Goal: Task Accomplishment & Management: Use online tool/utility

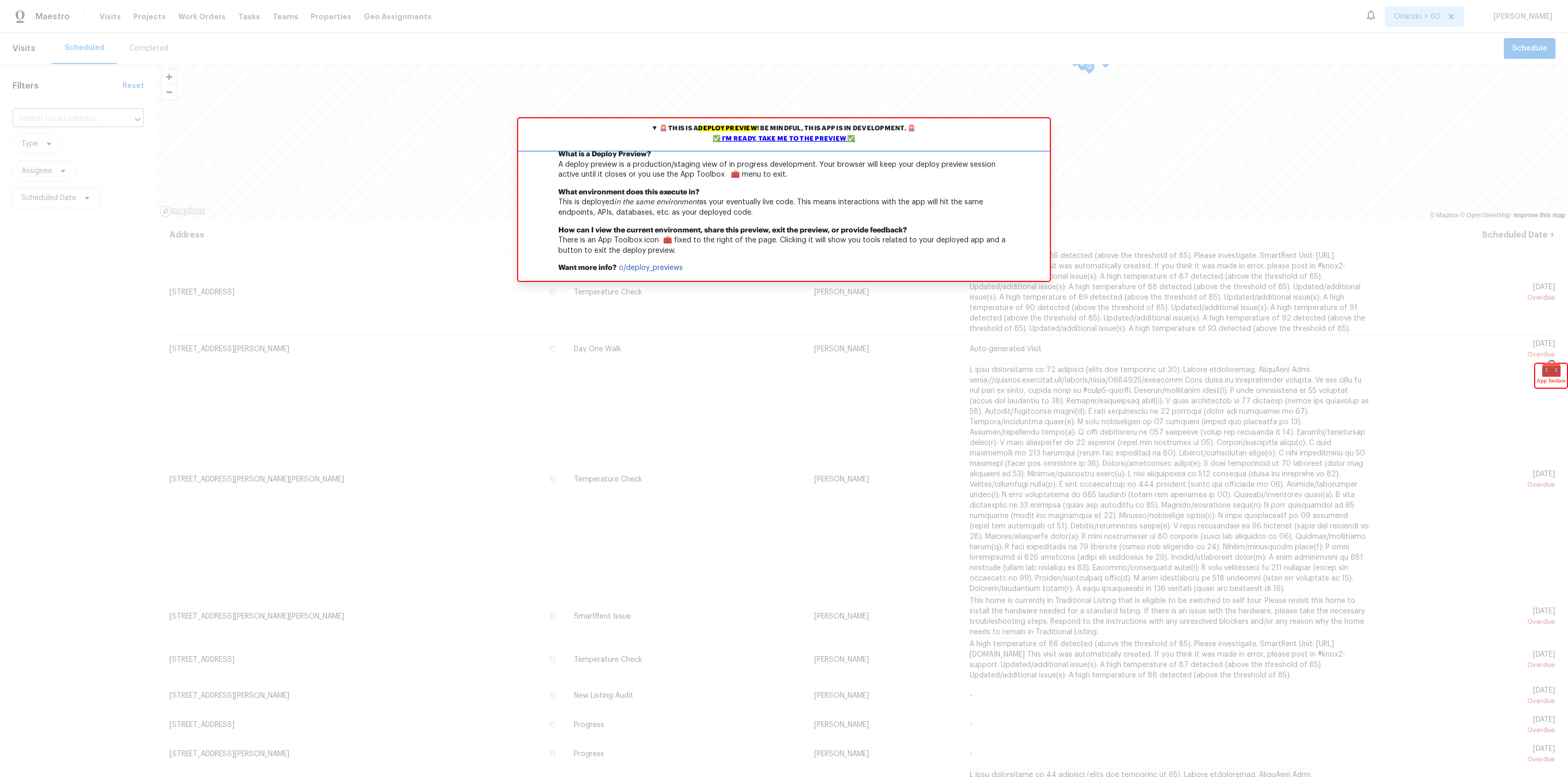
click at [810, 136] on div "✅ I'm ready, take me to the preview ✅" at bounding box center [784, 139] width 527 height 10
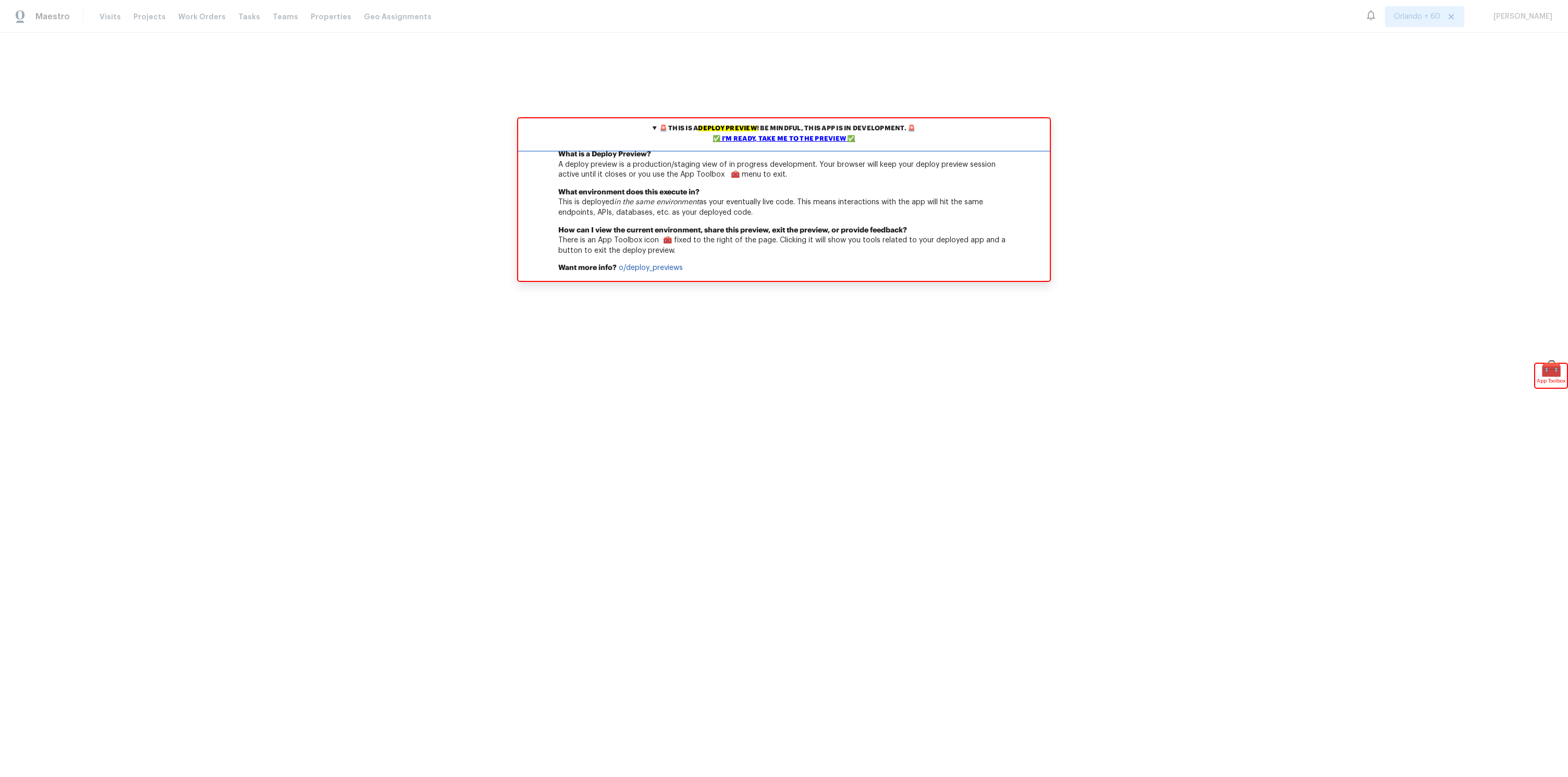
click at [761, 133] on summary "🚨 This is a deploy preview ! Be mindful, this app is in development. 🚨 ✅ I'm re…" at bounding box center [784, 133] width 532 height 31
click at [747, 138] on div "✅ I'm ready, take me to the preview ✅" at bounding box center [784, 139] width 527 height 10
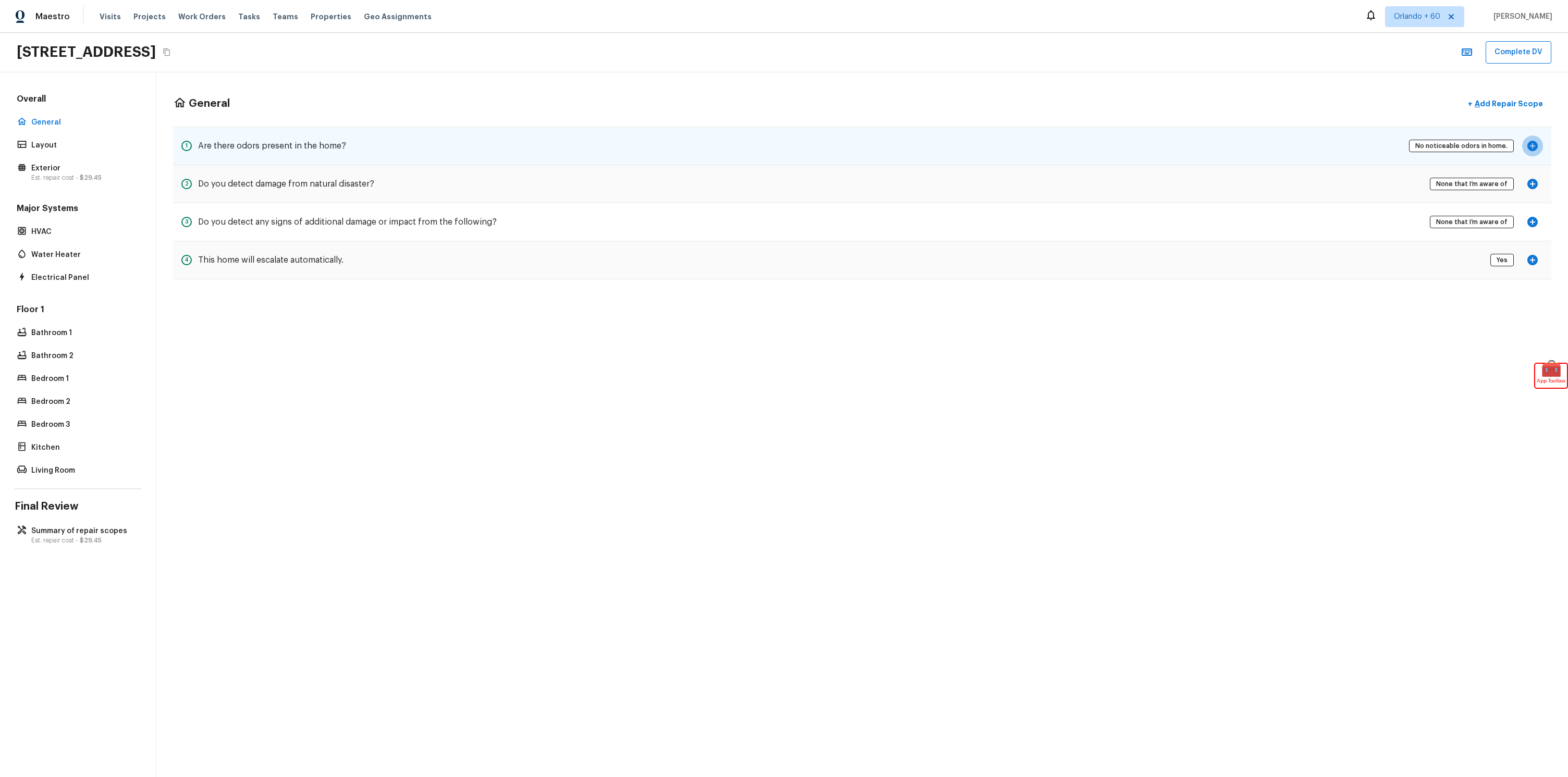
click at [1532, 143] on icon "button" at bounding box center [1532, 145] width 10 height 10
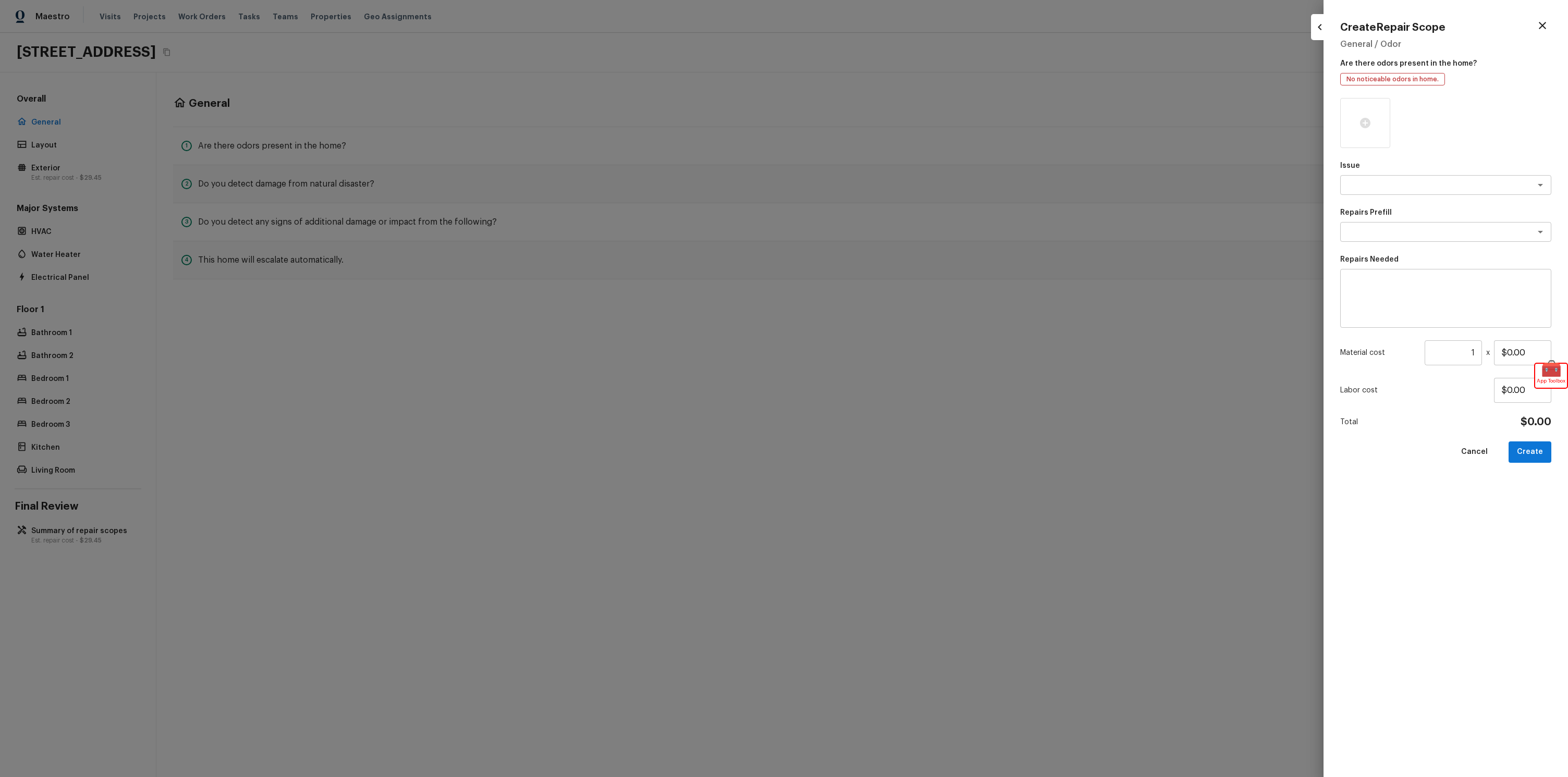
click at [1200, 64] on div at bounding box center [784, 388] width 1568 height 777
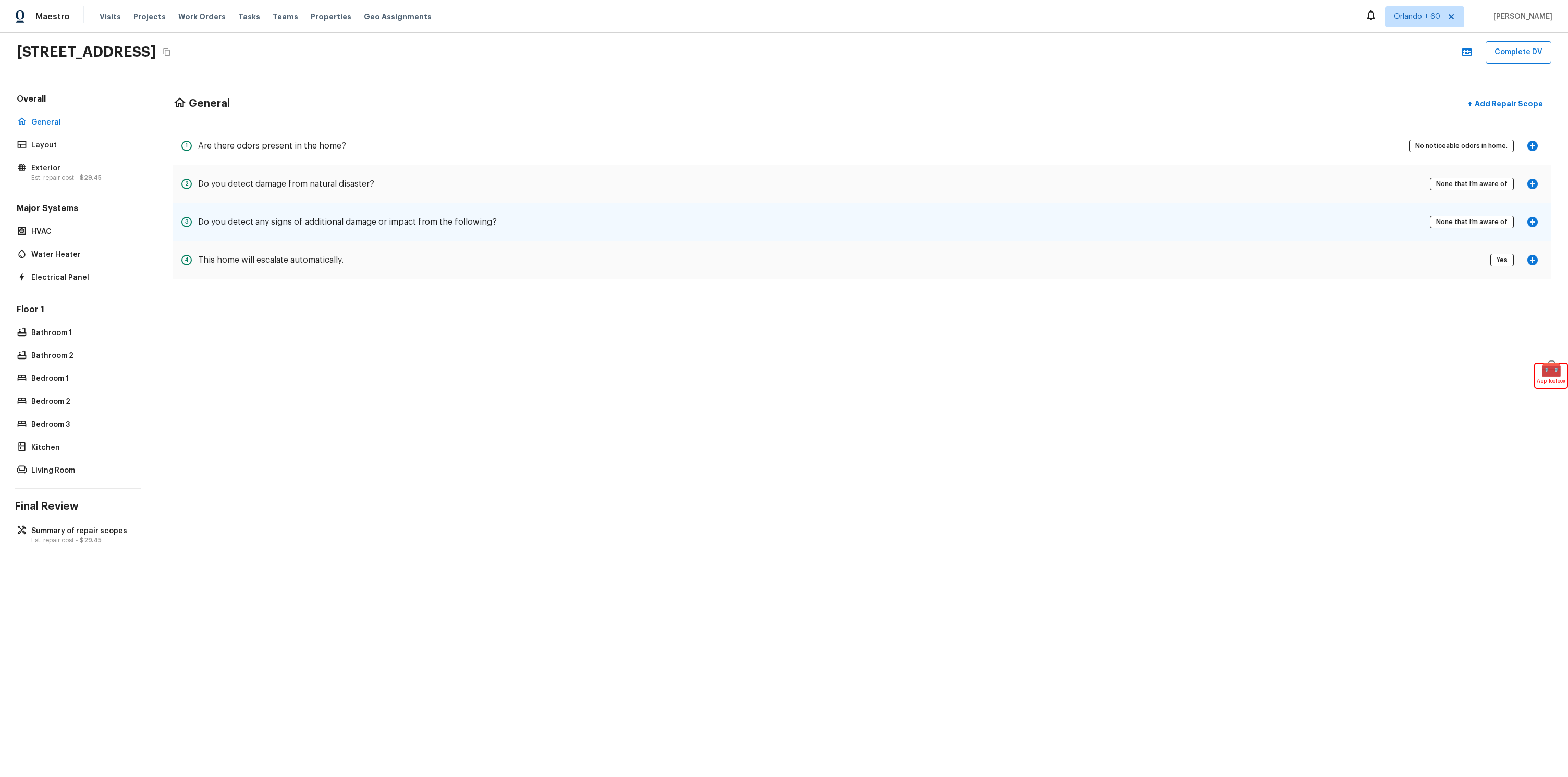
click at [1531, 220] on icon "button" at bounding box center [1532, 221] width 10 height 10
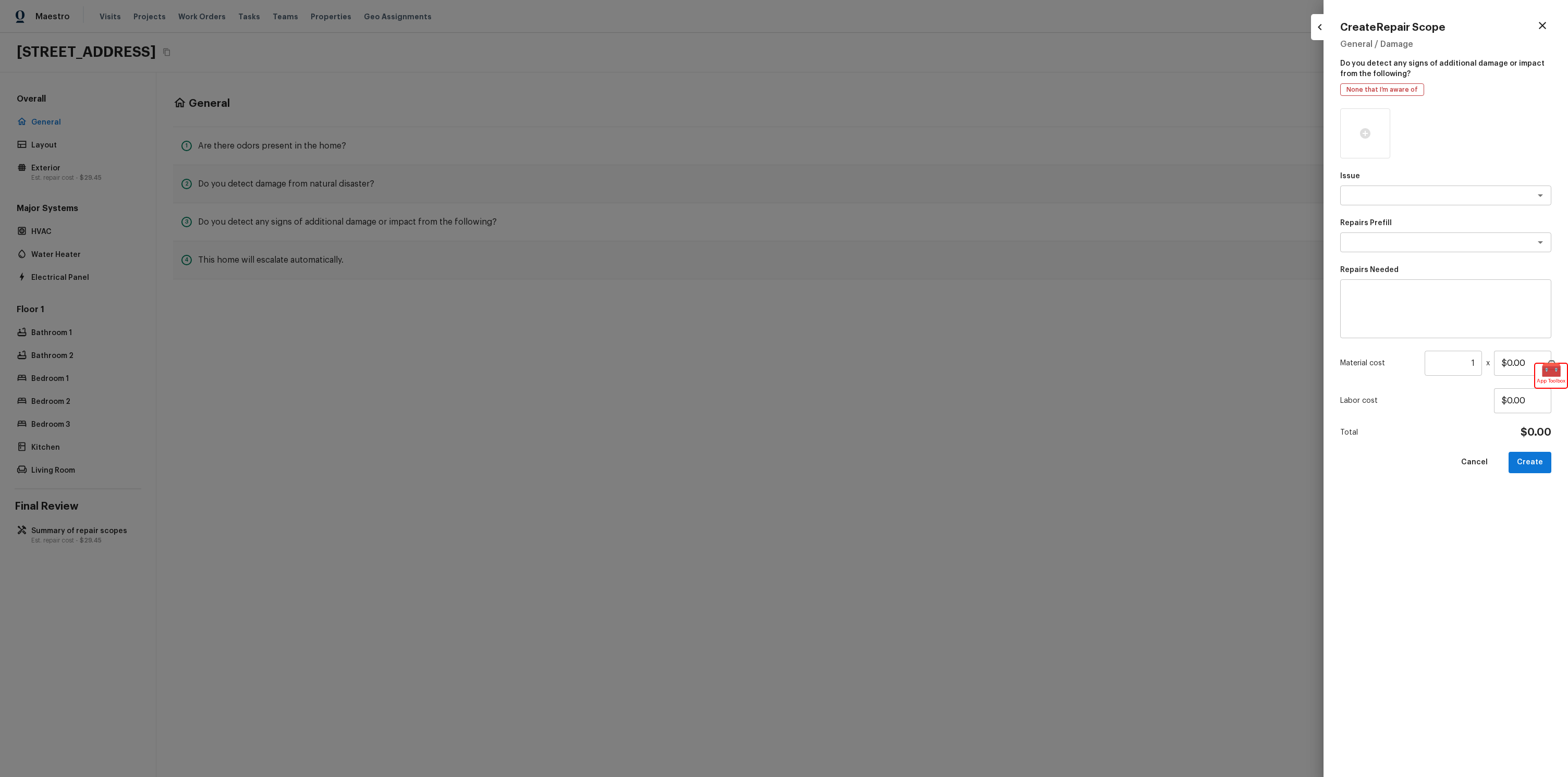
click at [1200, 331] on div at bounding box center [784, 388] width 1568 height 777
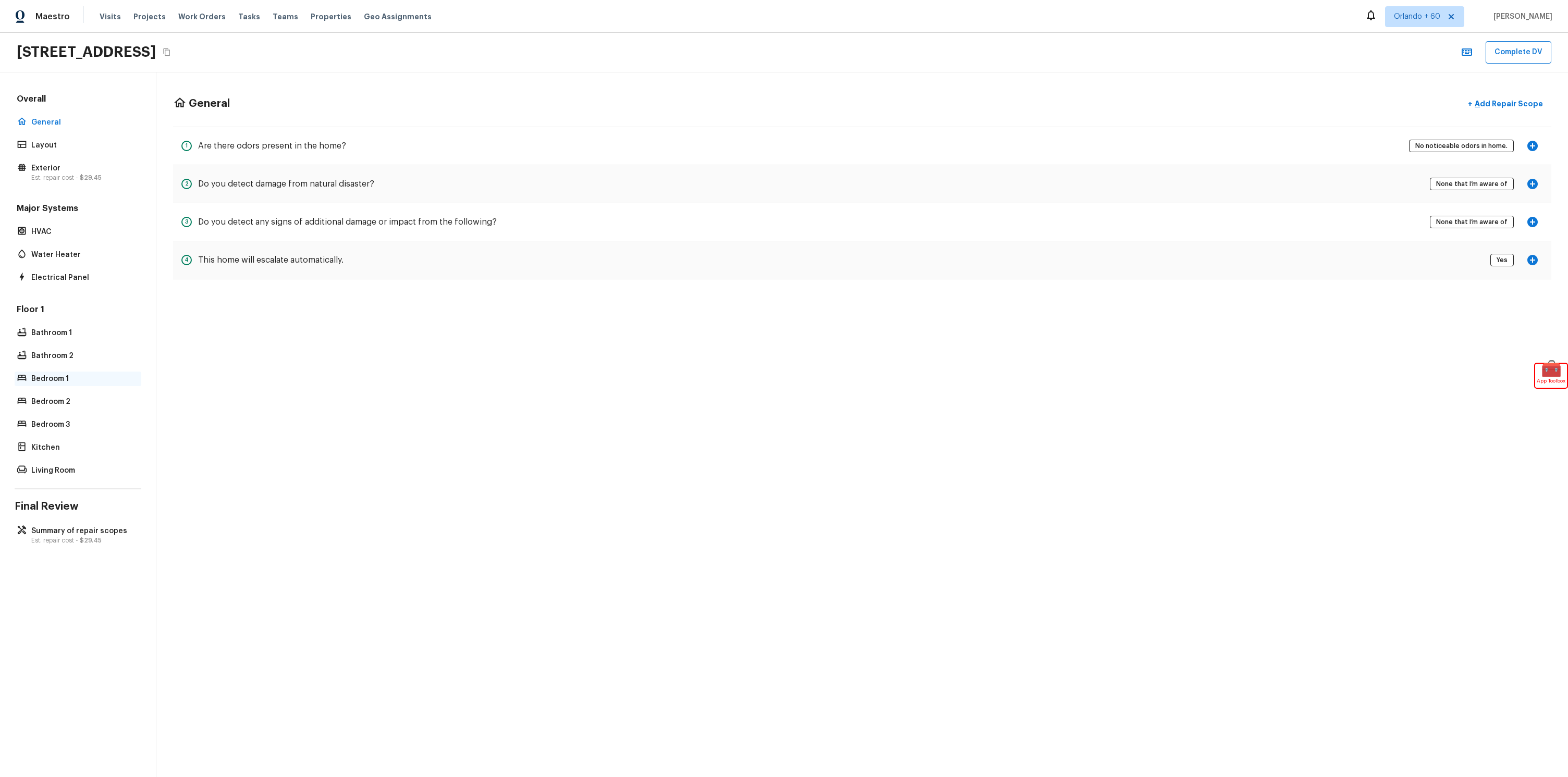
click at [27, 382] on div "Bedroom 1" at bounding box center [78, 379] width 127 height 15
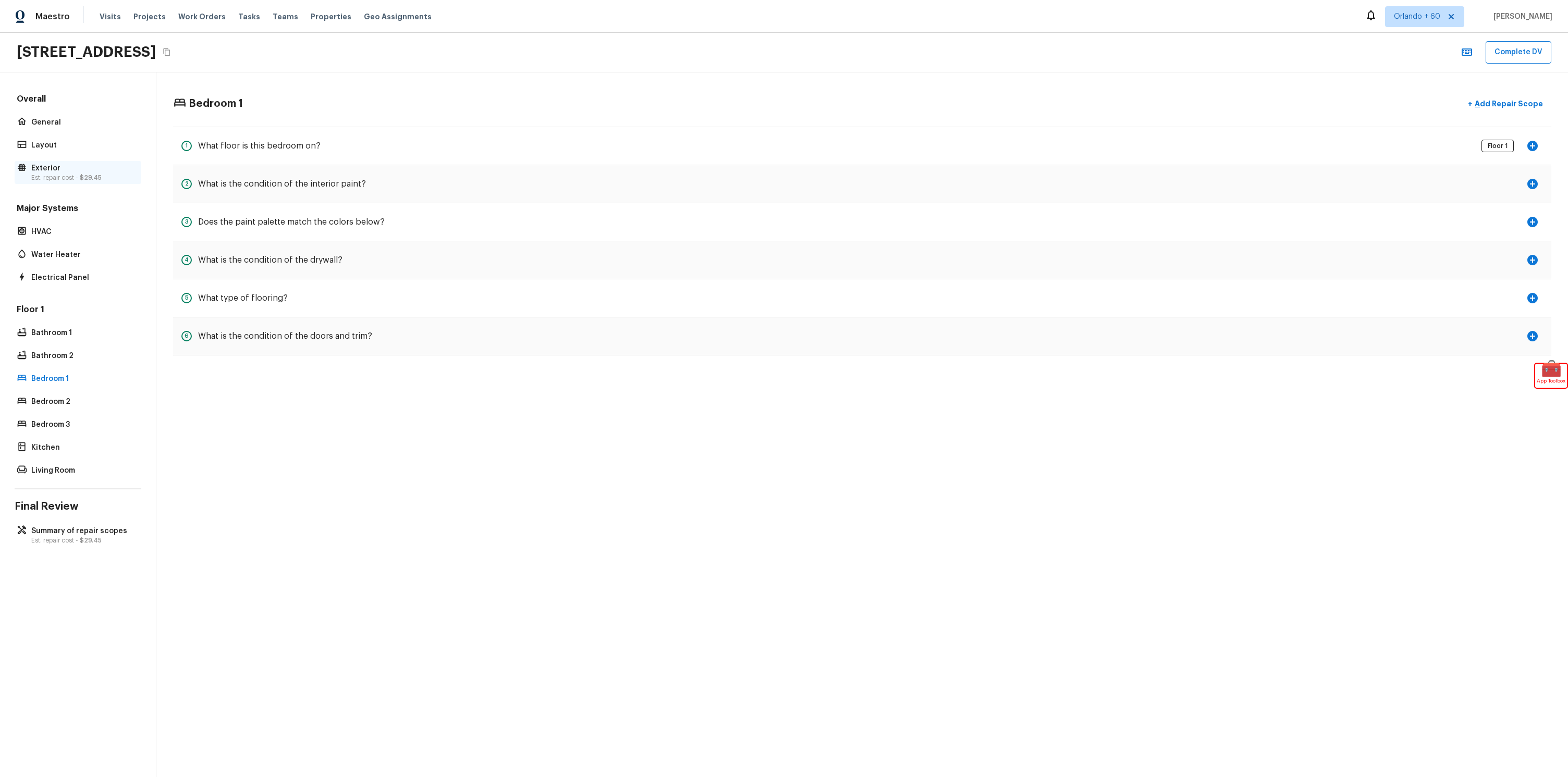
click at [97, 170] on p "Exterior" at bounding box center [83, 168] width 103 height 10
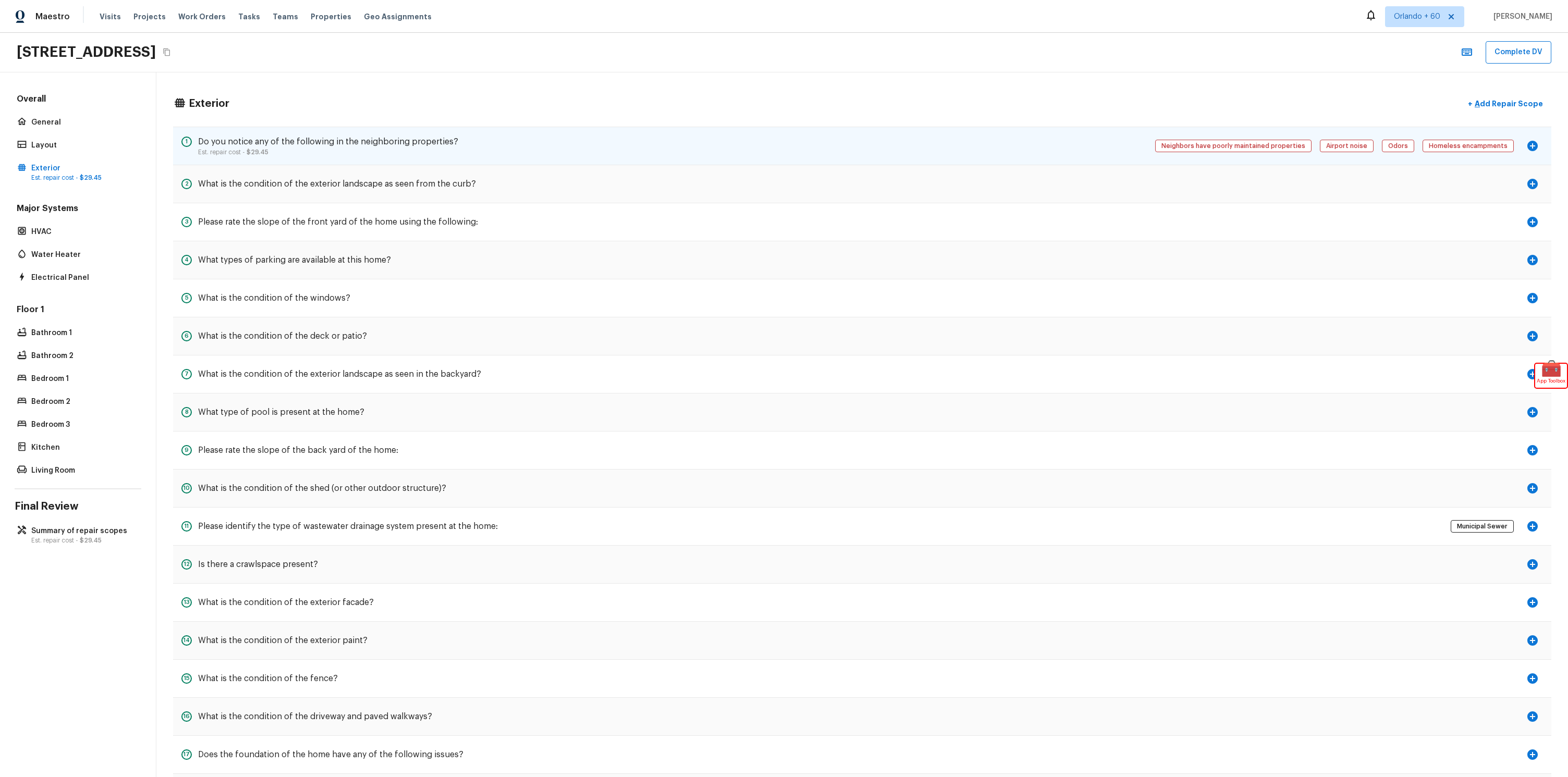
click at [1536, 145] on icon "button" at bounding box center [1532, 145] width 10 height 10
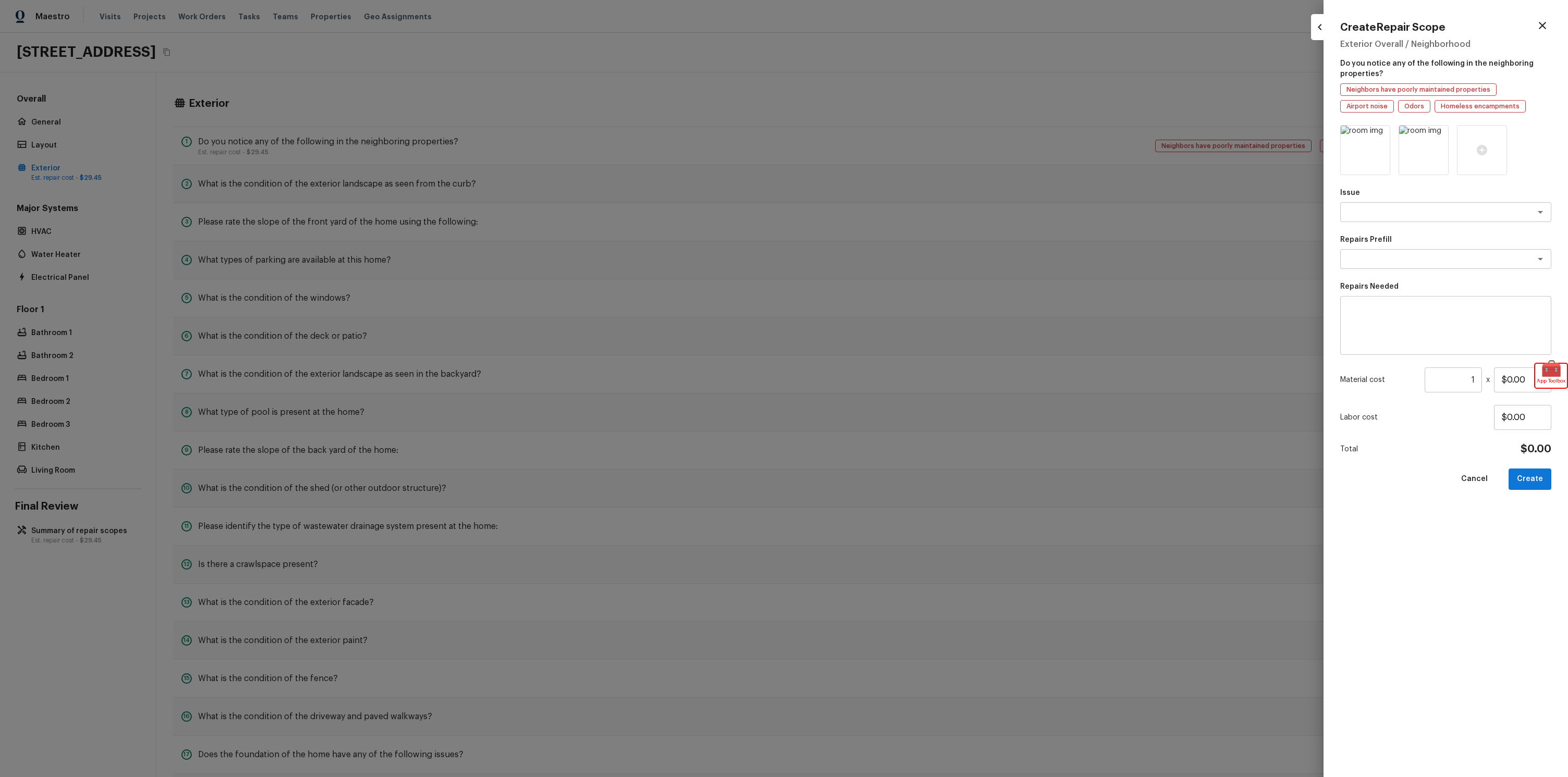
click at [1318, 36] on div at bounding box center [1320, 27] width 18 height 26
click at [1320, 24] on icon "button" at bounding box center [1320, 27] width 4 height 6
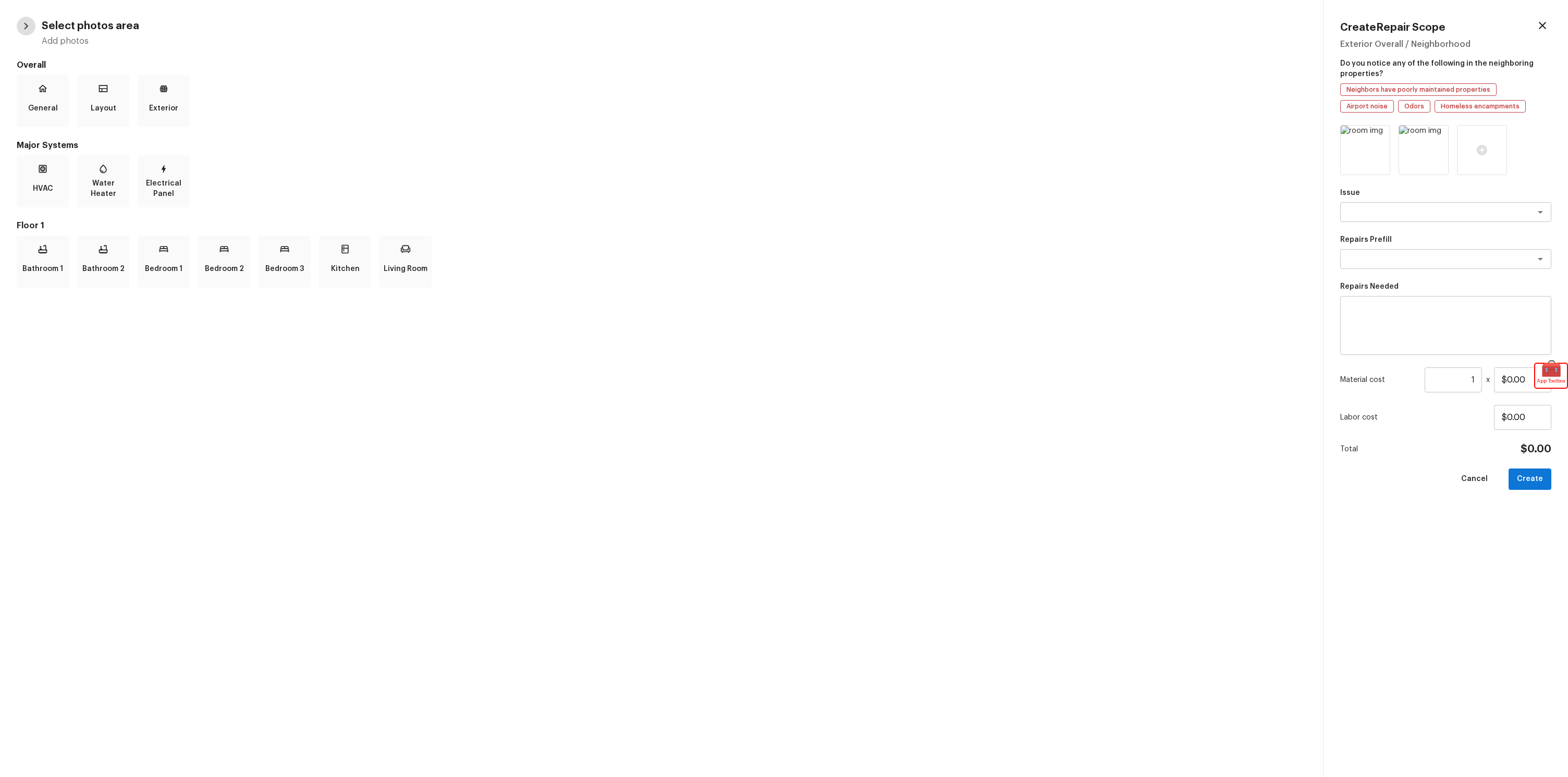
click at [24, 27] on icon "button" at bounding box center [26, 26] width 13 height 13
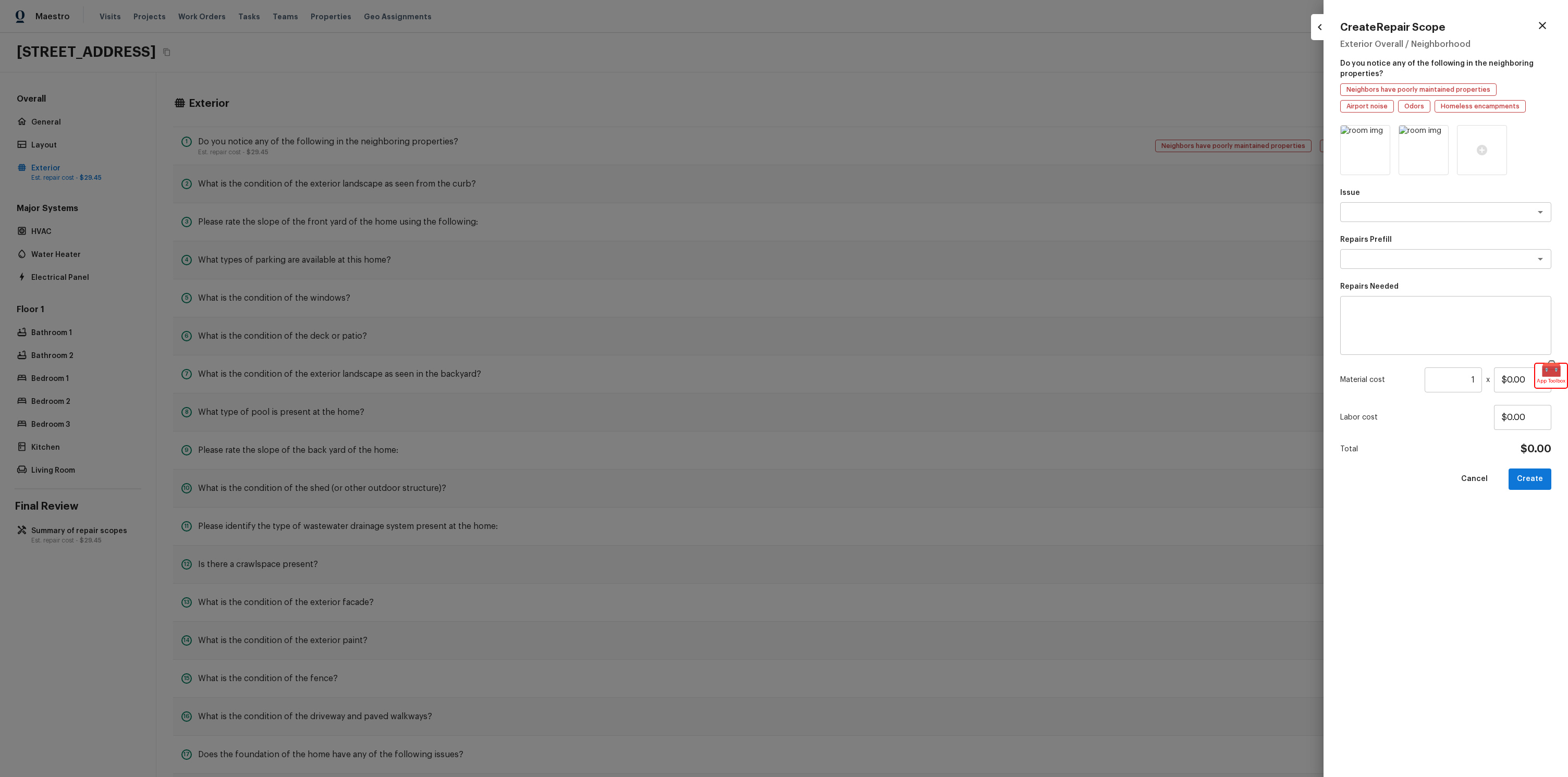
click at [1240, 100] on div at bounding box center [784, 388] width 1568 height 777
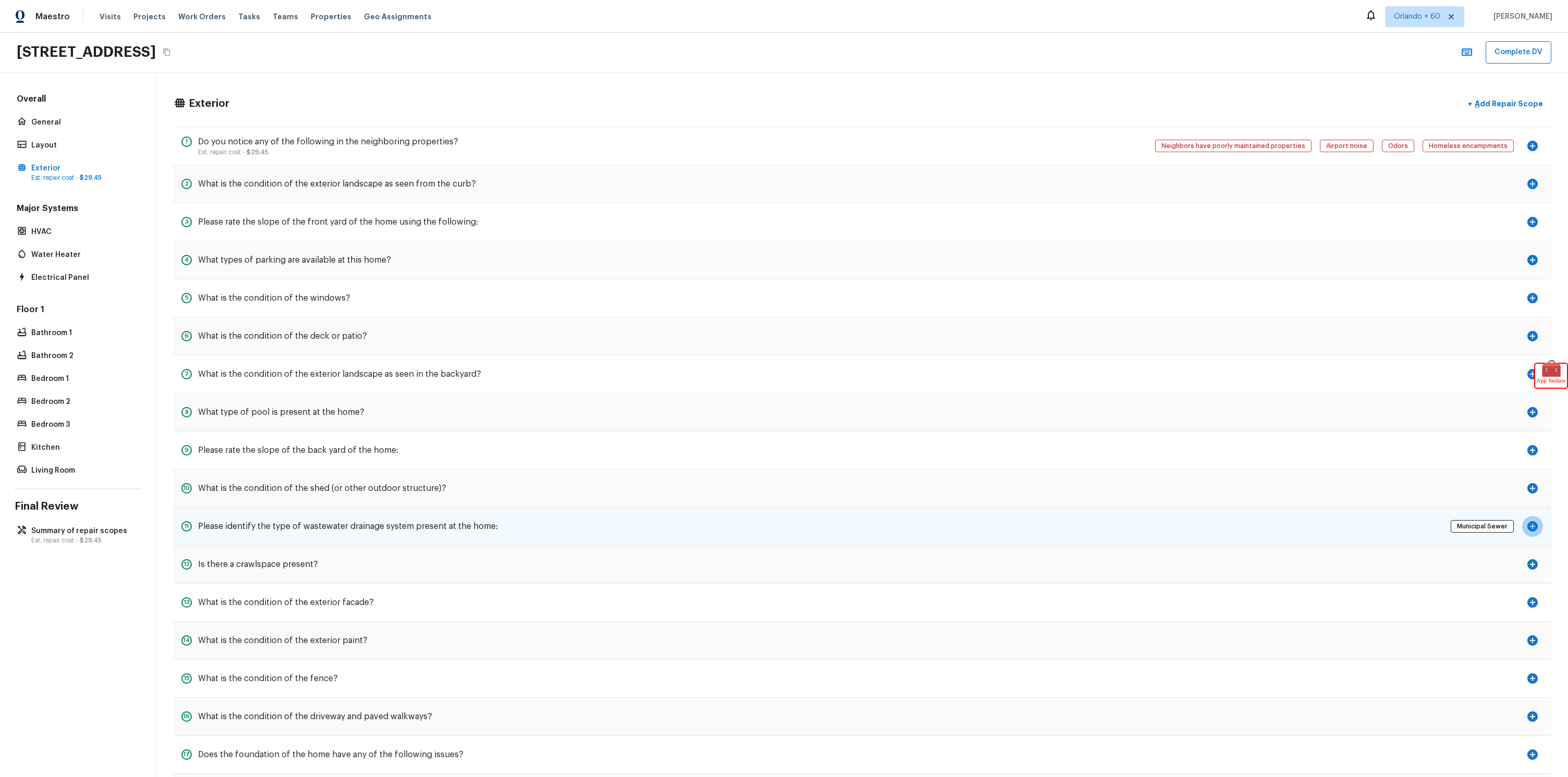
click at [1534, 524] on icon "button" at bounding box center [1532, 526] width 10 height 10
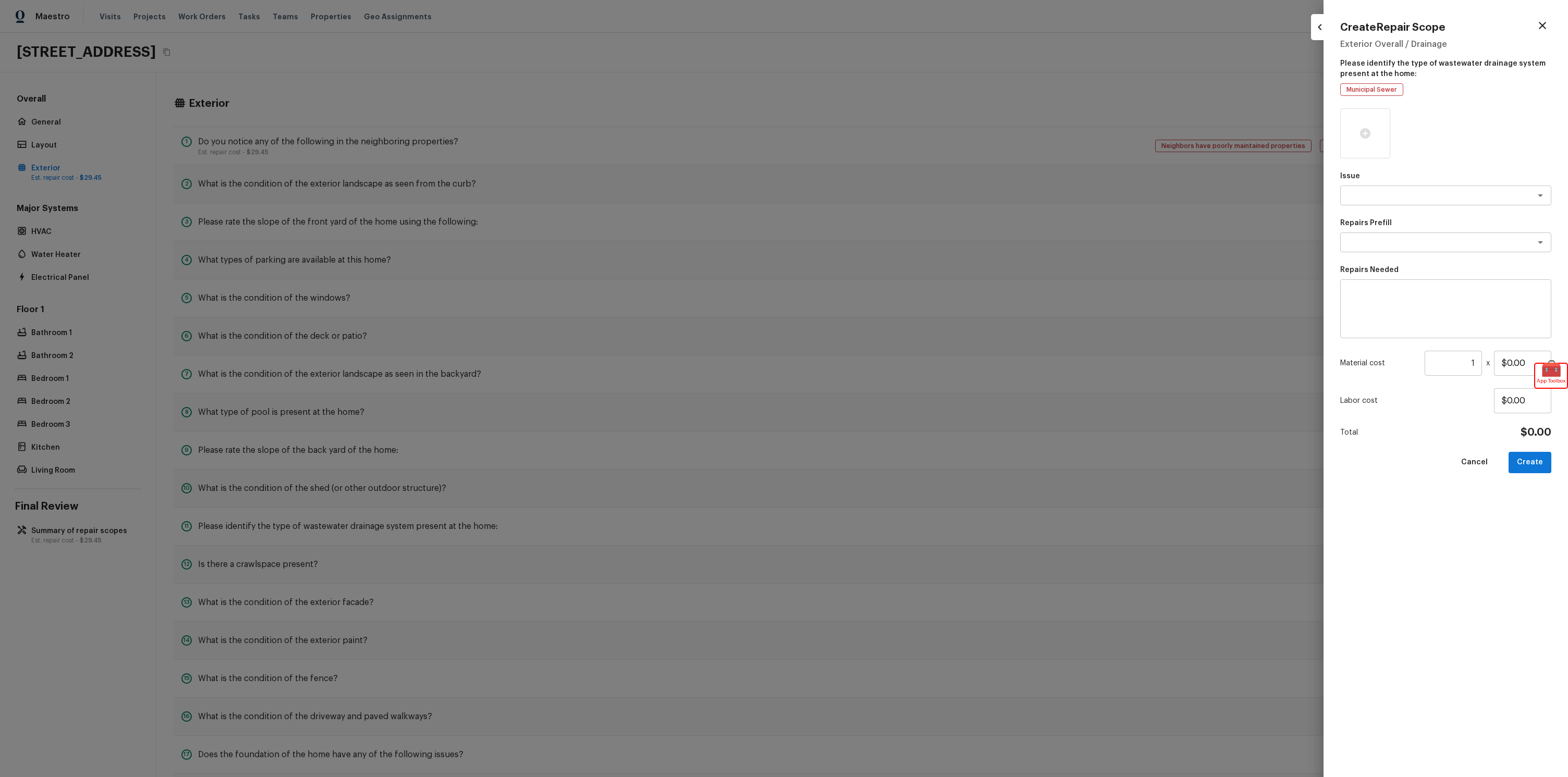
click at [1141, 100] on div at bounding box center [784, 388] width 1568 height 777
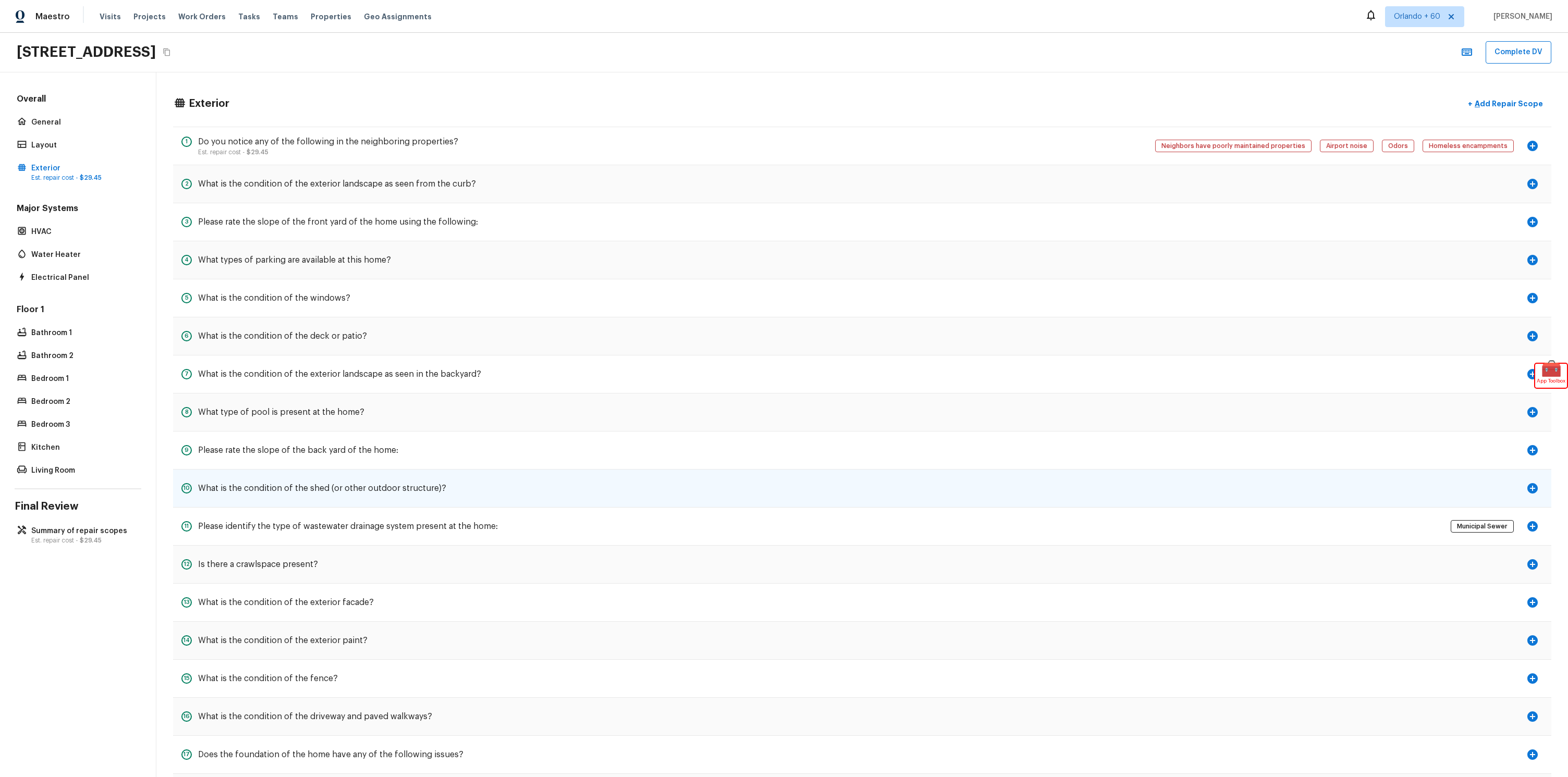
click at [1536, 487] on icon "button" at bounding box center [1532, 488] width 10 height 10
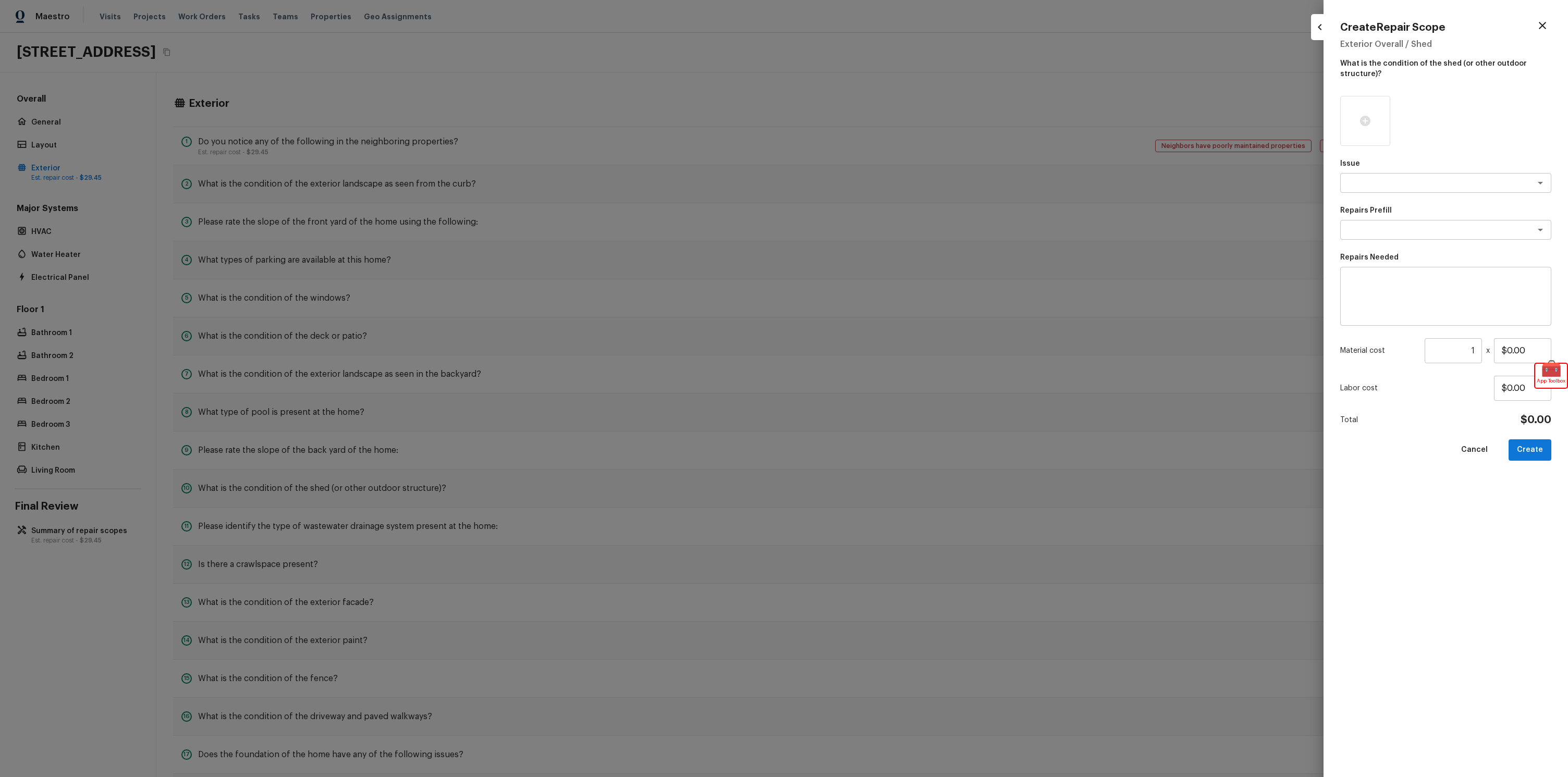
click at [1234, 71] on div at bounding box center [784, 388] width 1568 height 777
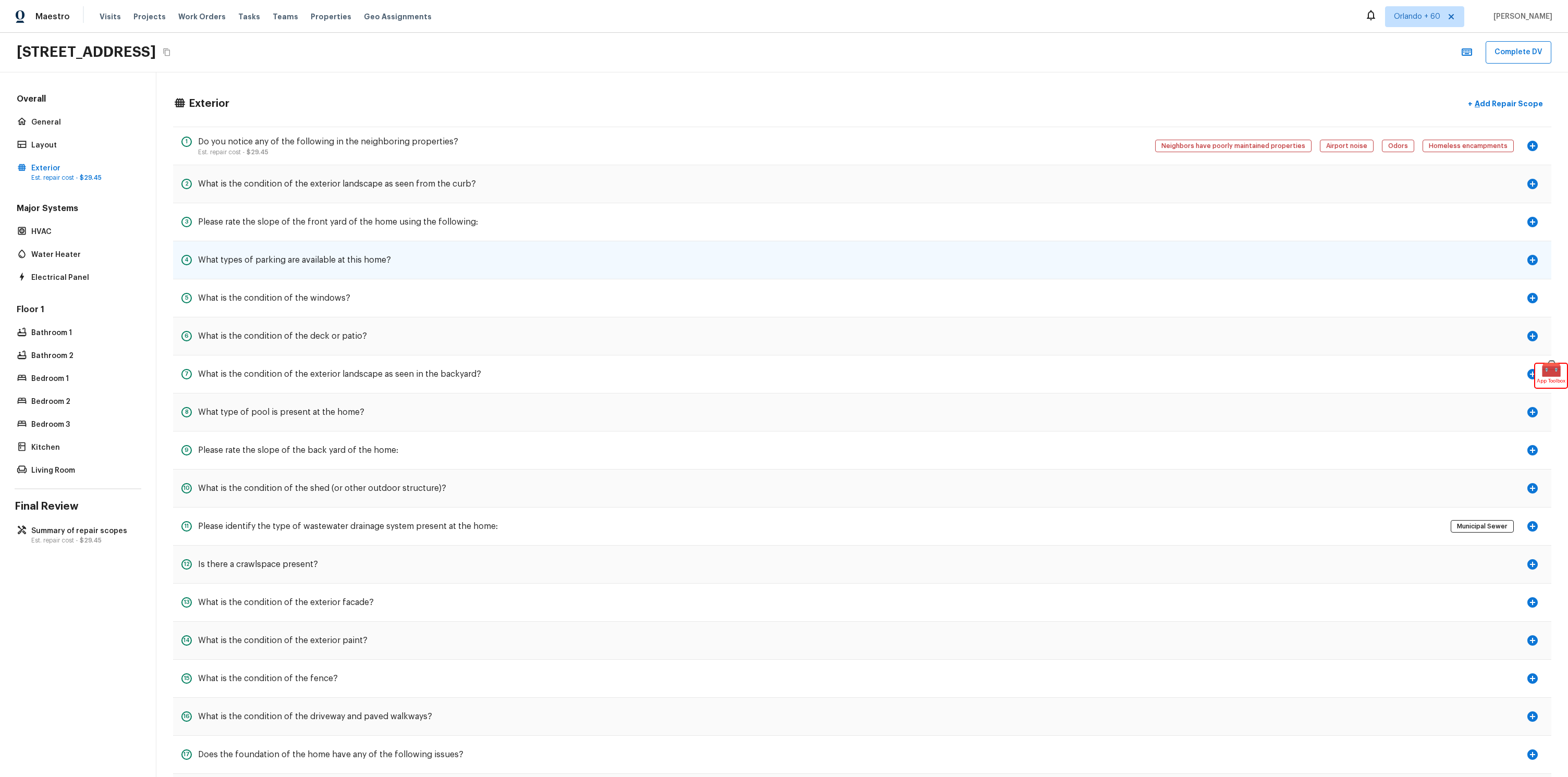
click at [1537, 263] on icon "button" at bounding box center [1532, 260] width 13 height 13
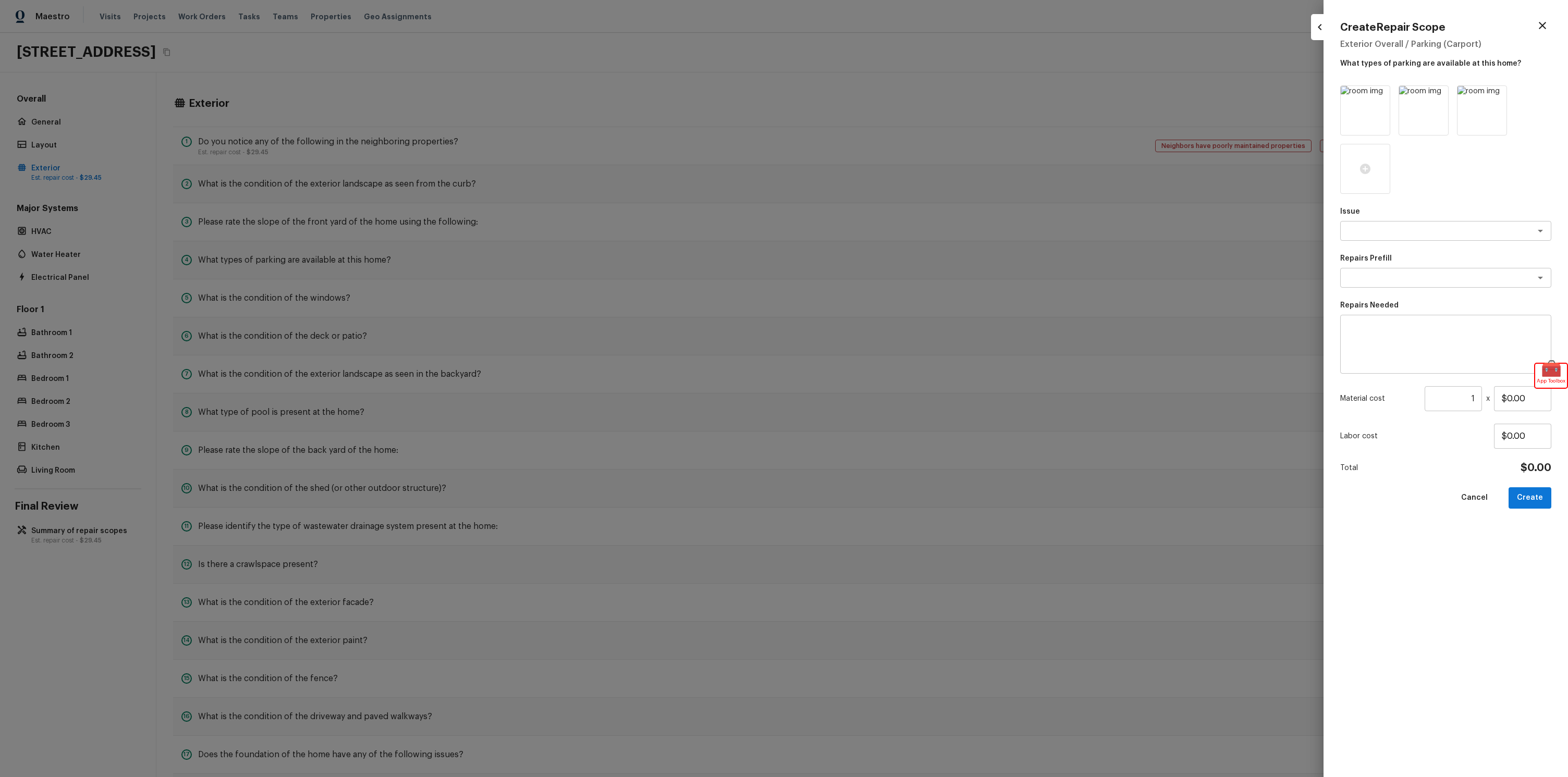
click at [917, 47] on div at bounding box center [784, 388] width 1568 height 777
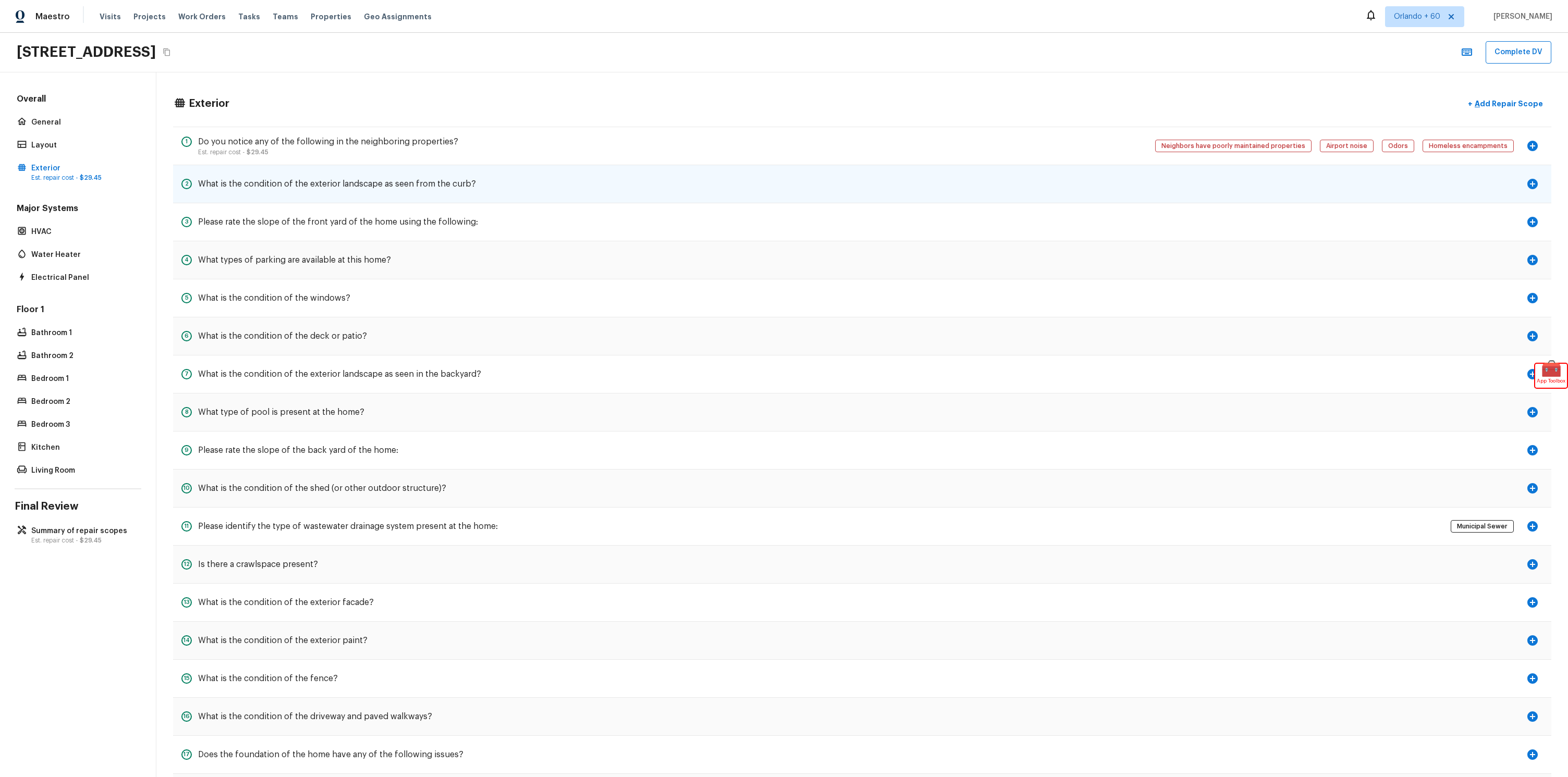
click at [508, 182] on div "2 What is the condition of the exterior landscape as seen from the curb?" at bounding box center [862, 184] width 1378 height 38
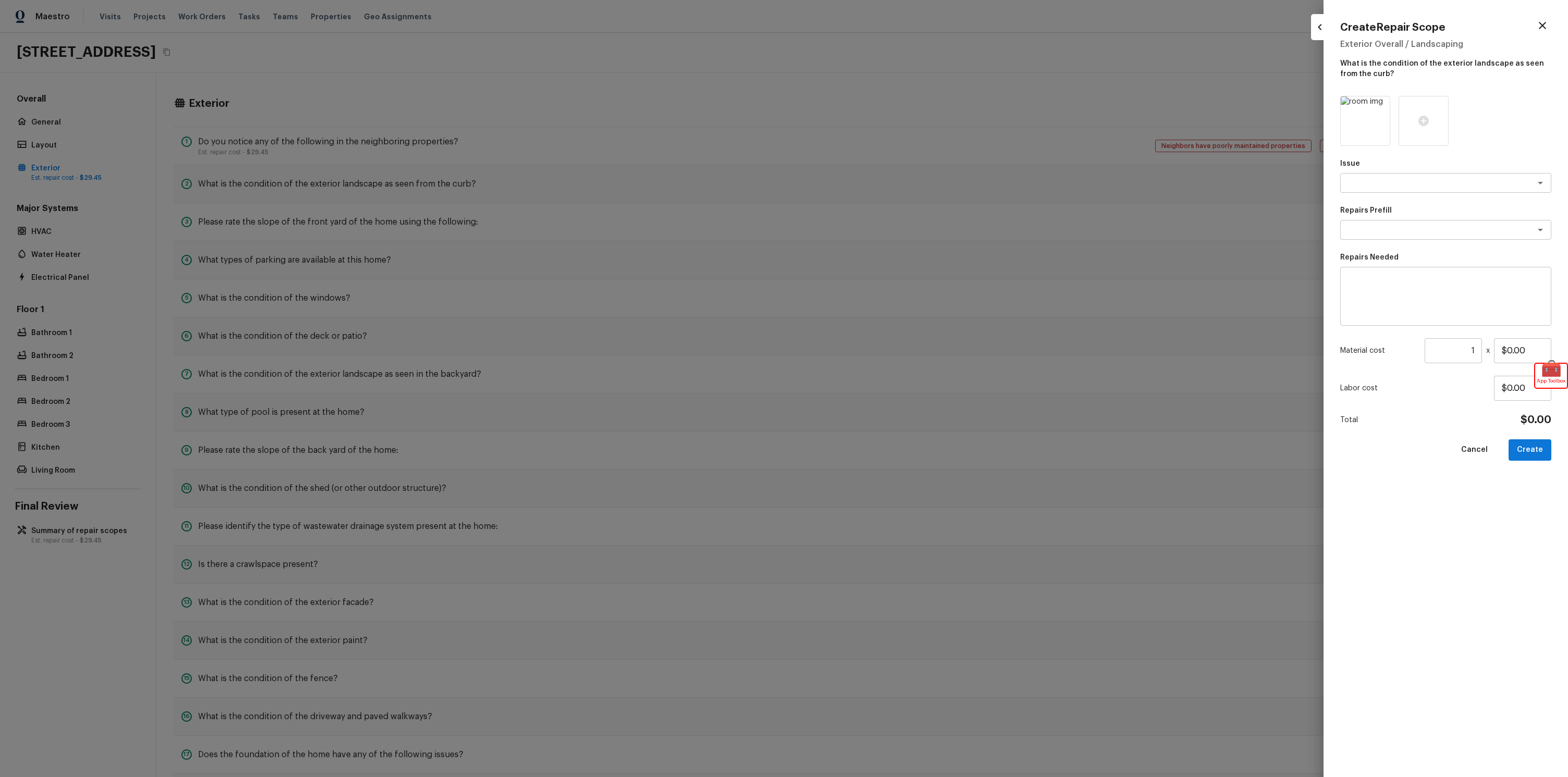
click at [730, 117] on div at bounding box center [784, 388] width 1568 height 777
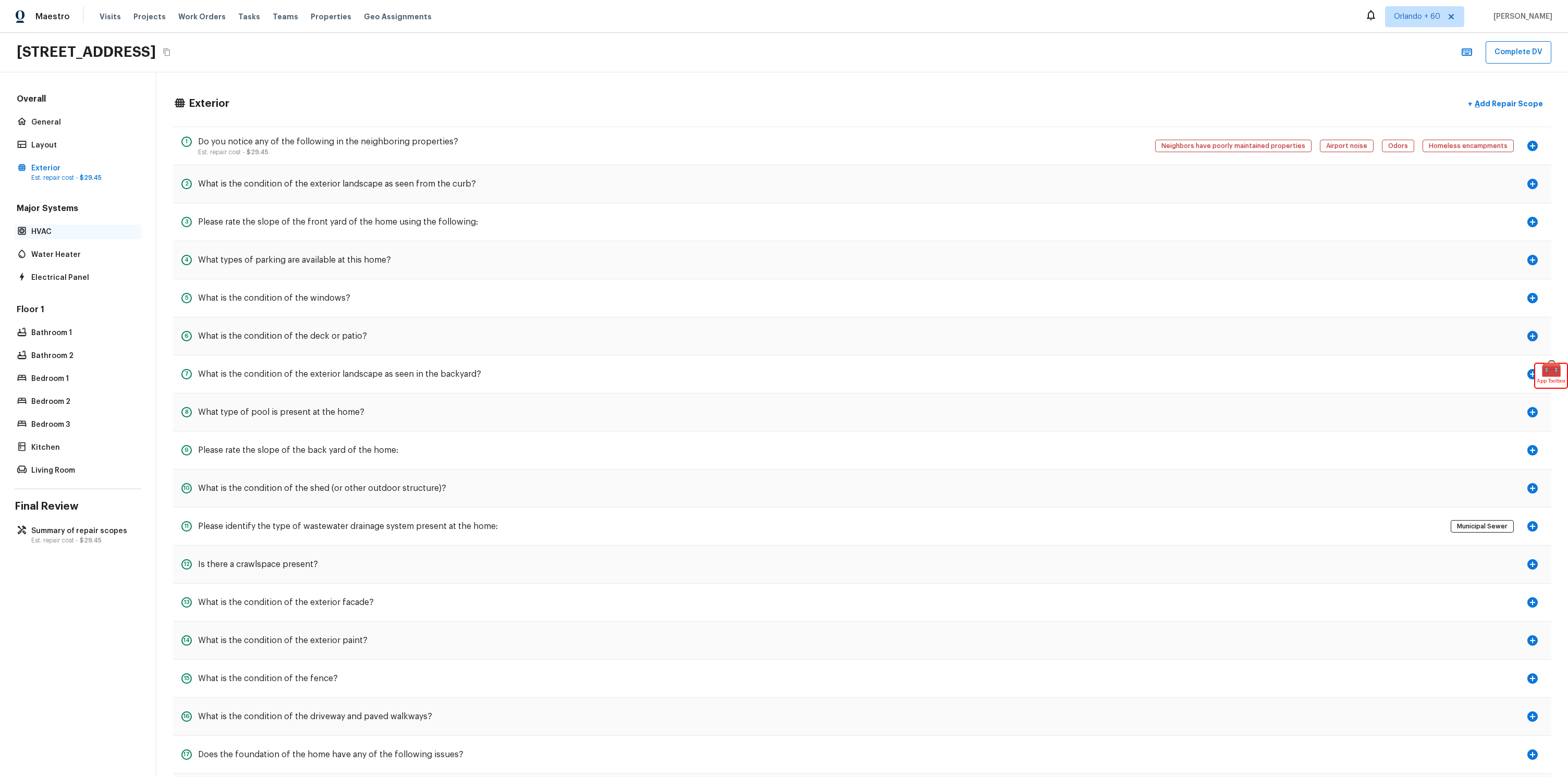
click at [47, 237] on div "HVAC" at bounding box center [78, 232] width 127 height 15
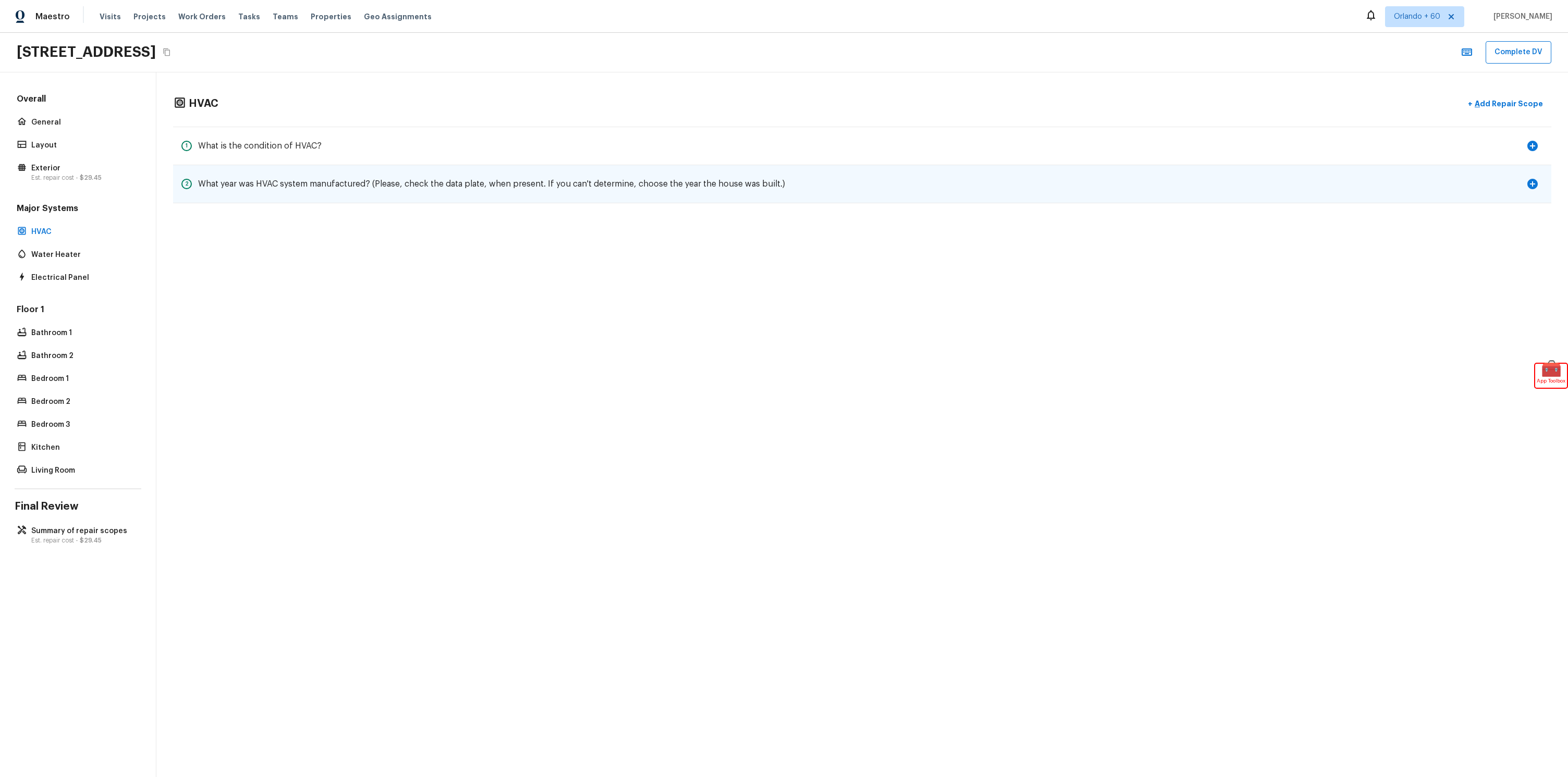
click at [246, 182] on h5 "What year was HVAC system manufactured? (Please, check the data plate, when pre…" at bounding box center [491, 184] width 587 height 12
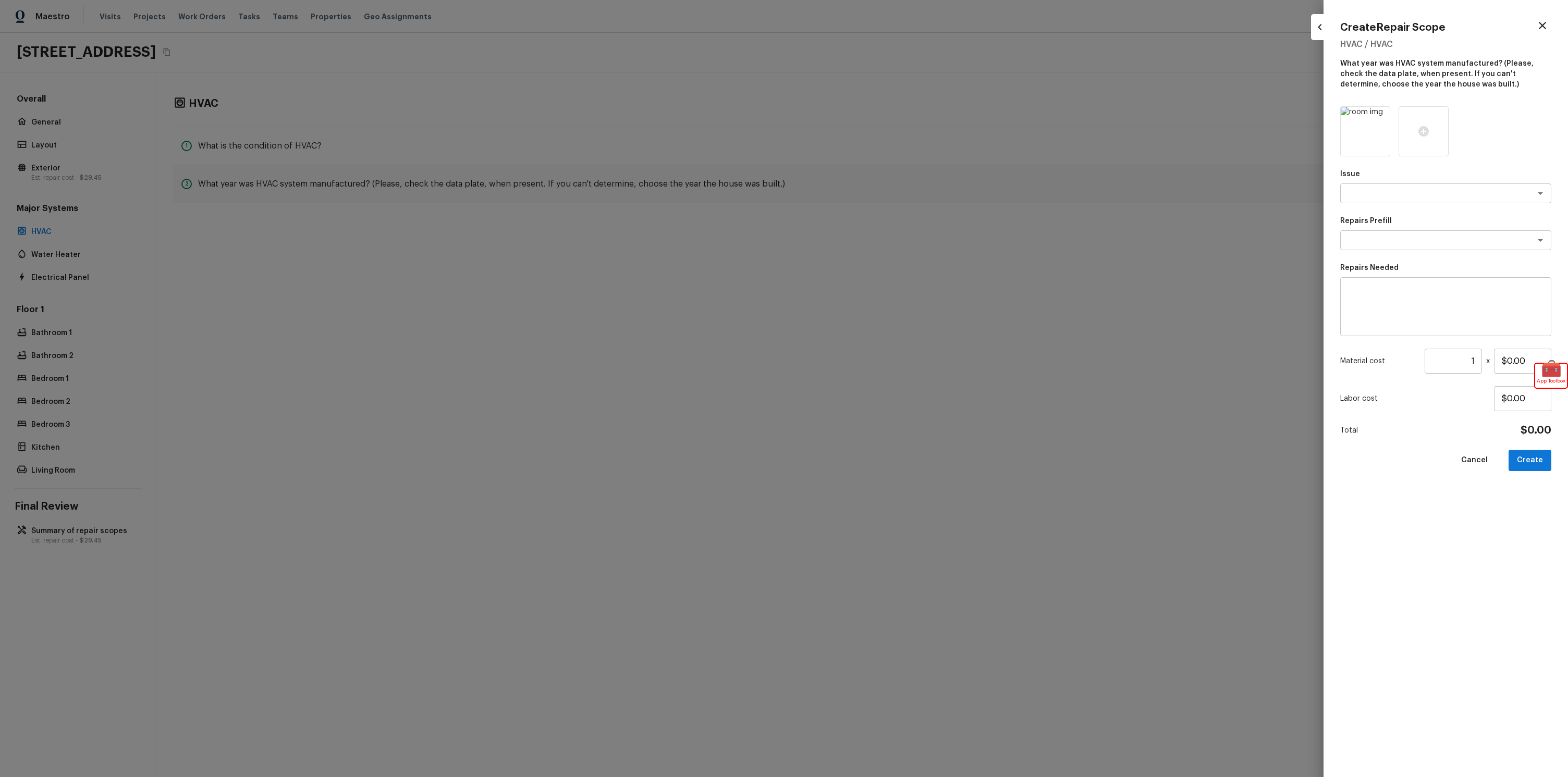
click at [352, 102] on div at bounding box center [784, 388] width 1568 height 777
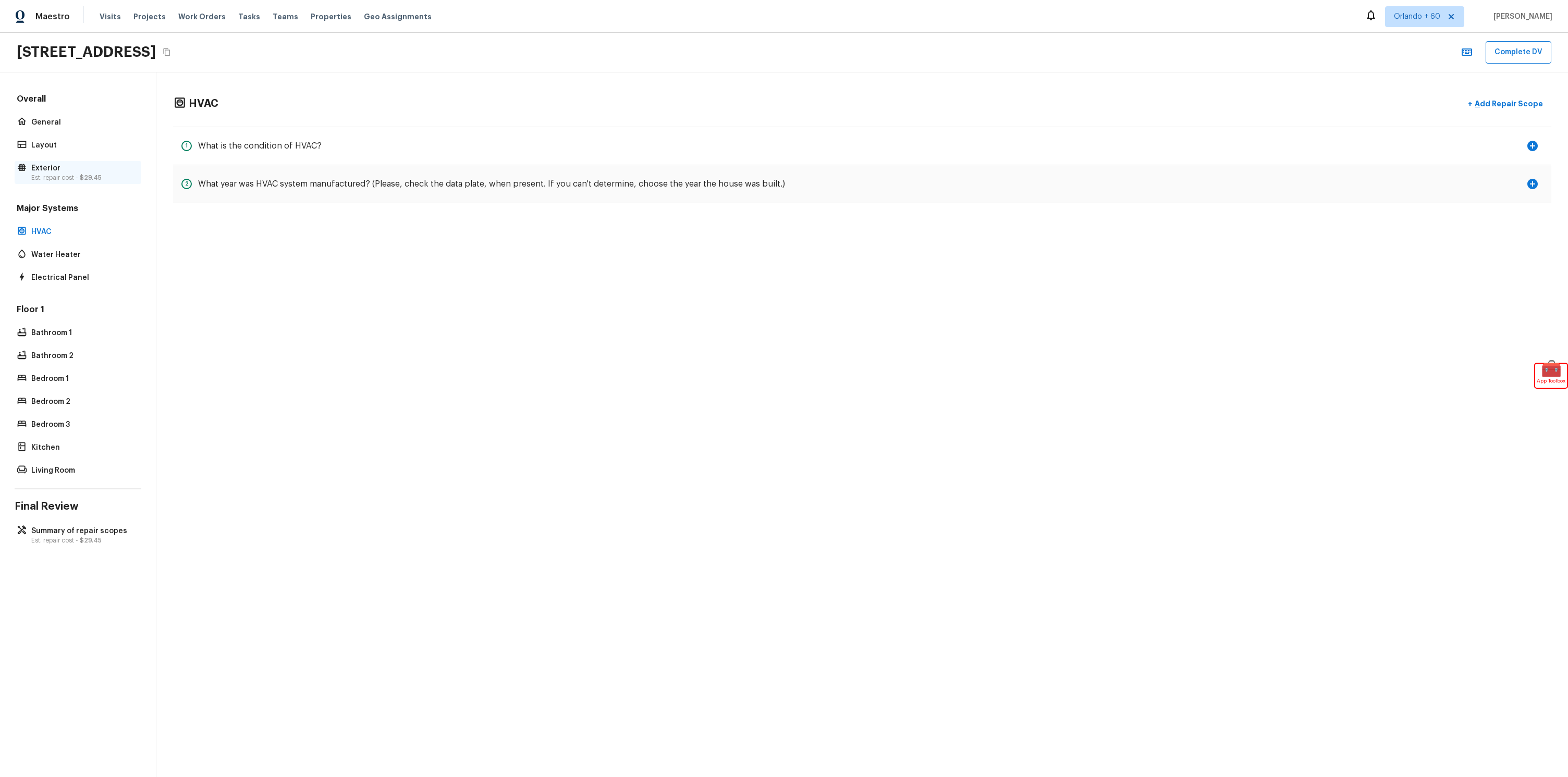
click at [71, 179] on p "Est. repair cost - $29.45" at bounding box center [83, 178] width 103 height 9
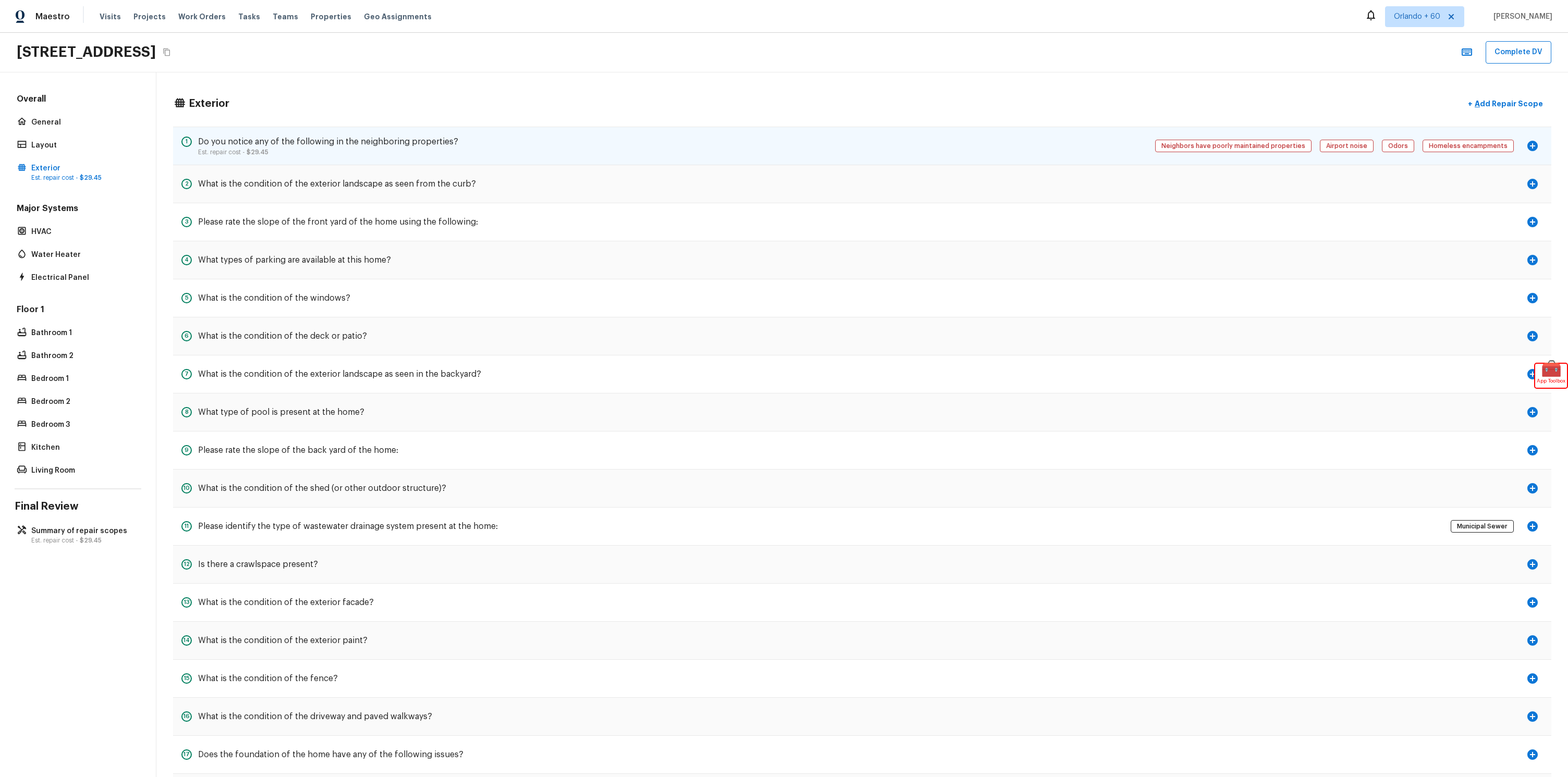
click at [236, 157] on div "1 Do you notice any of the following in the neighboring properties? Est. repair…" at bounding box center [862, 145] width 1378 height 38
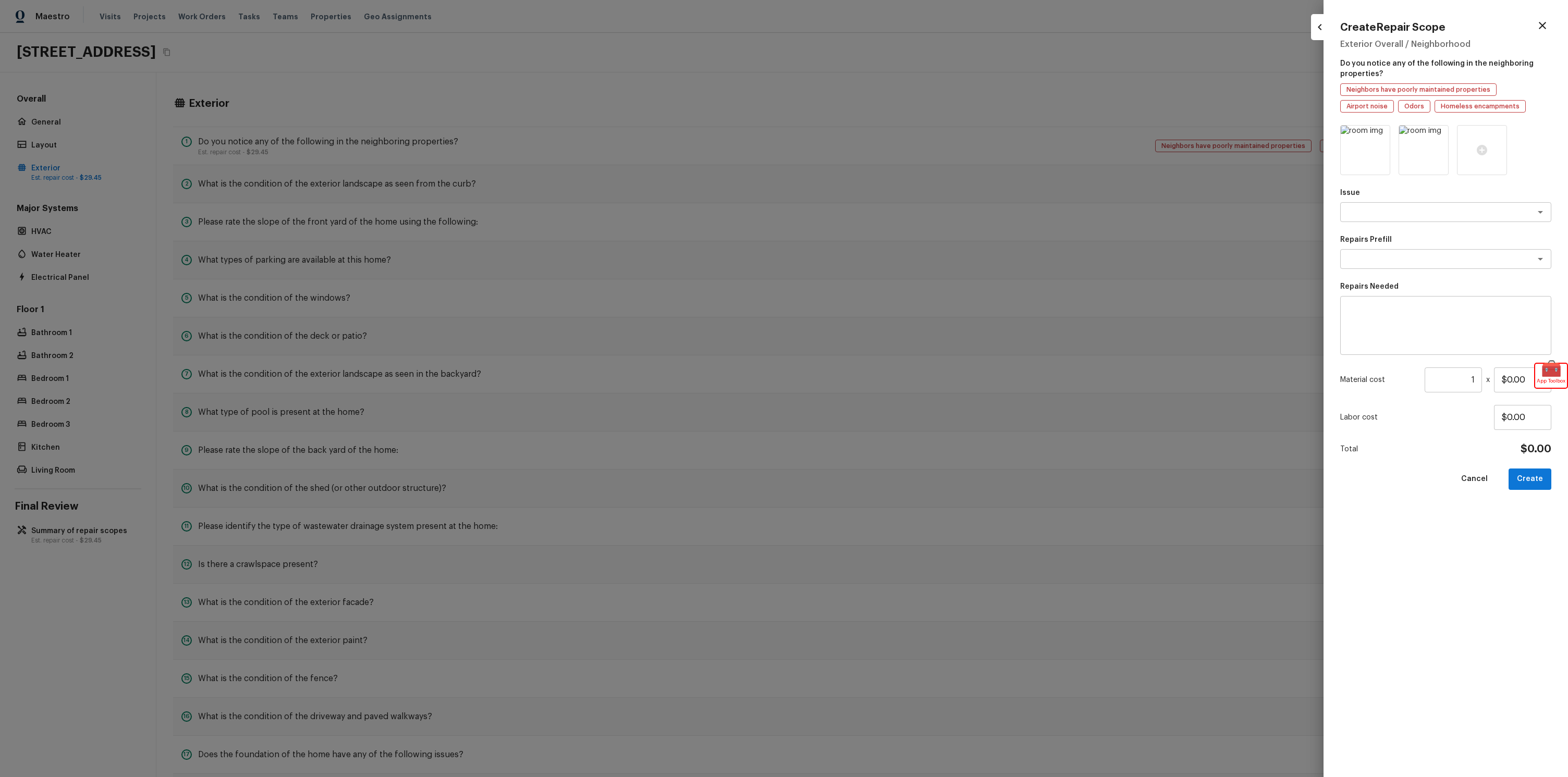
click at [438, 107] on div at bounding box center [784, 388] width 1568 height 777
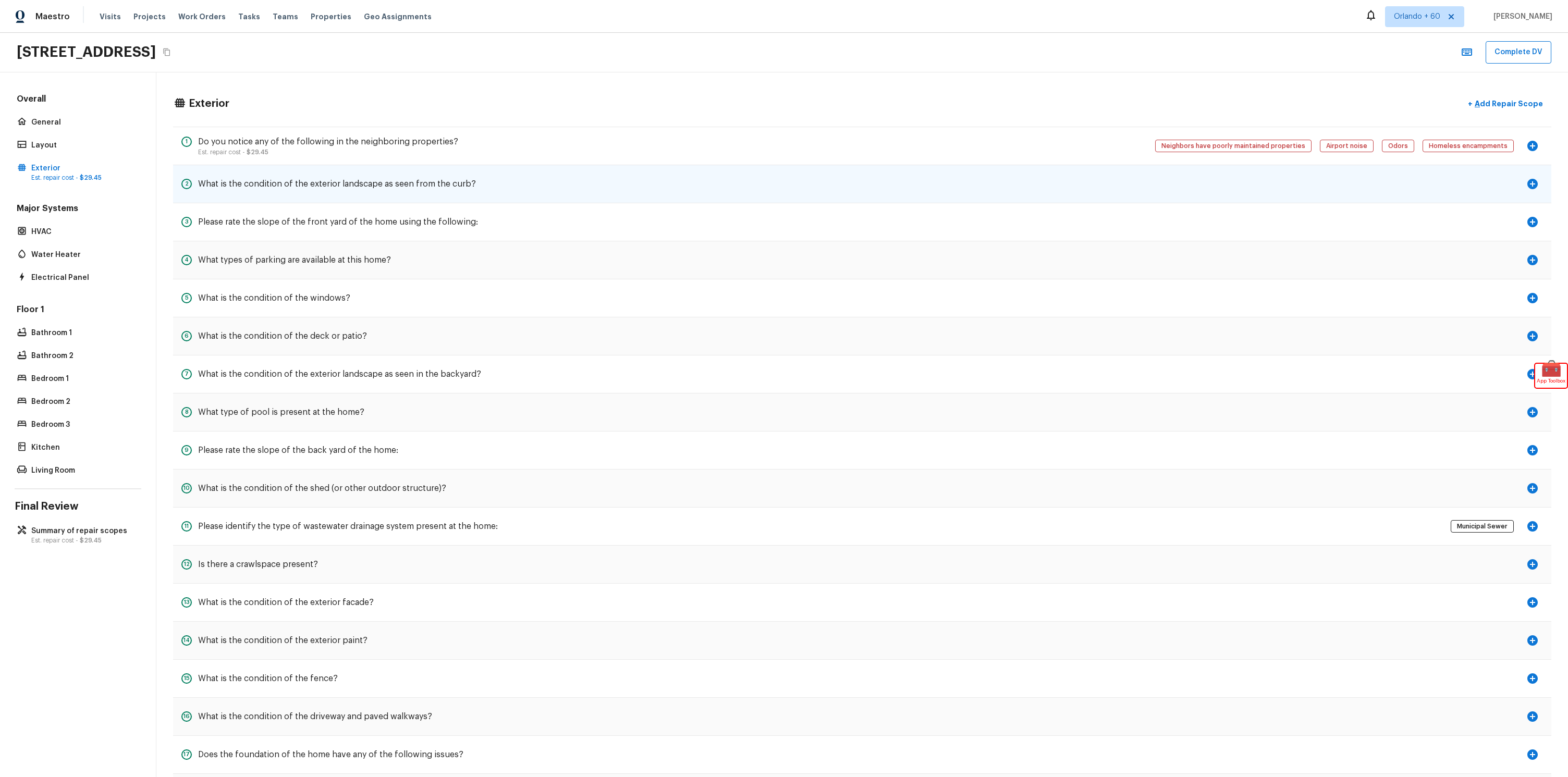
click at [296, 190] on div "2 What is the condition of the exterior landscape as seen from the curb?" at bounding box center [329, 184] width 295 height 21
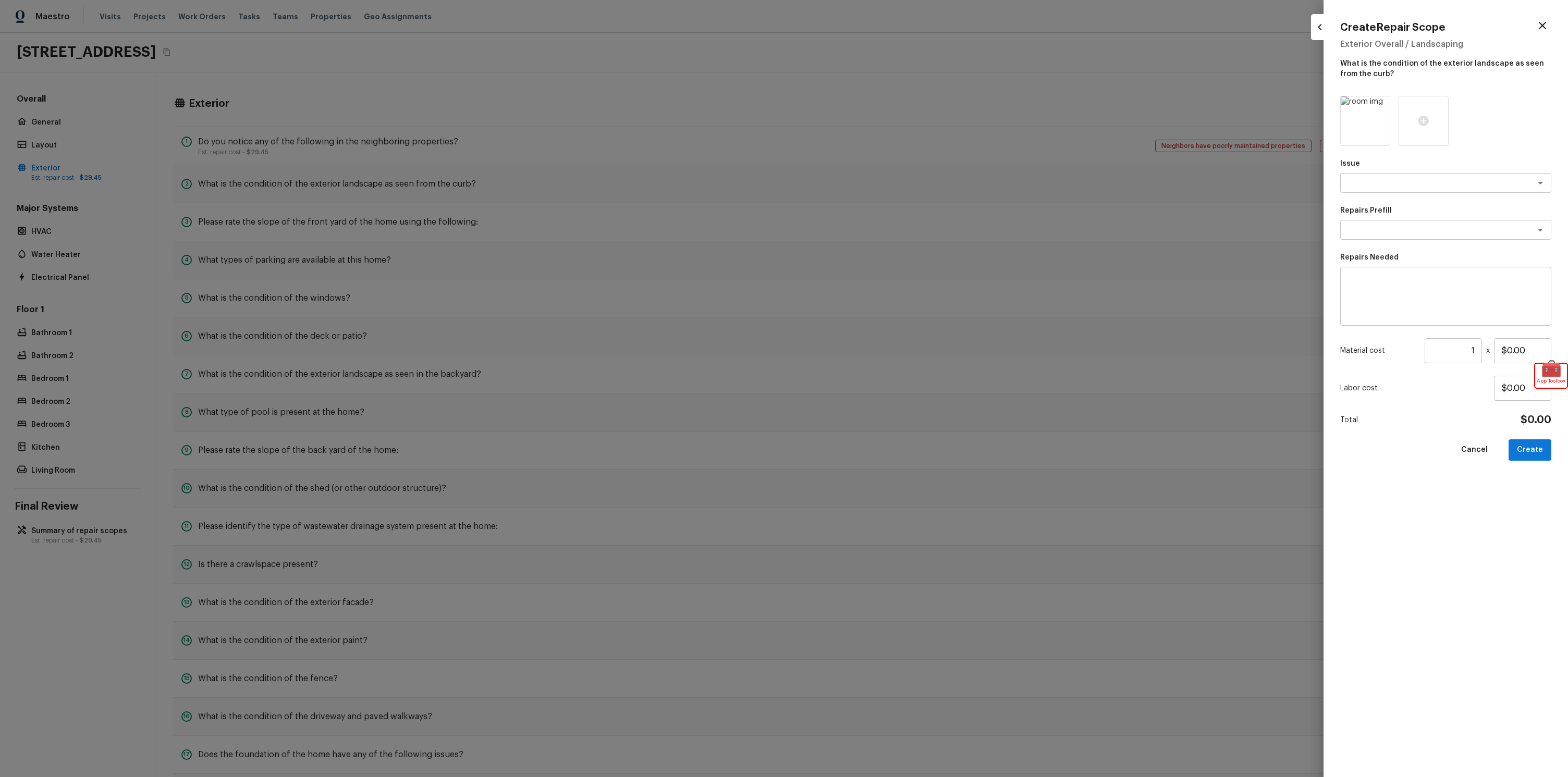
click at [548, 100] on div at bounding box center [784, 388] width 1568 height 777
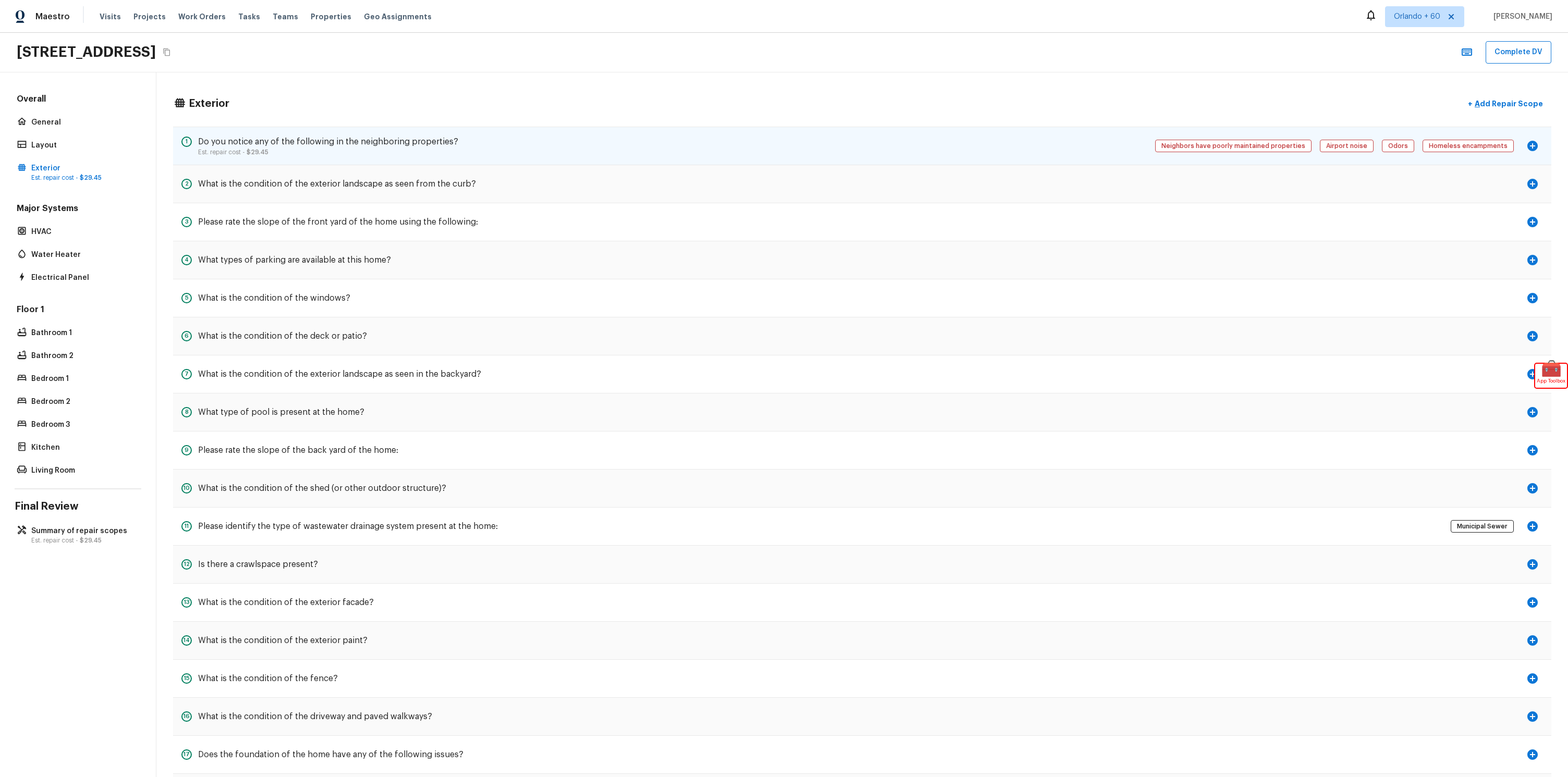
click at [301, 147] on h5 "Do you notice any of the following in the neighboring properties?" at bounding box center [327, 142] width 260 height 12
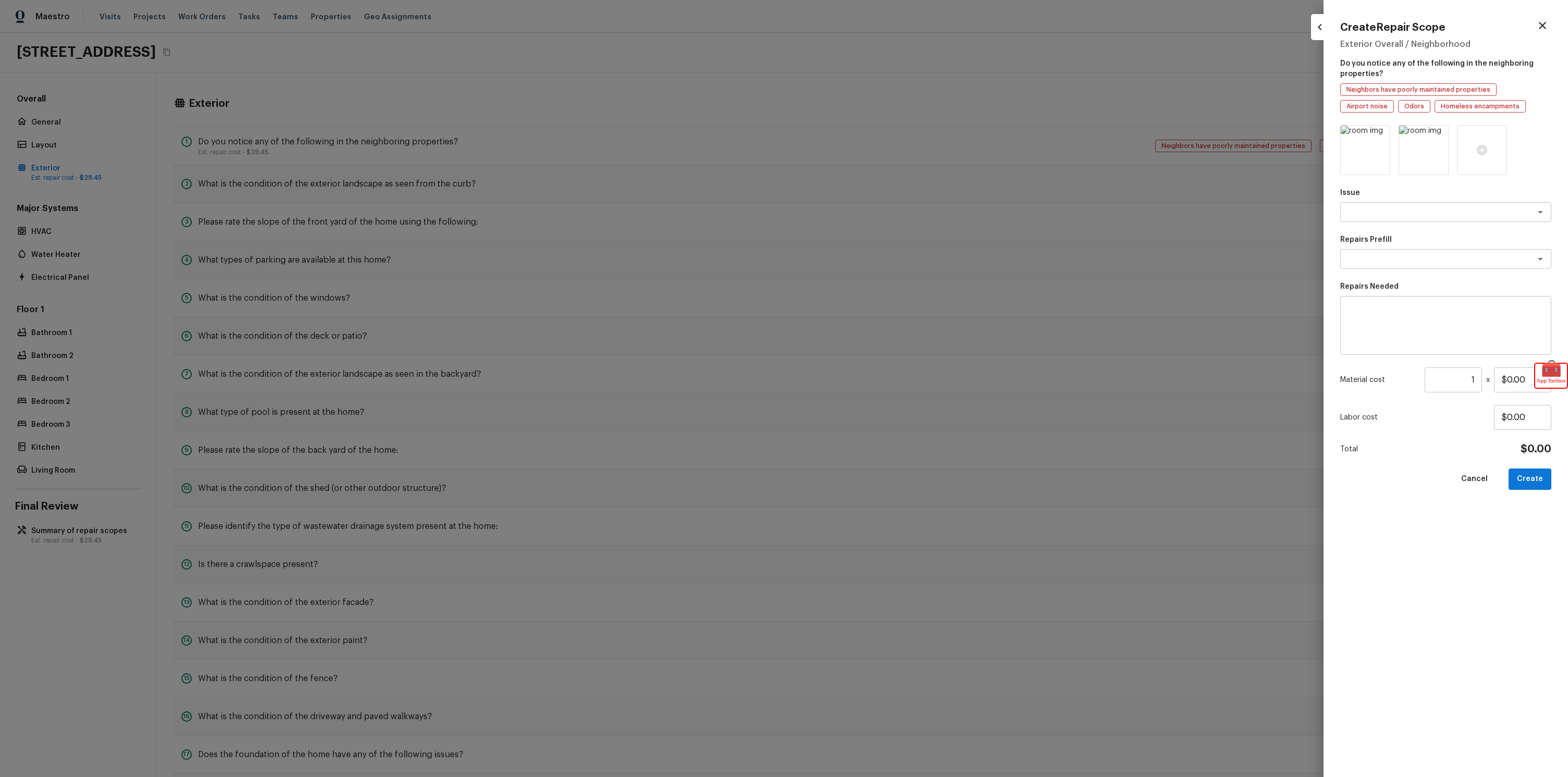
click at [413, 86] on div at bounding box center [784, 388] width 1568 height 777
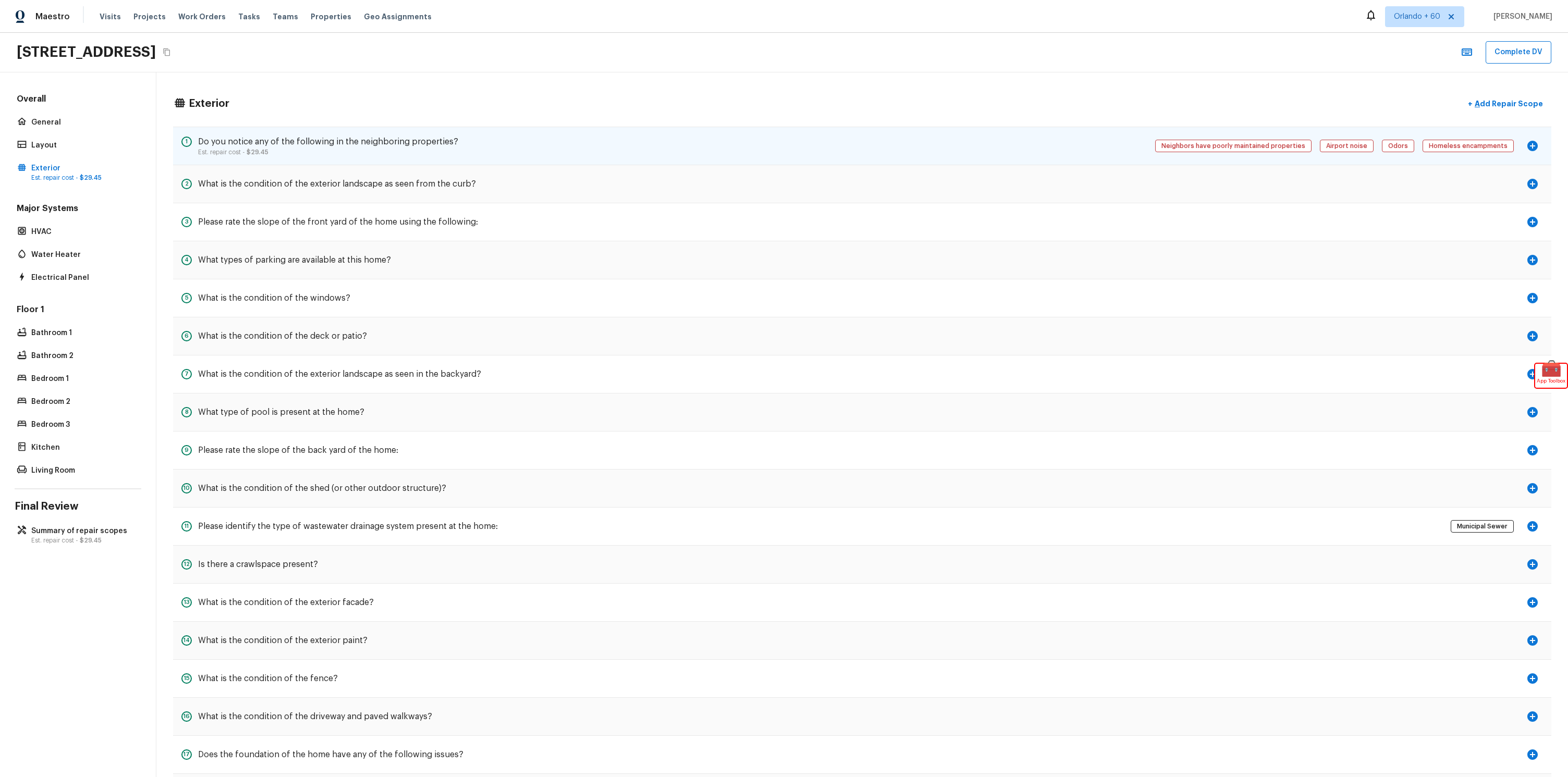
click at [300, 139] on h5 "Do you notice any of the following in the neighboring properties?" at bounding box center [327, 142] width 260 height 12
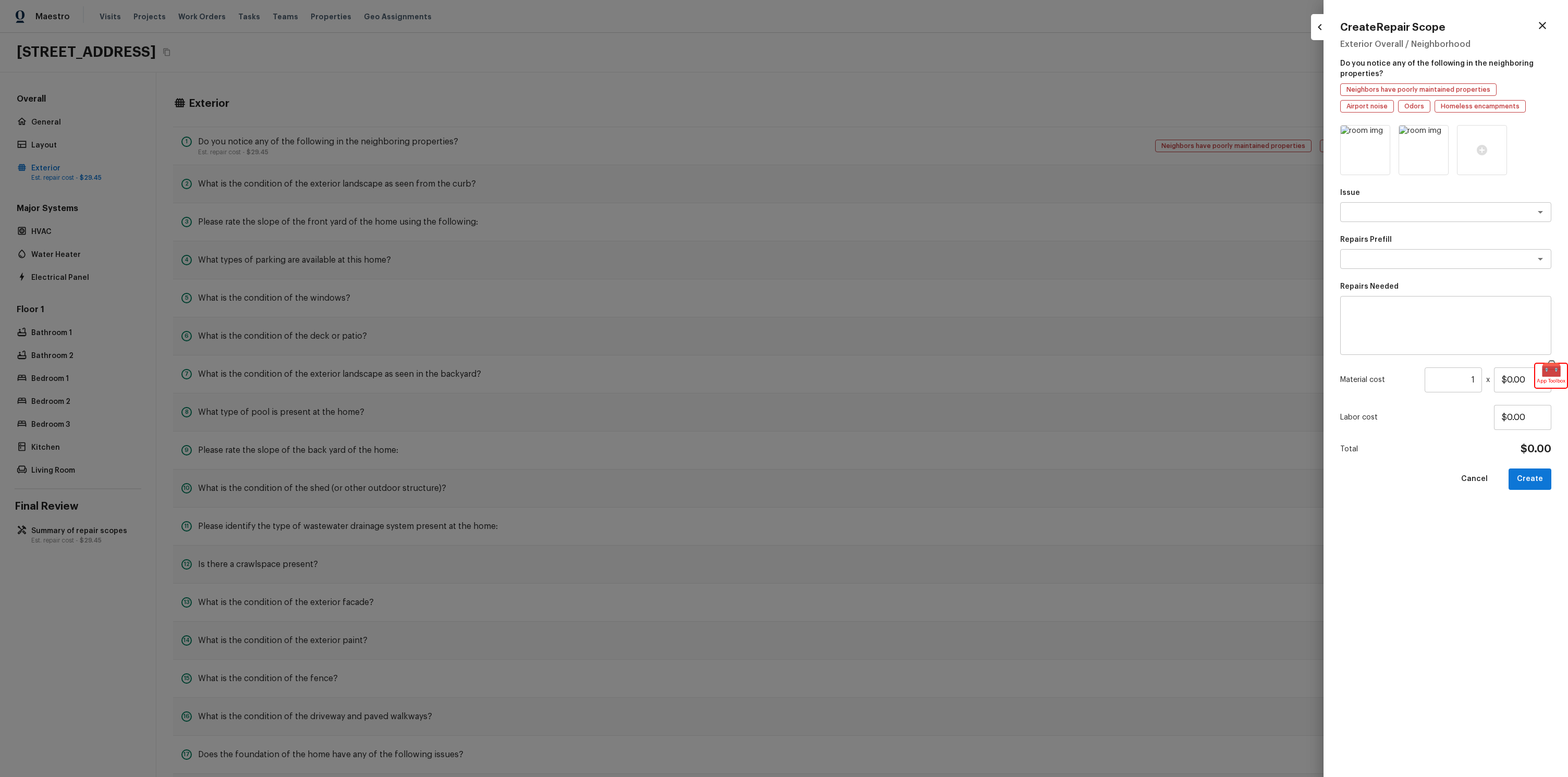
click at [390, 116] on div at bounding box center [784, 388] width 1568 height 777
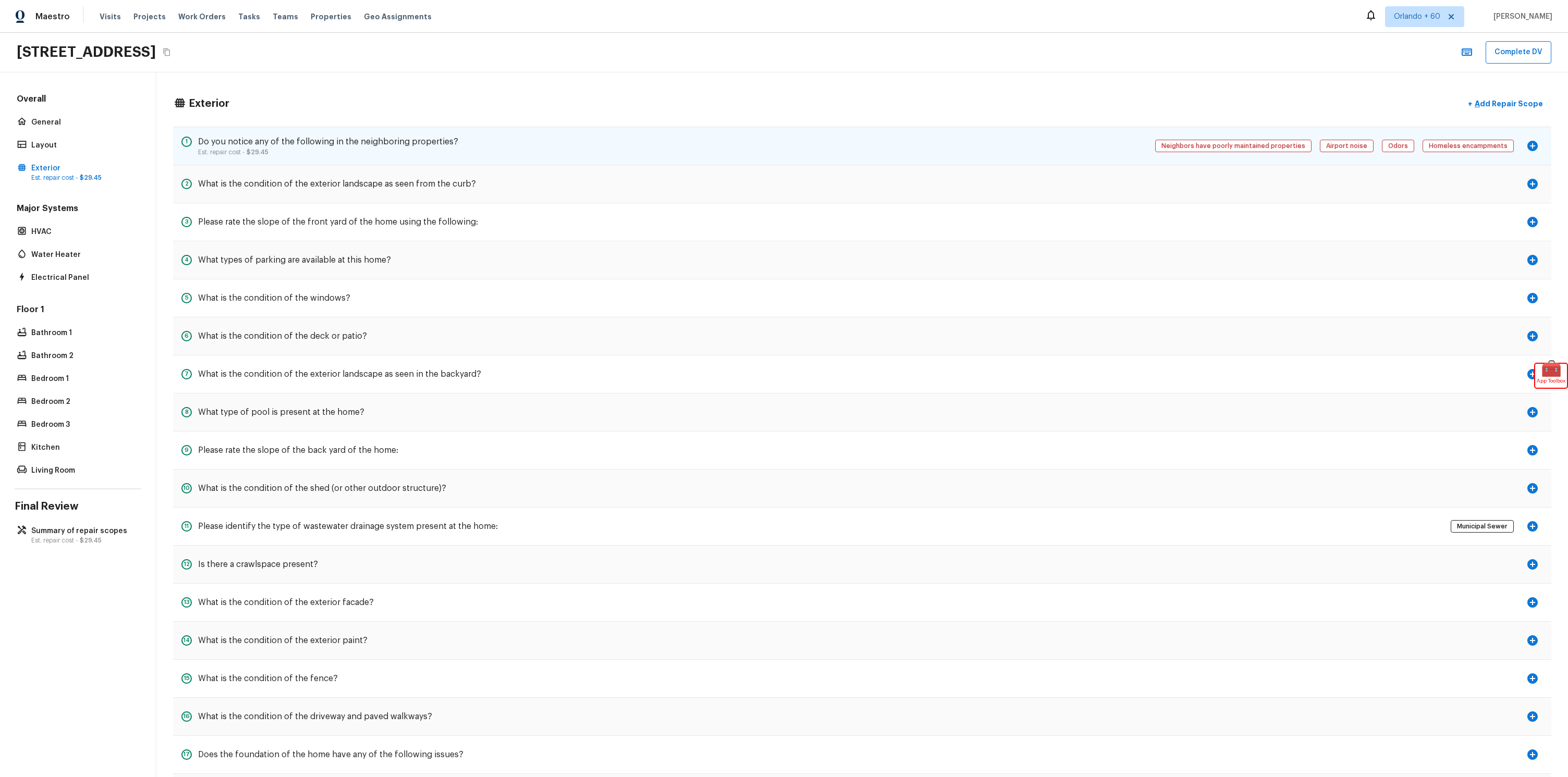
click at [765, 165] on div "1 Do you notice any of the following in the neighboring properties? Est. repair…" at bounding box center [862, 145] width 1378 height 38
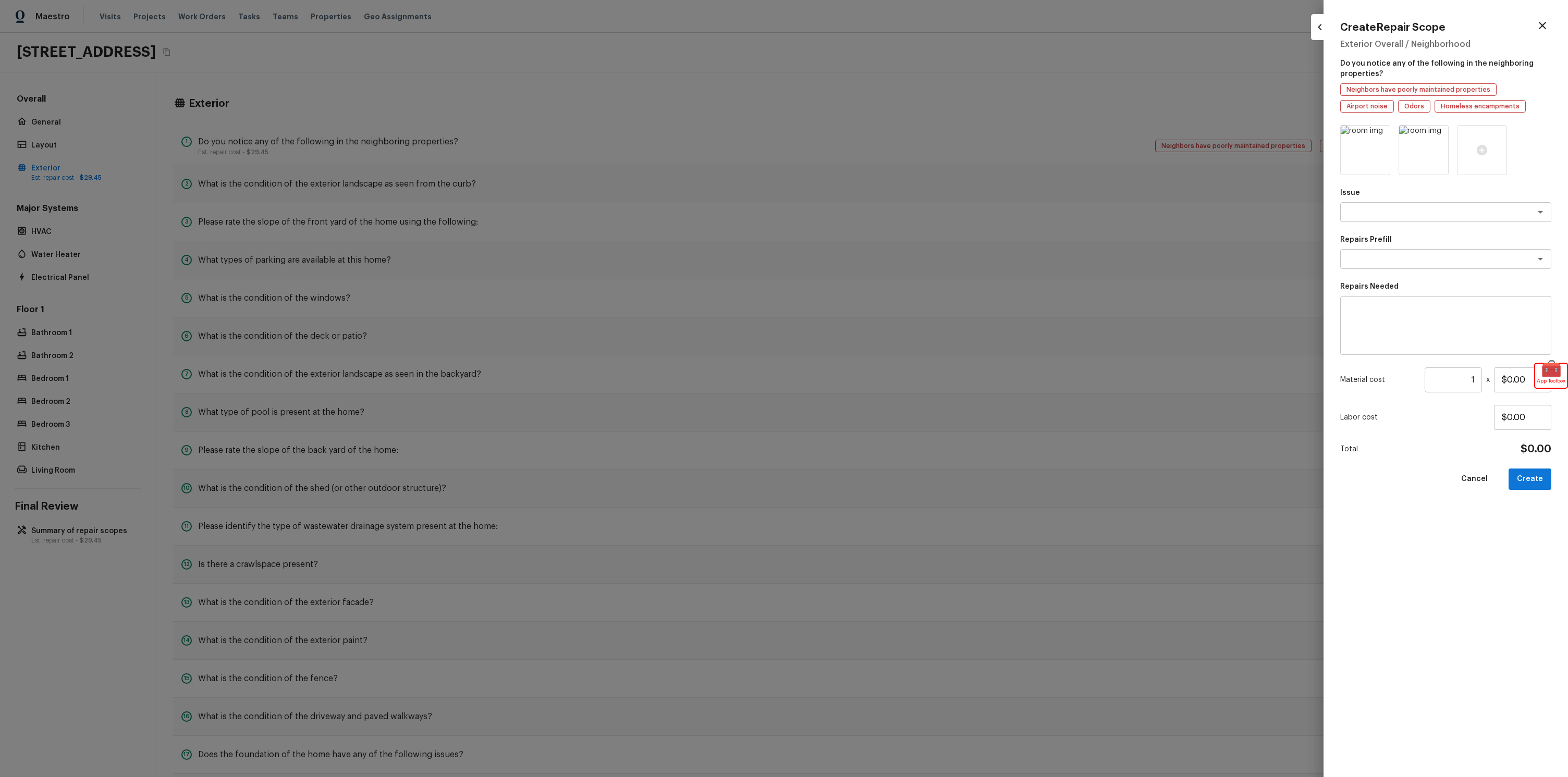
click at [632, 115] on div at bounding box center [784, 388] width 1568 height 777
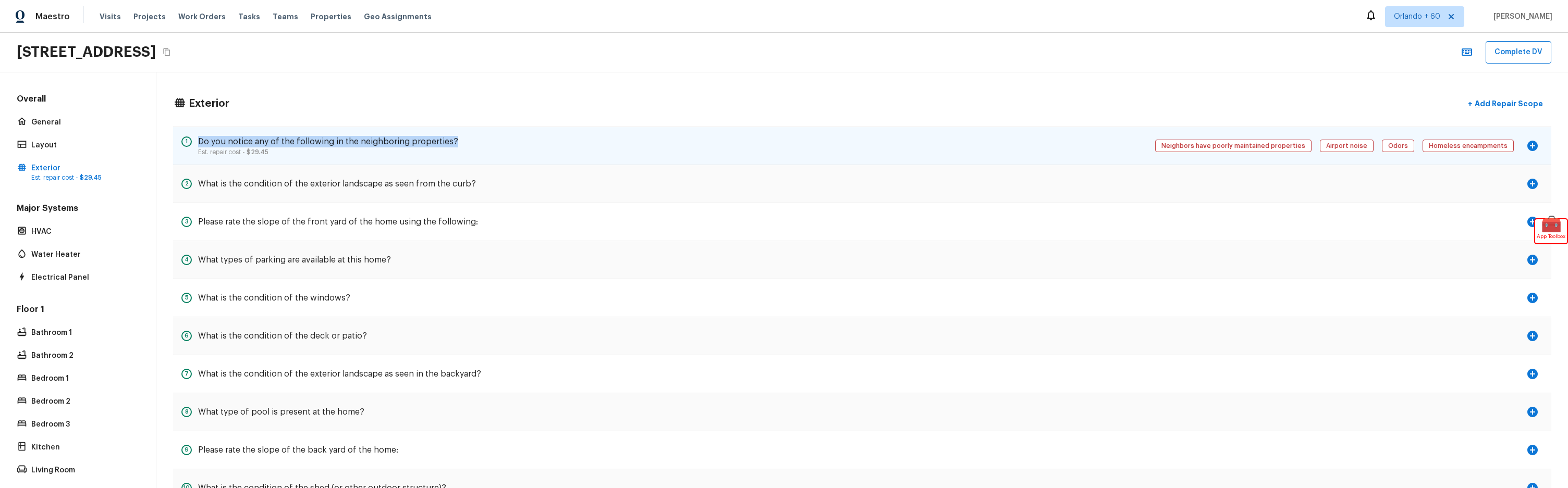
drag, startPoint x: 457, startPoint y: 141, endPoint x: 201, endPoint y: 144, distance: 256.0
click at [201, 144] on div "1 Do you notice any of the following in the neighboring properties? Est. repair…" at bounding box center [862, 145] width 1378 height 38
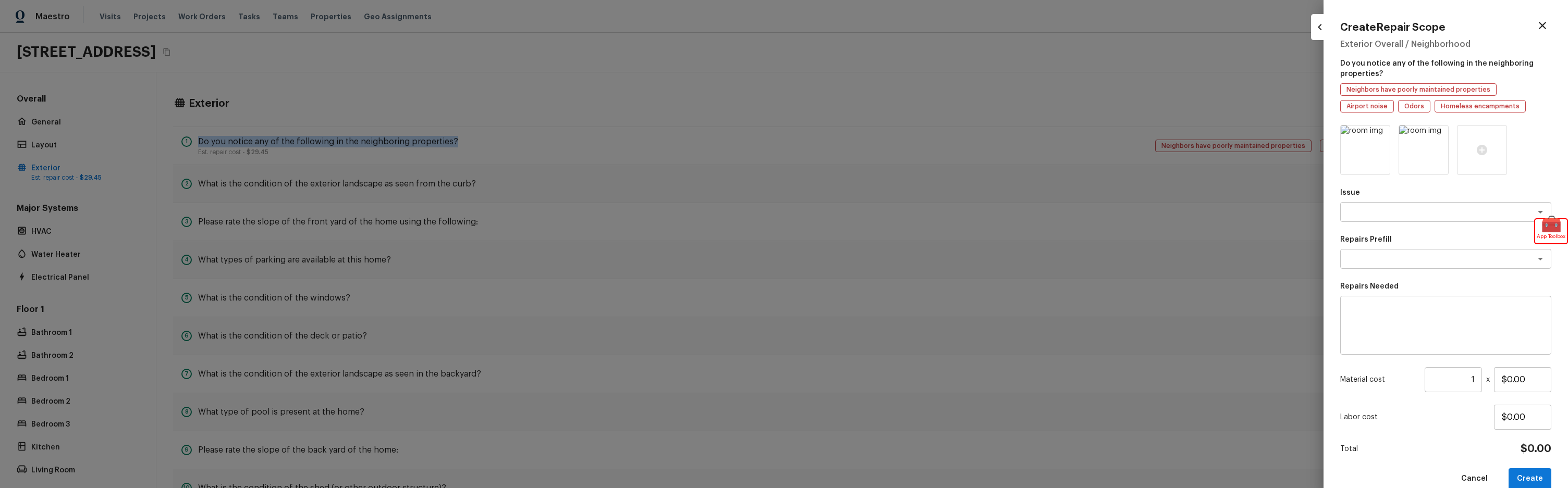
copy h5 "Do you notice any of the following in the neighboring properties?"
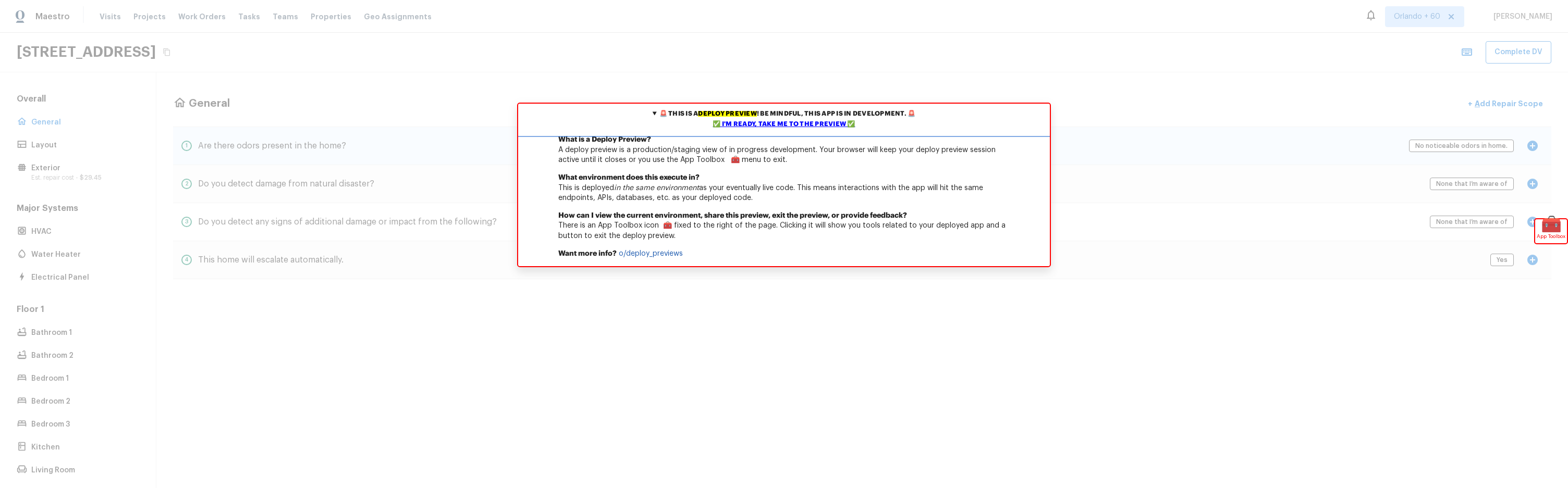
click at [805, 128] on div "✅ I'm ready, take me to the preview ✅" at bounding box center [784, 124] width 527 height 10
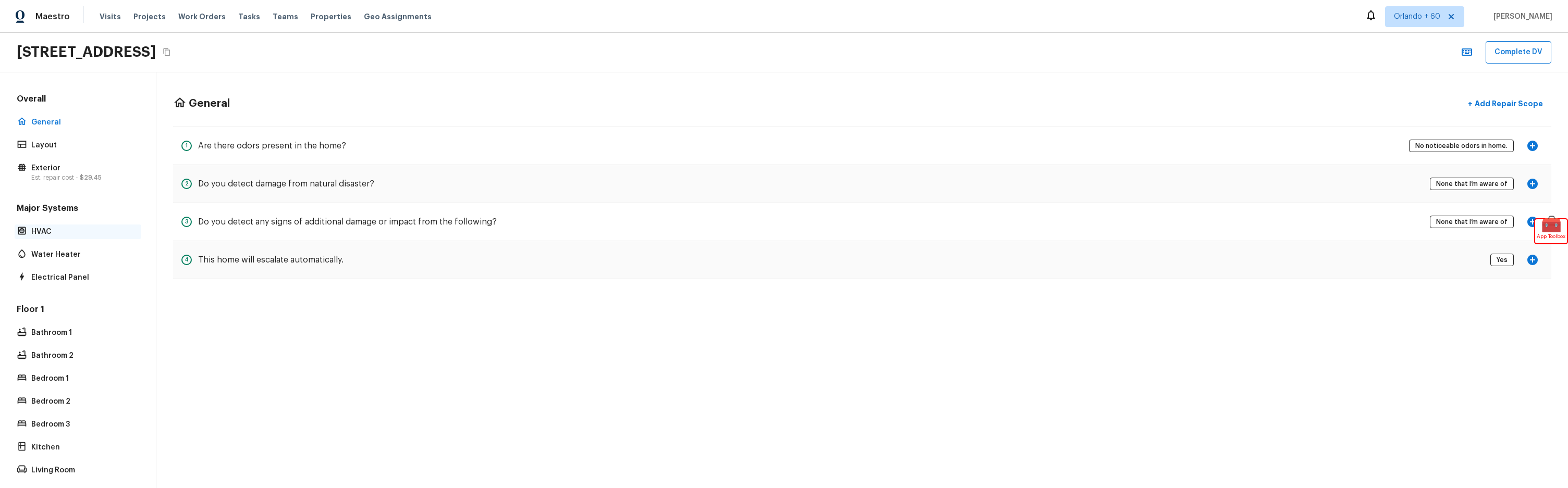
click at [64, 227] on p "HVAC" at bounding box center [83, 232] width 103 height 10
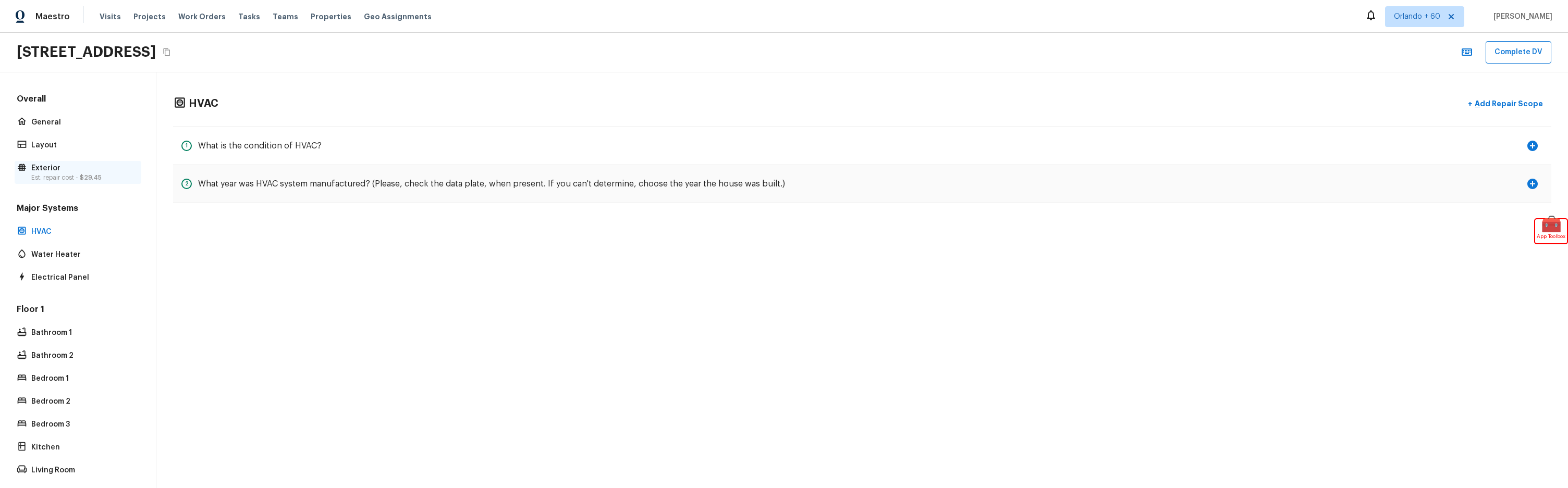
click at [70, 172] on p "Exterior" at bounding box center [83, 168] width 103 height 10
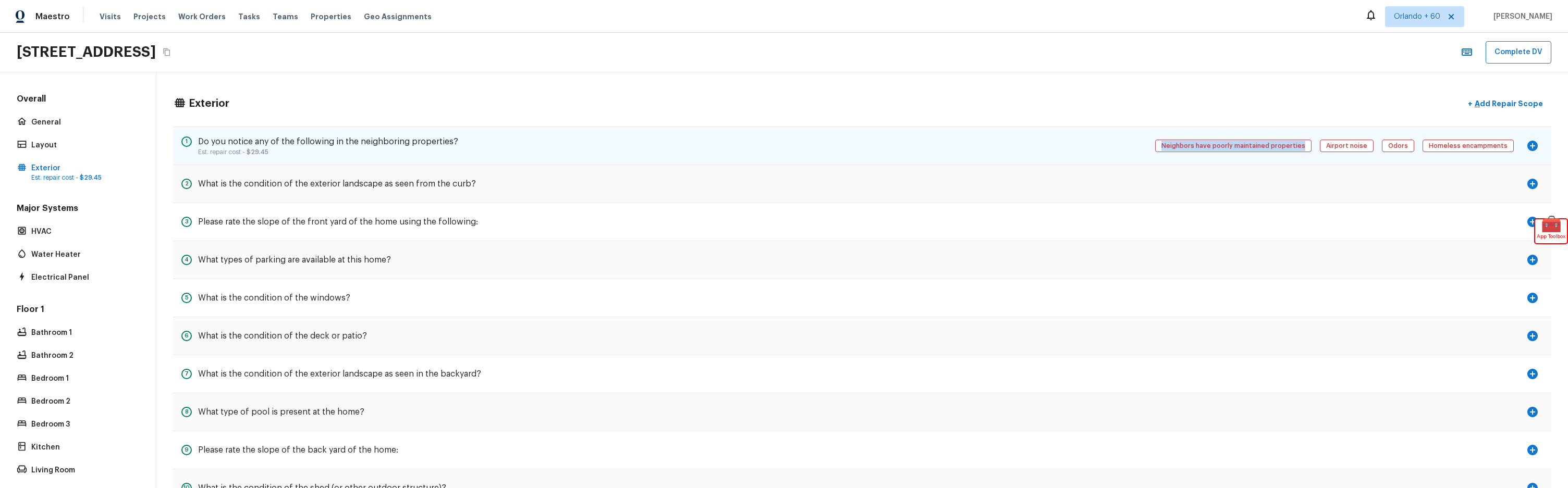
copy span "Neighbors have poorly maintained properties"
drag, startPoint x: 1314, startPoint y: 147, endPoint x: 1181, endPoint y: 147, distance: 133.0
click at [1181, 147] on span "Neighbors have poorly maintained properties" at bounding box center [1233, 145] width 151 height 10
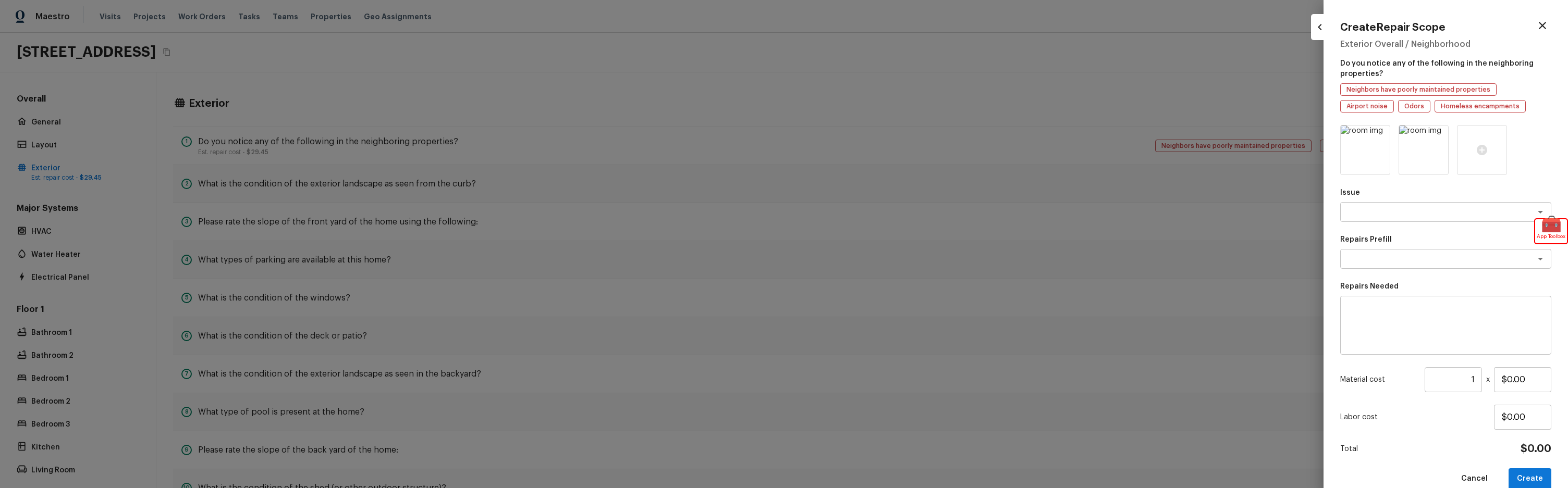
click at [1211, 260] on div at bounding box center [784, 244] width 1568 height 488
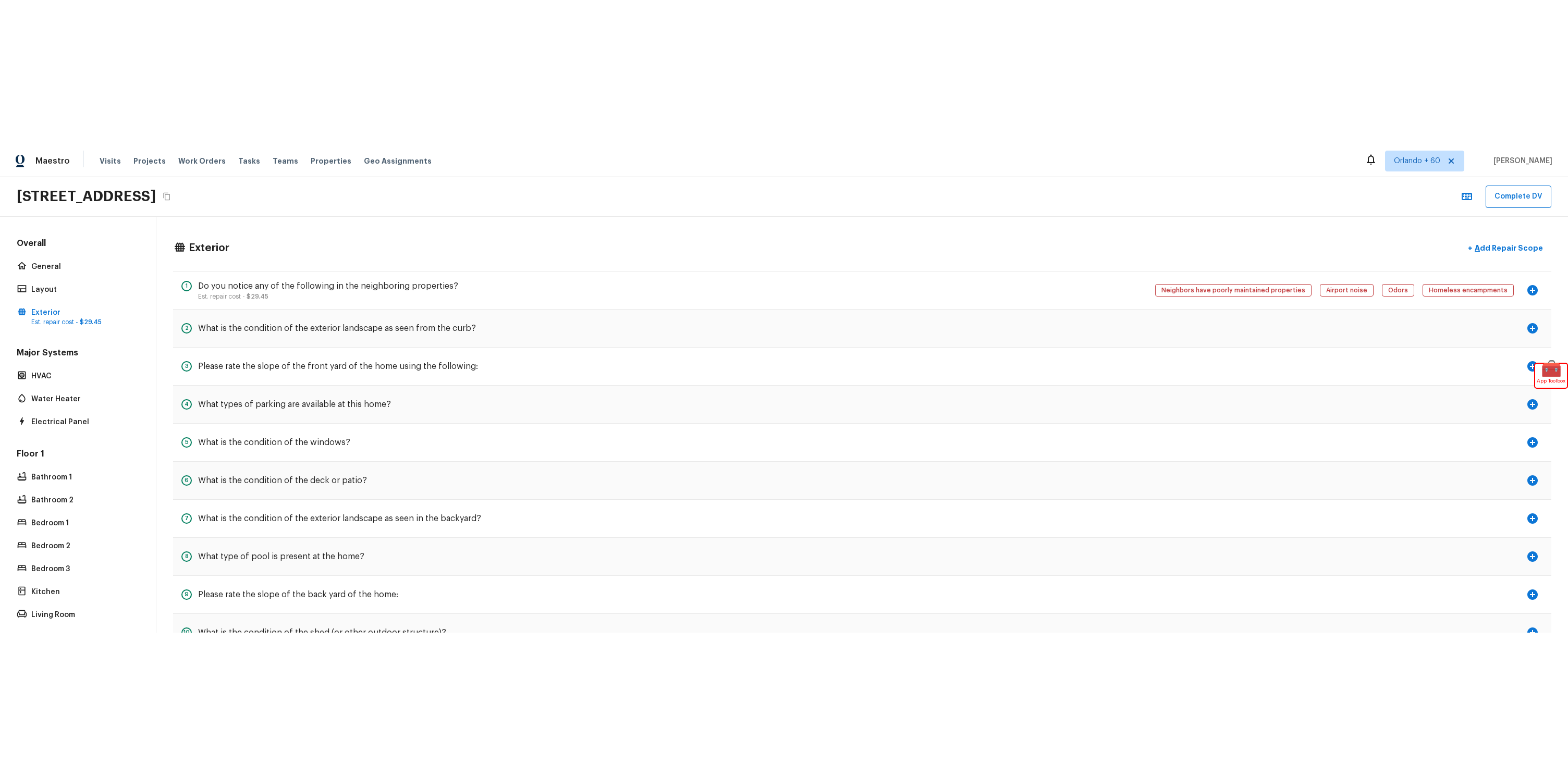
scroll to position [79, 0]
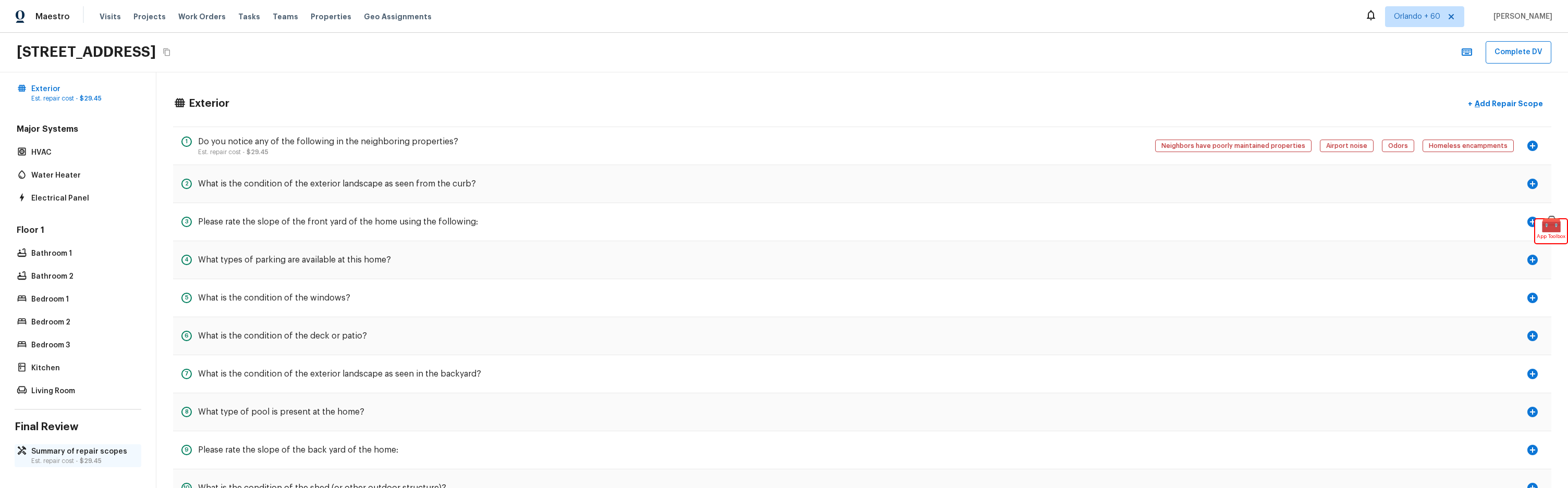
click at [100, 459] on p "Est. repair cost - $29.45" at bounding box center [83, 461] width 103 height 9
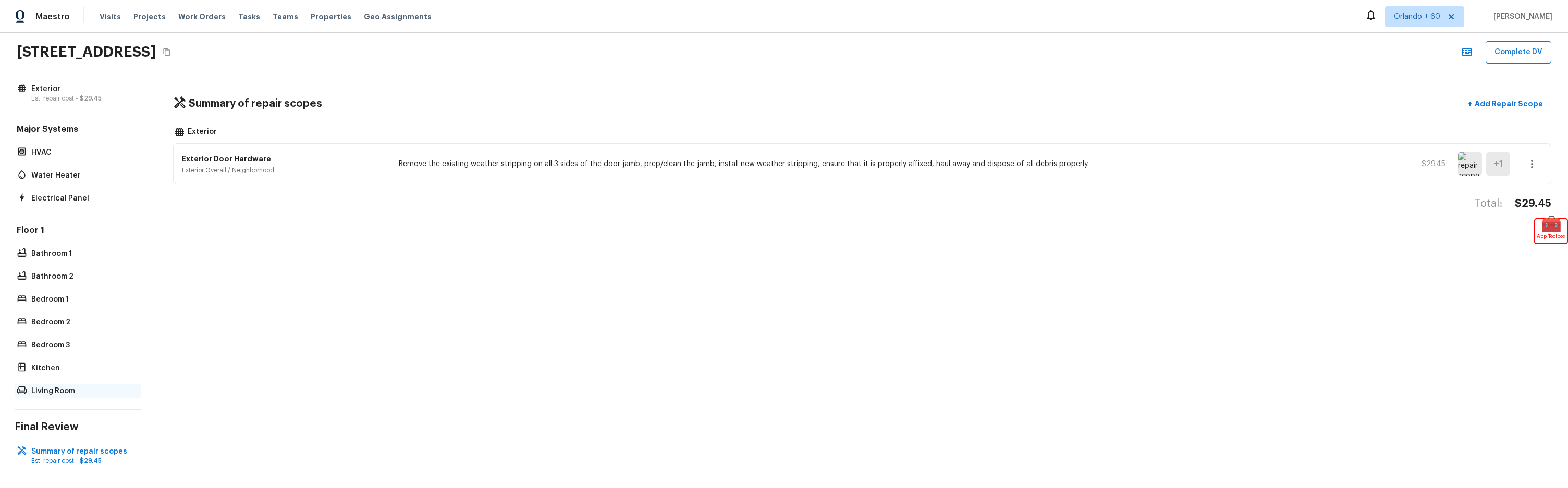
click at [62, 388] on p "Living Room" at bounding box center [83, 391] width 103 height 10
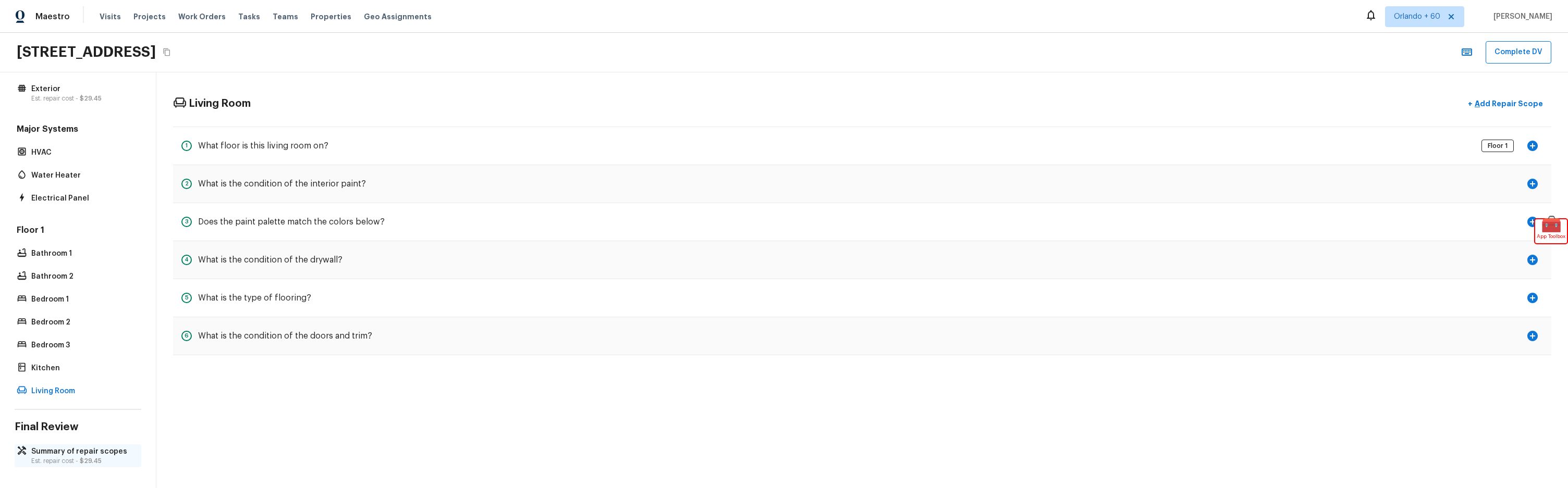
click at [69, 445] on div "Summary of repair scopes Est. repair cost - $29.45" at bounding box center [78, 456] width 127 height 23
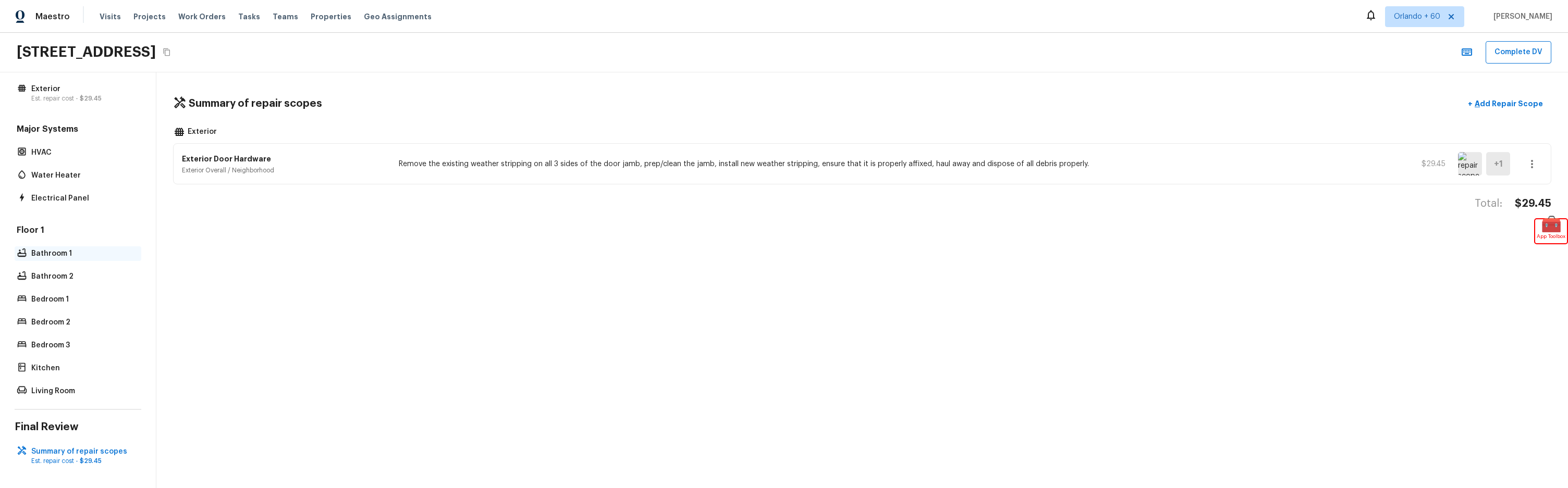
click at [56, 258] on p "Bathroom 1" at bounding box center [83, 253] width 103 height 10
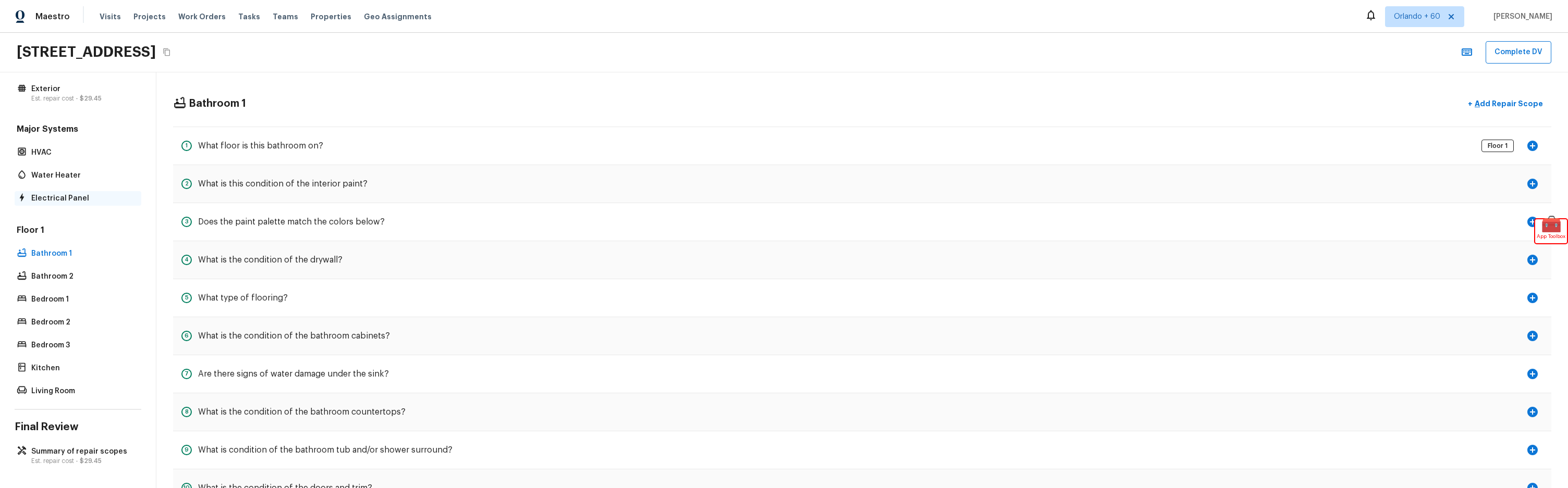
click at [70, 199] on p "Electrical Panel" at bounding box center [83, 198] width 103 height 10
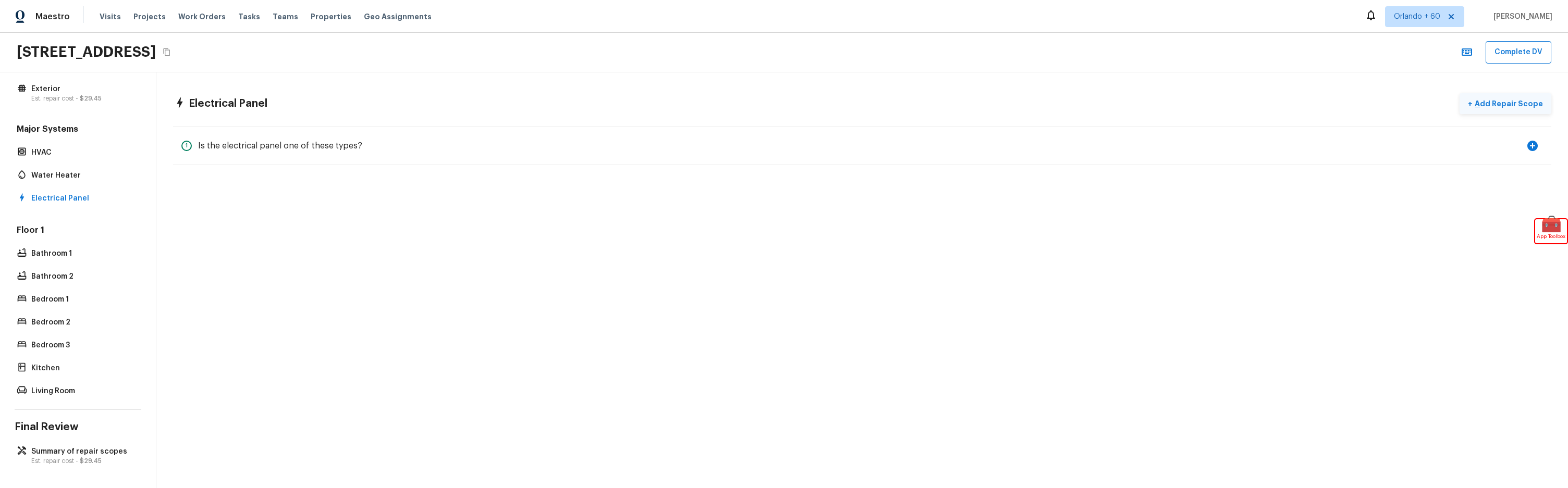
click at [1505, 103] on p "Add Repair Scope" at bounding box center [1508, 103] width 71 height 10
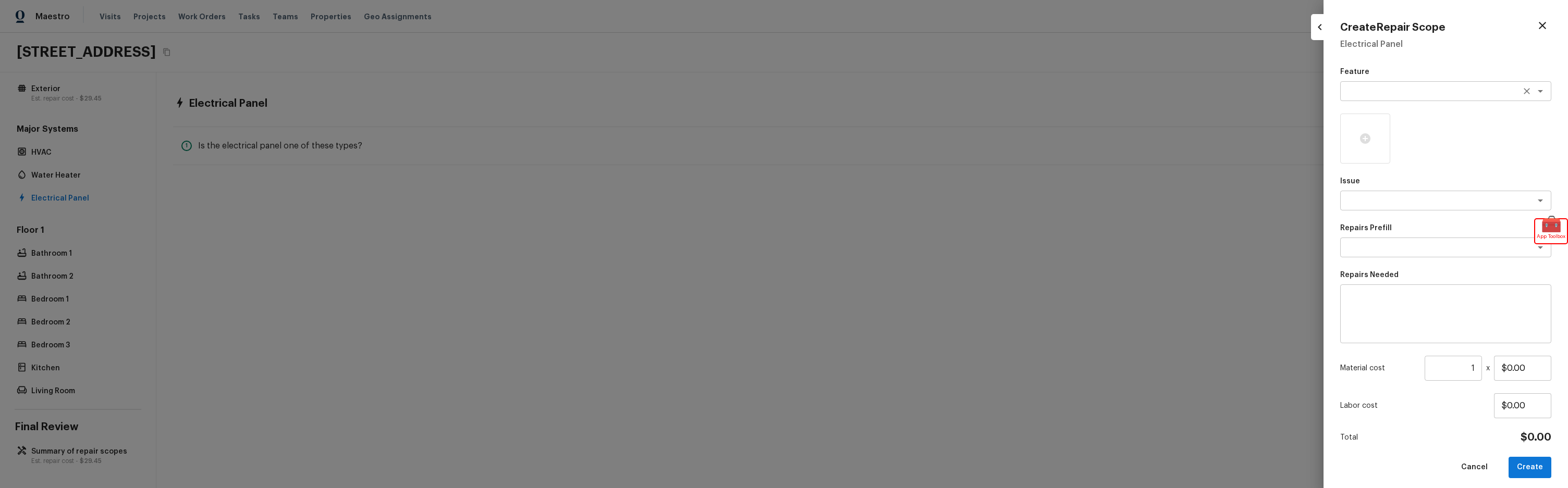
click at [1468, 93] on textarea at bounding box center [1430, 91] width 172 height 10
click at [1146, 175] on div at bounding box center [784, 244] width 1568 height 488
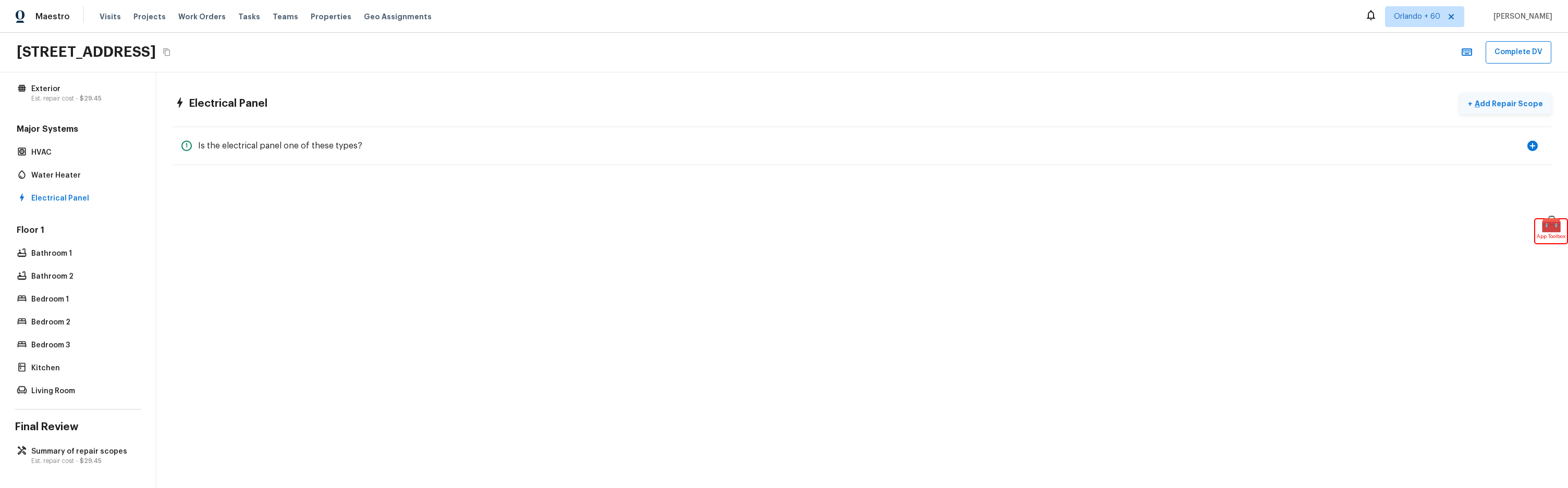
click at [1504, 102] on p "Add Repair Scope" at bounding box center [1508, 103] width 71 height 10
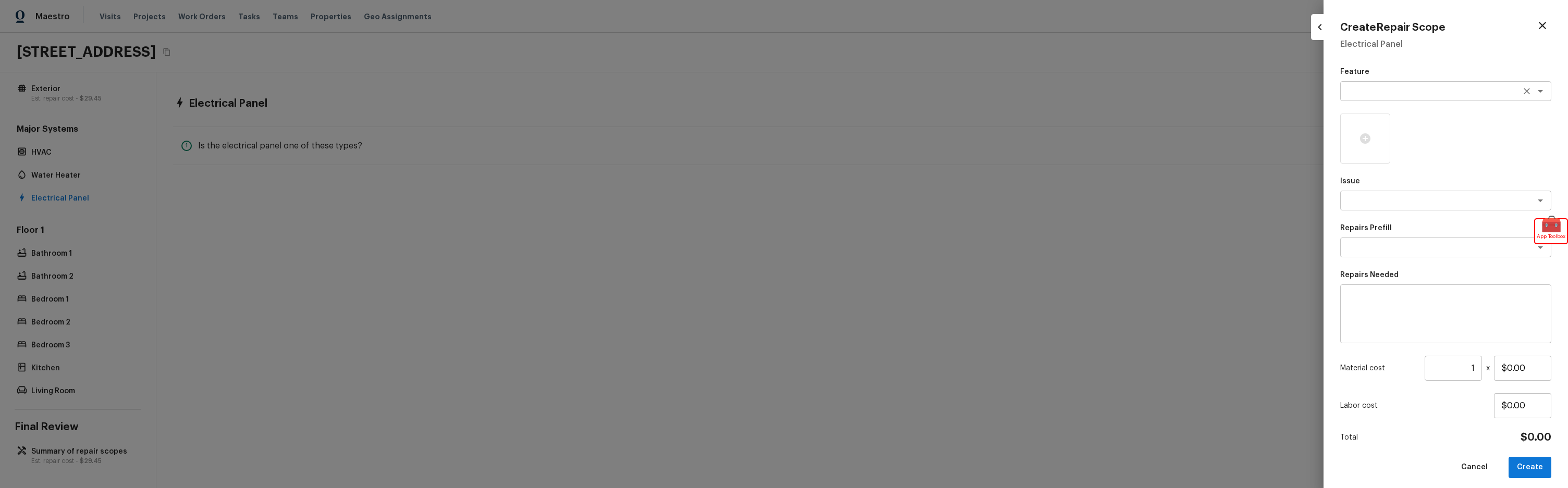
click at [1530, 92] on icon "Clear" at bounding box center [1527, 91] width 10 height 10
click at [1541, 92] on icon "Open" at bounding box center [1540, 91] width 5 height 2
click at [1437, 136] on li "Irrigation" at bounding box center [1446, 130] width 211 height 16
type textarea "Irrigation"
click at [1344, 131] on div at bounding box center [1365, 139] width 50 height 50
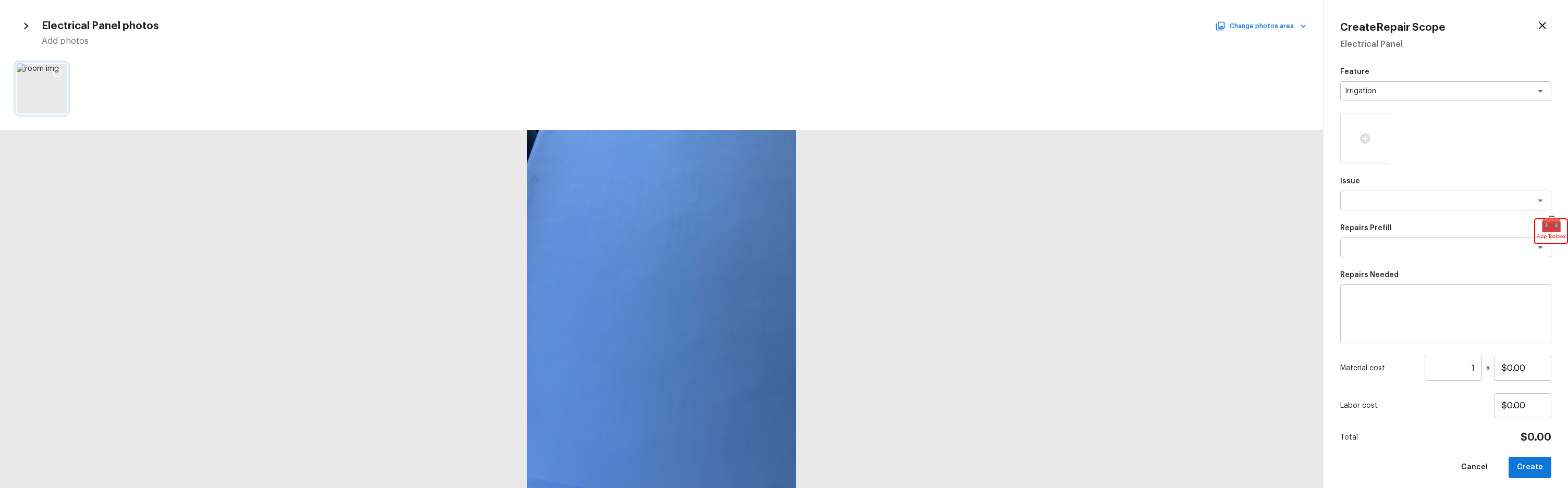
click at [58, 75] on icon at bounding box center [57, 72] width 10 height 10
click at [29, 28] on icon "button" at bounding box center [26, 26] width 13 height 13
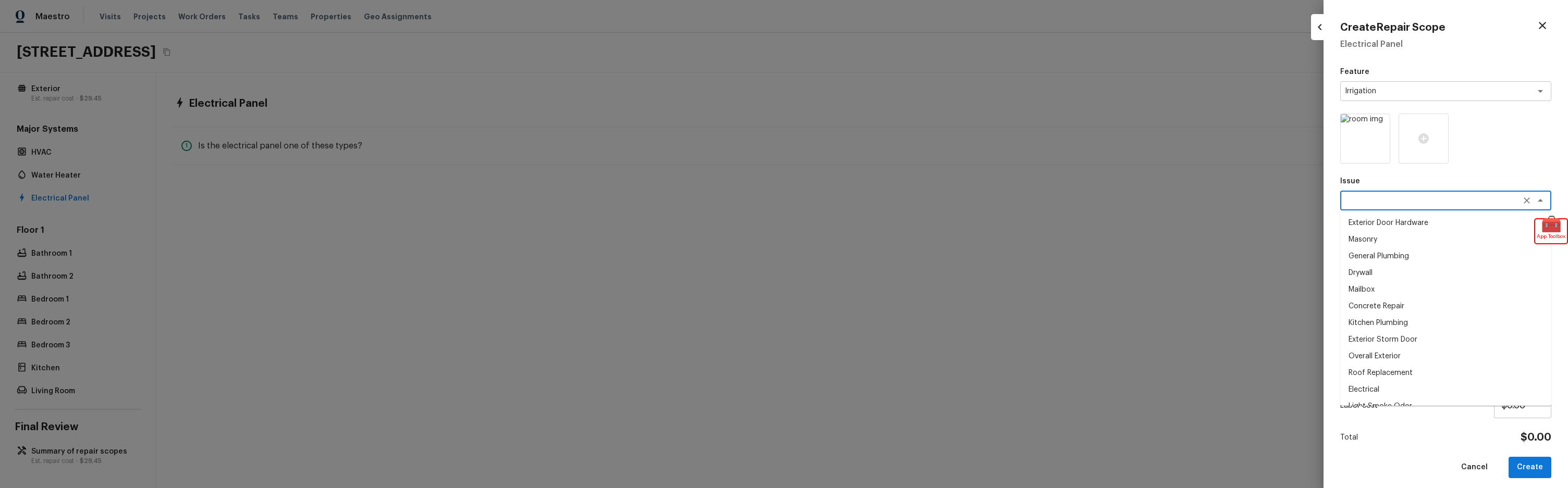
click at [1421, 205] on textarea at bounding box center [1430, 200] width 172 height 10
click at [1374, 386] on li "Electrical" at bounding box center [1446, 389] width 211 height 16
type textarea "Electrical"
click at [1404, 251] on textarea at bounding box center [1430, 247] width 172 height 10
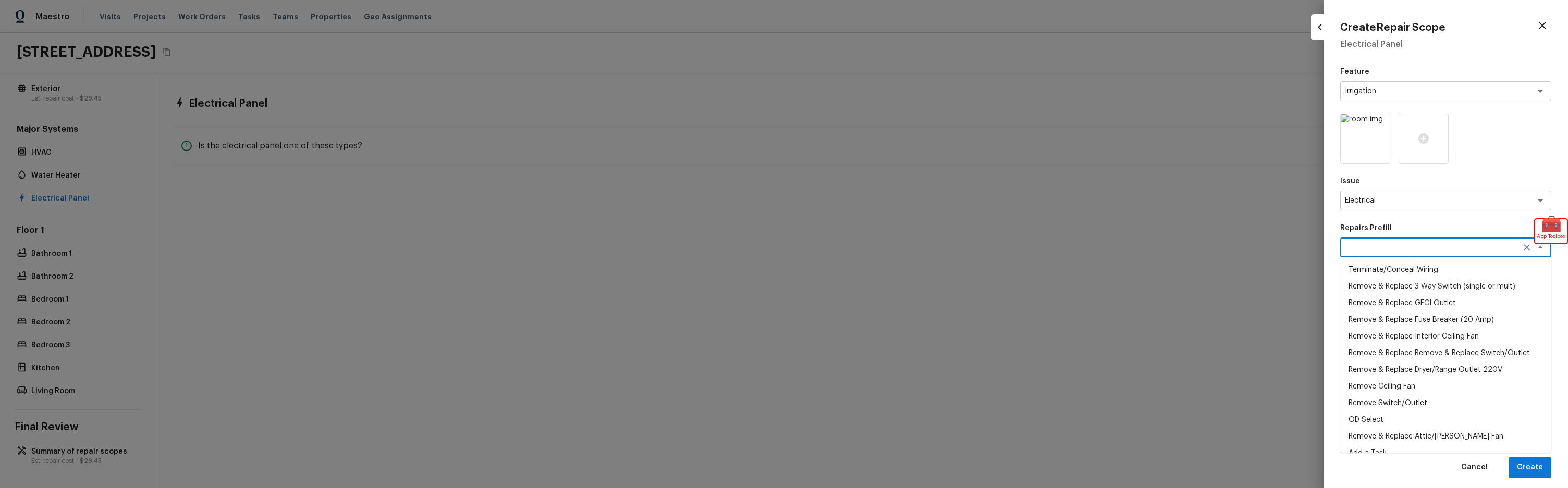
click at [1387, 262] on li "Terminate/Conceal Wiring" at bounding box center [1446, 270] width 211 height 16
type textarea "Terminate/Conceal Wiring"
type textarea "Ensure that all electrical wires are to terminate in sealed junction box, no ex…"
type input "$50.00"
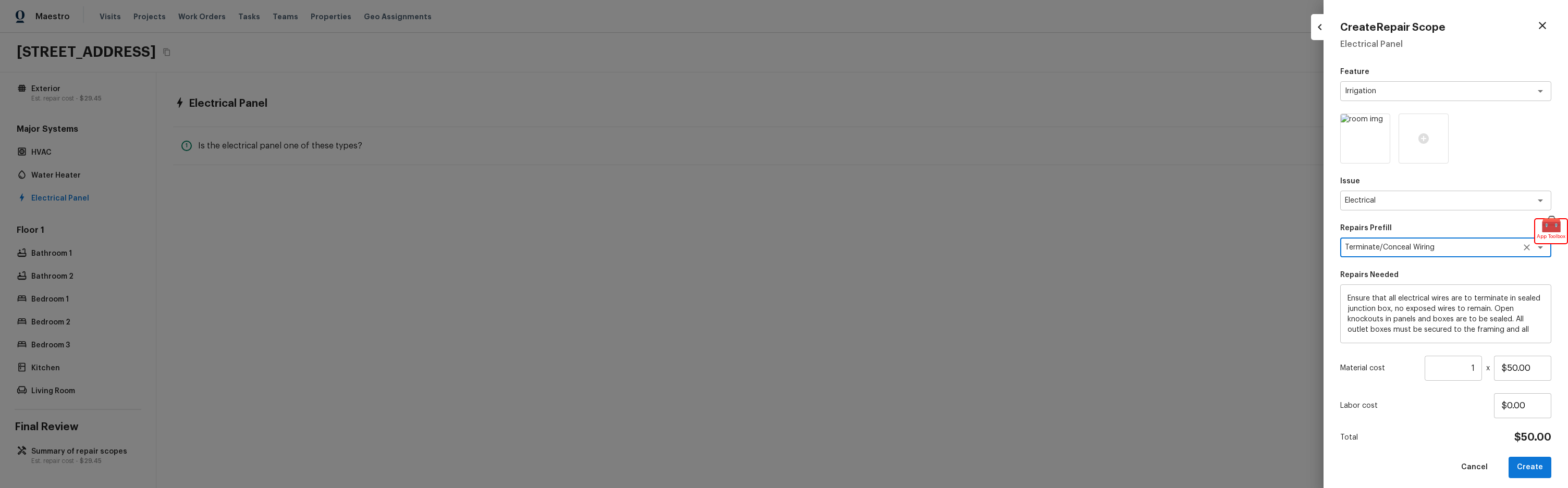
click at [1409, 262] on div "Feature Irrigation x ​ Issue Electrical x ​ Repairs Prefill Terminate/Conceal W…" at bounding box center [1446, 273] width 211 height 412
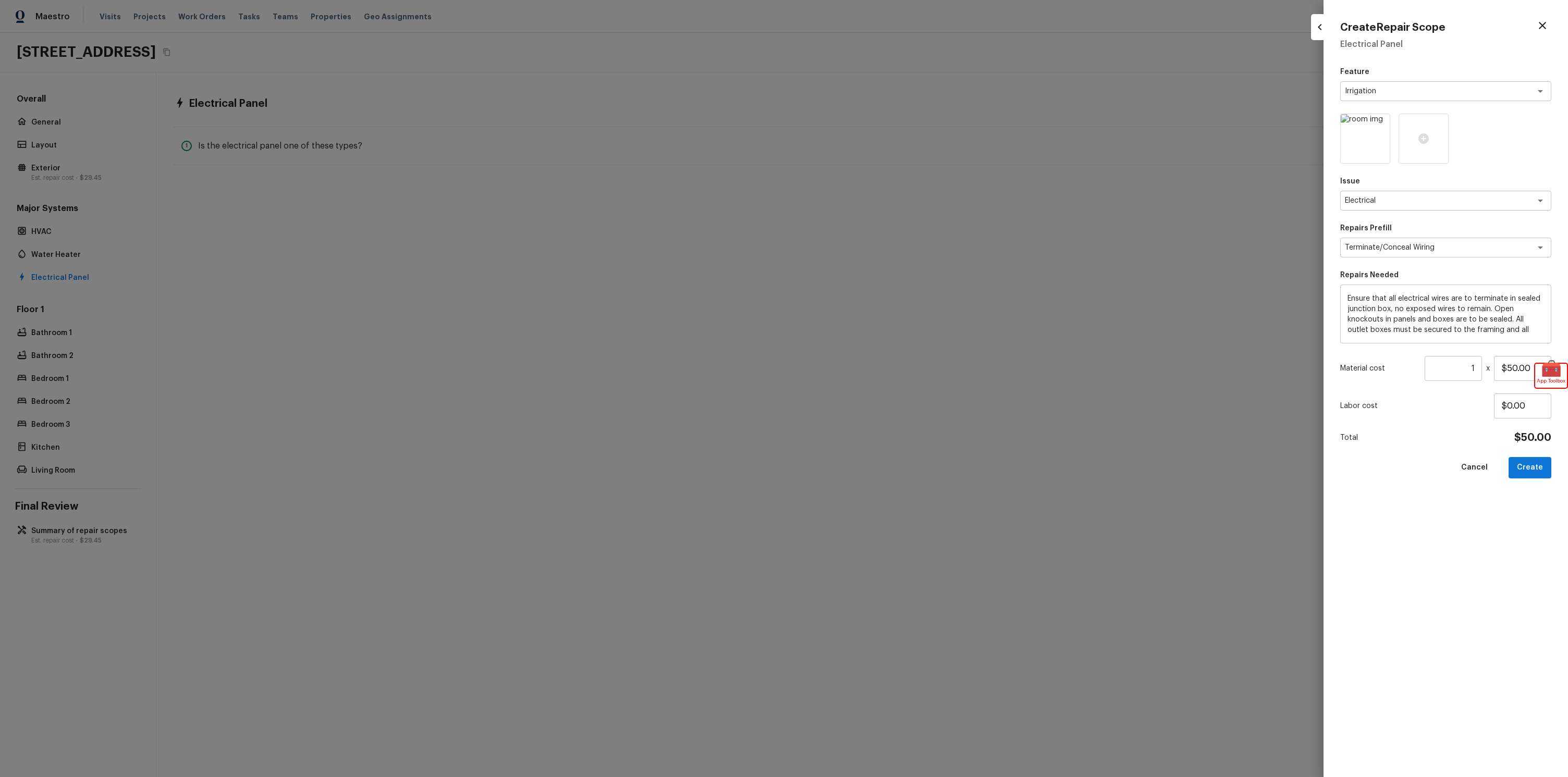
scroll to position [0, 0]
click at [1437, 77] on div "Feature Irrigation x ​" at bounding box center [1446, 84] width 211 height 35
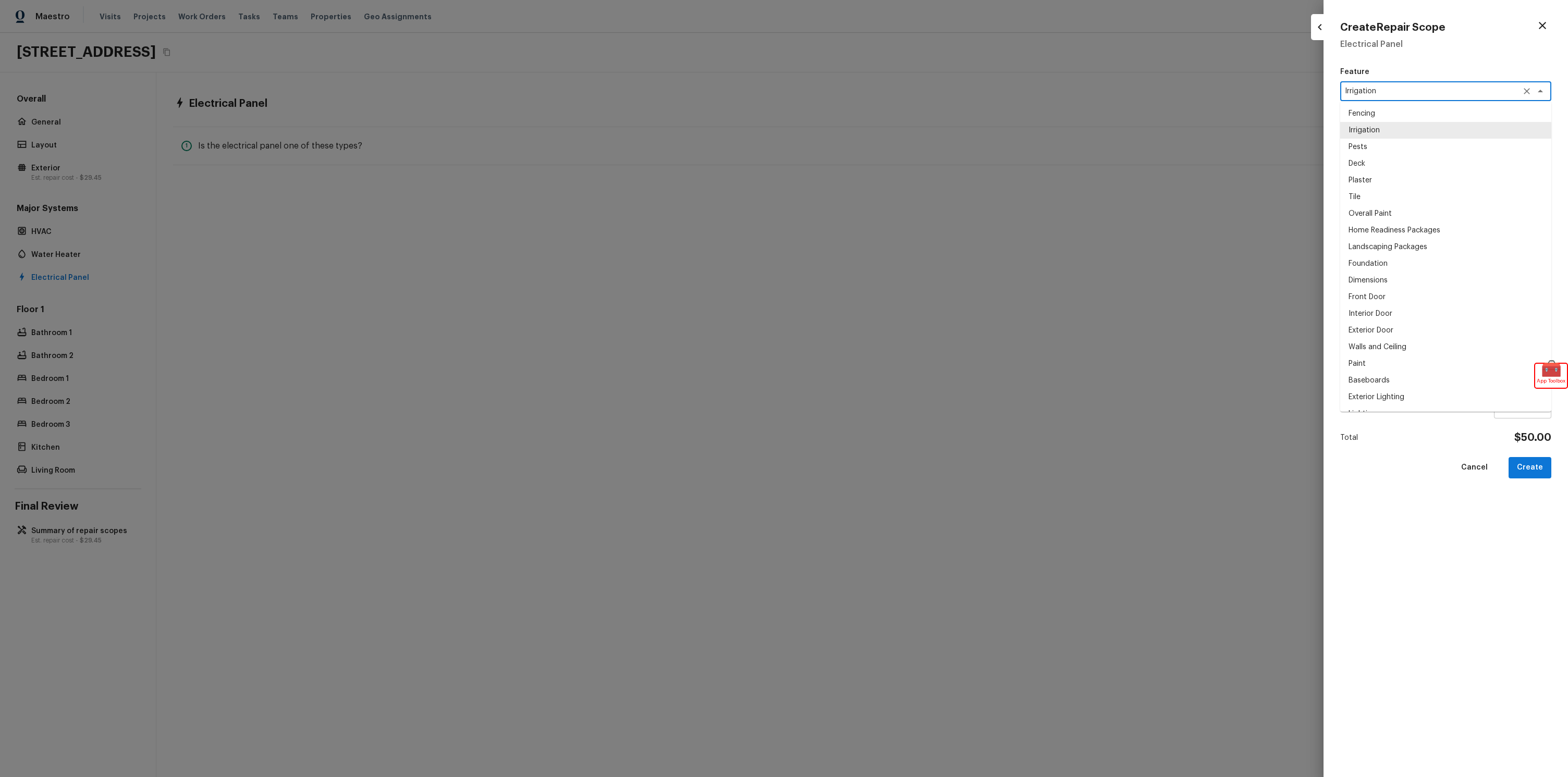
click at [1439, 89] on textarea "Irrigation" at bounding box center [1430, 91] width 172 height 10
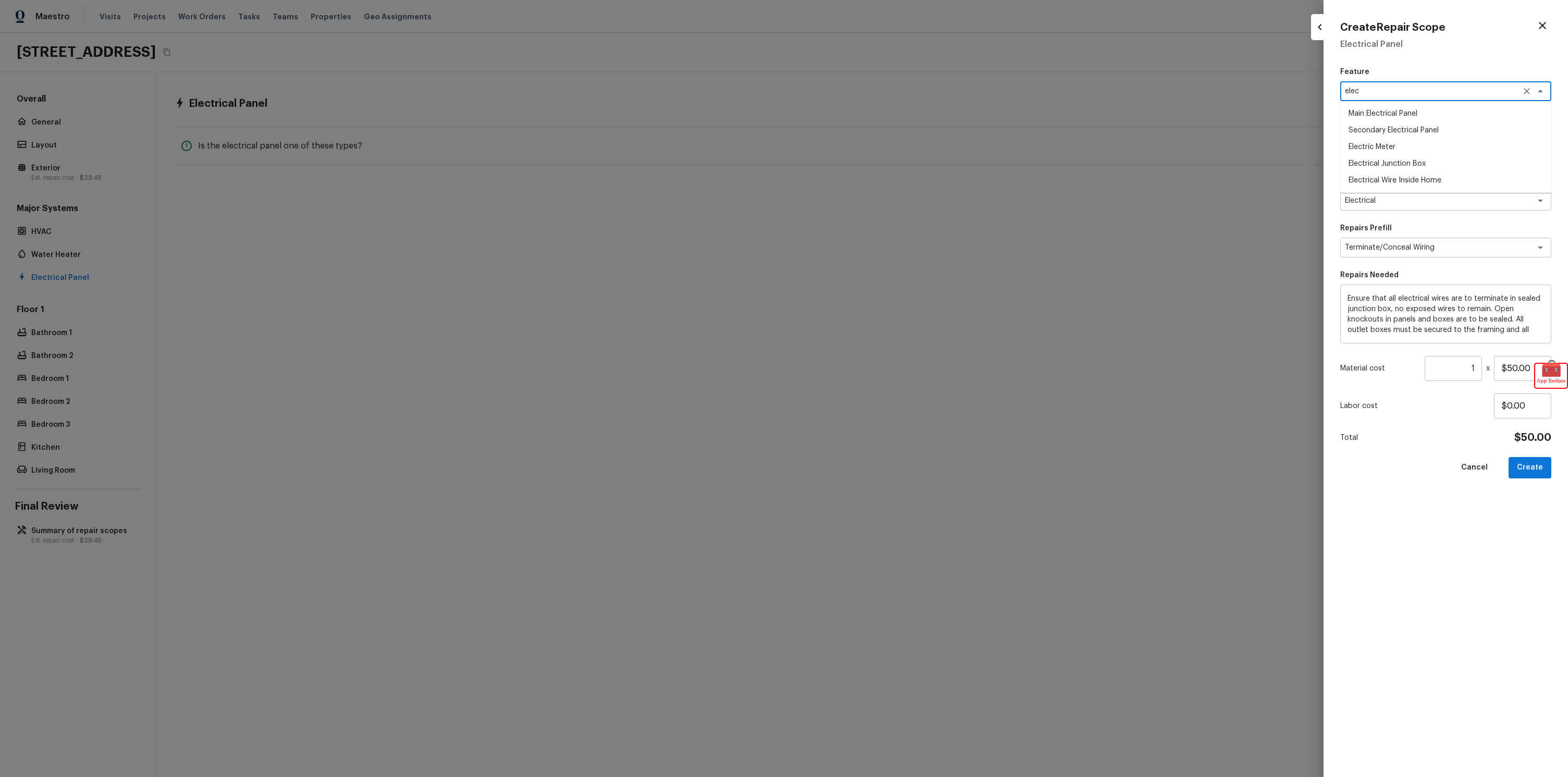
click at [1428, 107] on li "Main Electrical Panel" at bounding box center [1446, 113] width 211 height 16
type textarea "Main Electrical Panel"
click at [1432, 488] on div "Feature Main Electrical Panel x ​ Issue Electrical x ​ Repairs Prefill Terminat…" at bounding box center [1446, 414] width 211 height 694
click at [1528, 474] on button "Create" at bounding box center [1530, 467] width 43 height 21
type input "$0.00"
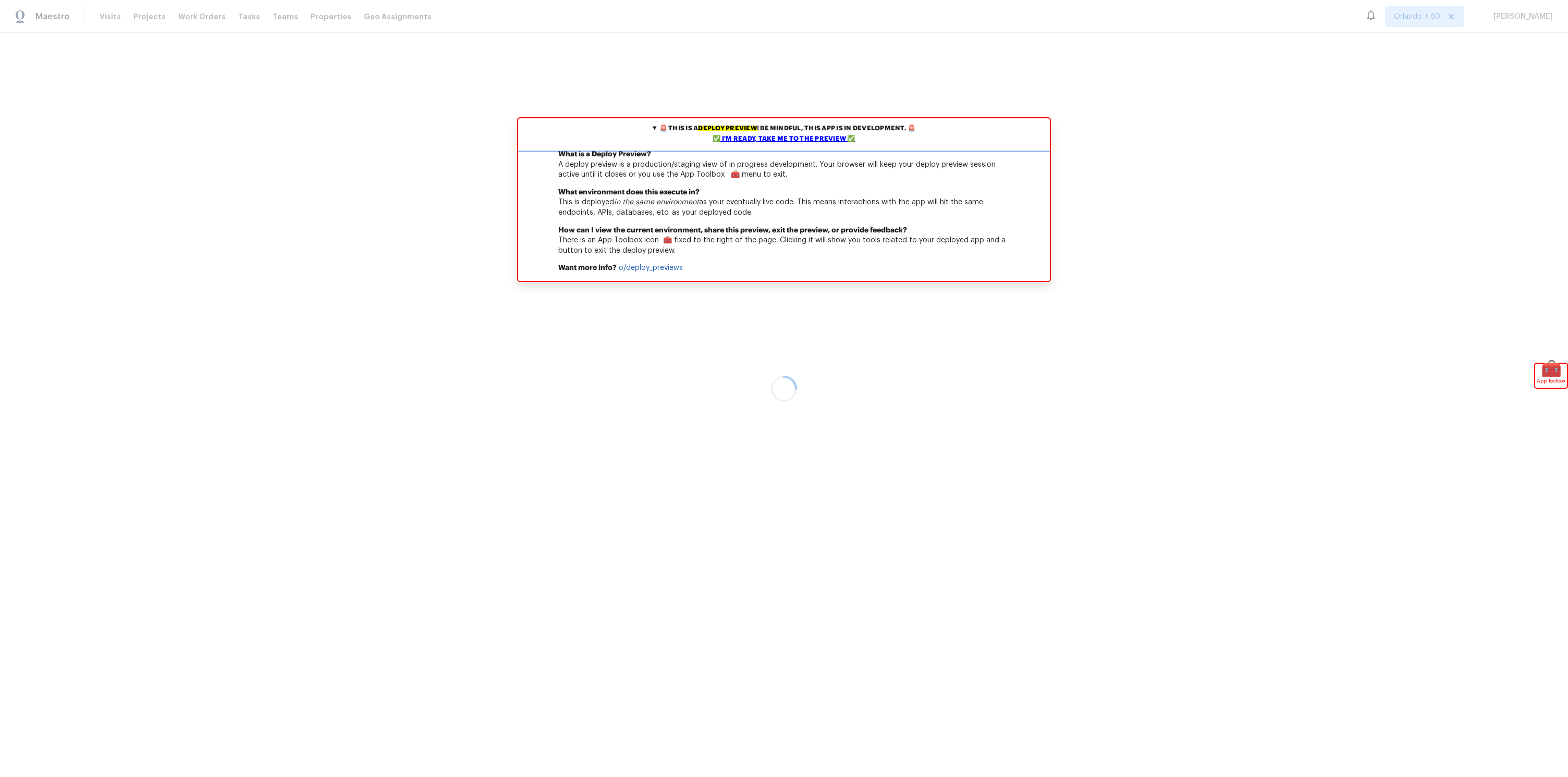
click at [768, 137] on div "✅ I'm ready, take me to the preview ✅" at bounding box center [784, 139] width 527 height 10
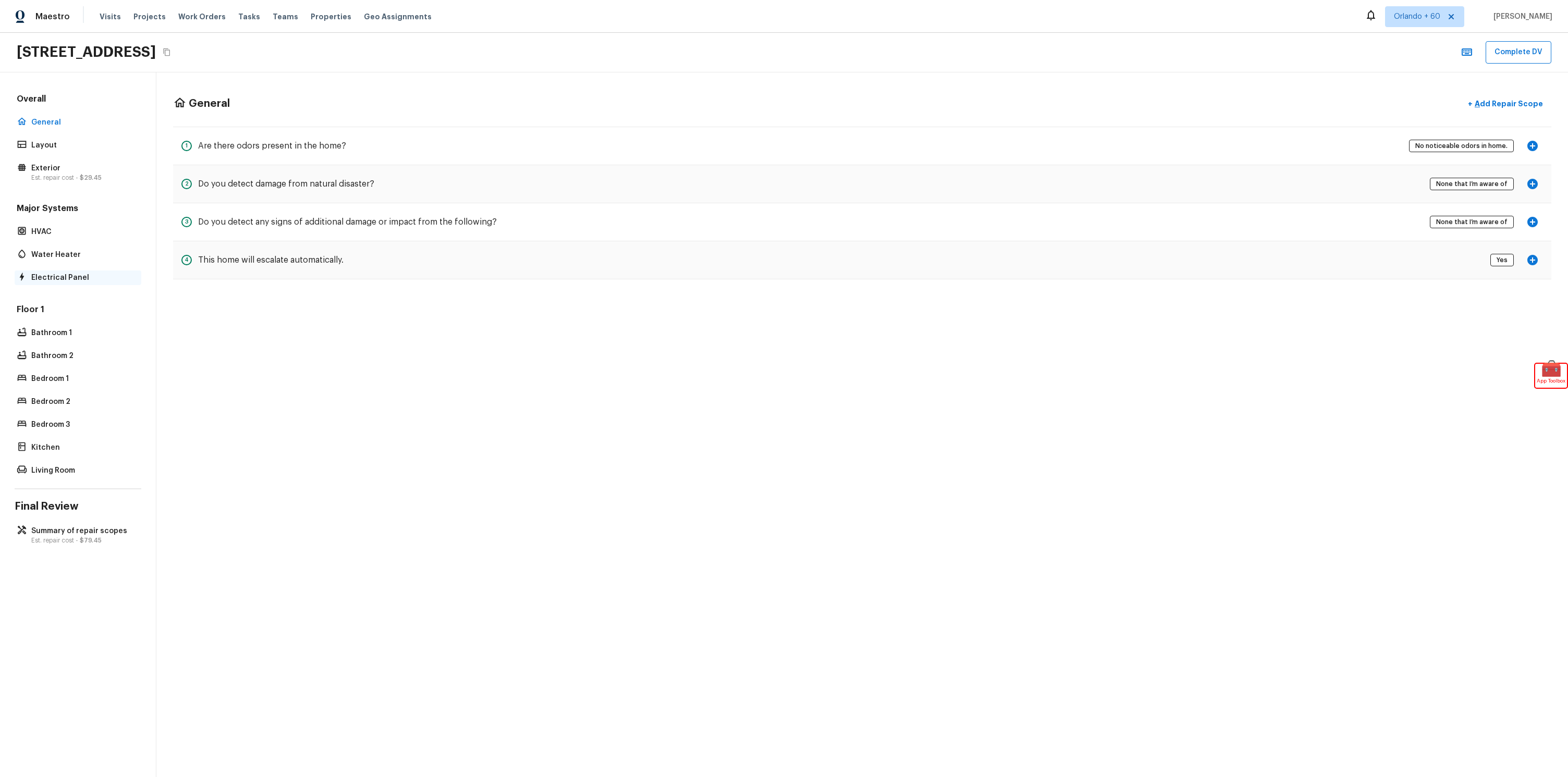
click at [75, 276] on p "Electrical Panel" at bounding box center [83, 277] width 103 height 10
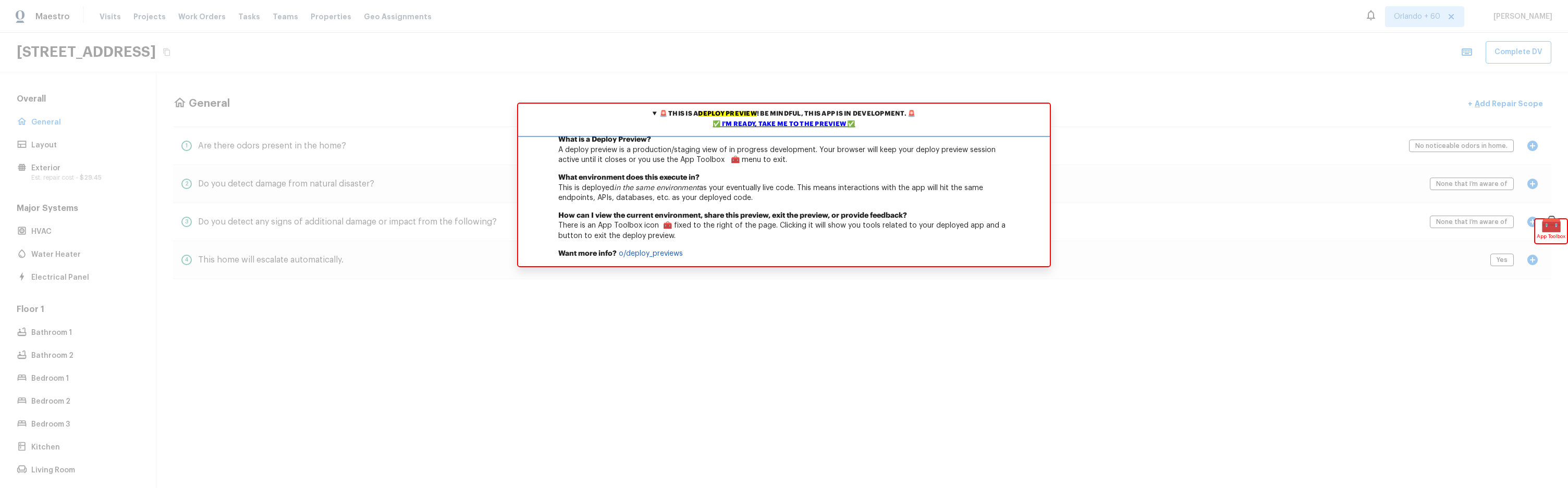
click at [818, 123] on div "✅ I'm ready, take me to the preview ✅" at bounding box center [784, 124] width 527 height 10
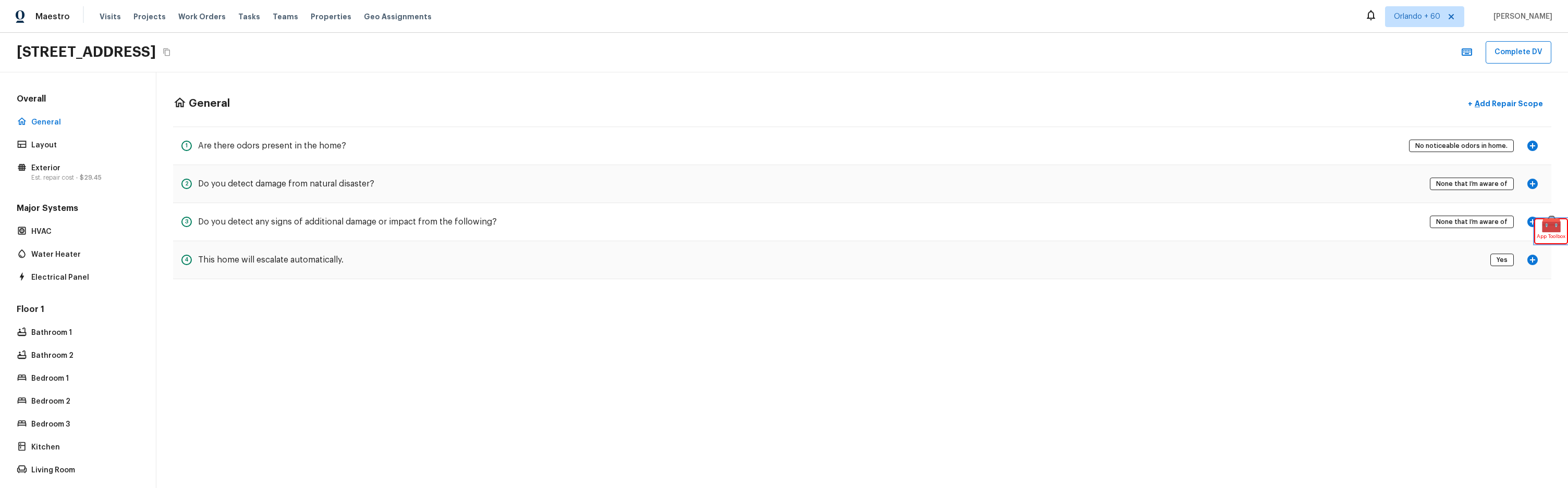
click at [1552, 234] on span "App Toolbox" at bounding box center [1551, 236] width 29 height 10
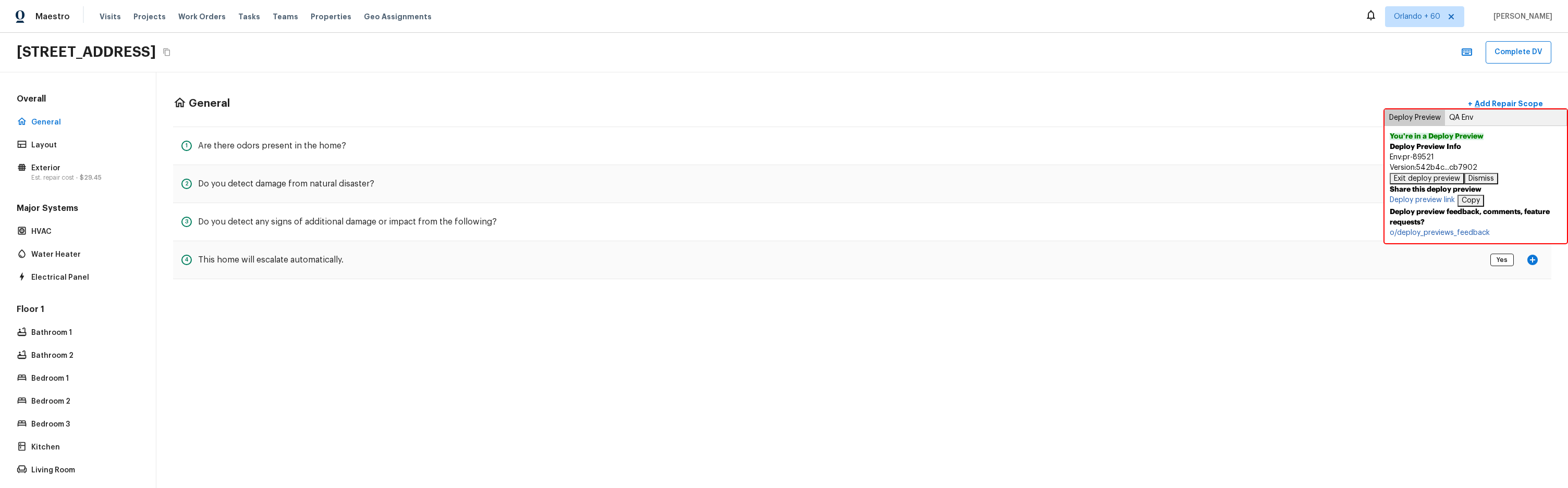
click at [1462, 118] on button "QA Env" at bounding box center [1461, 118] width 32 height 16
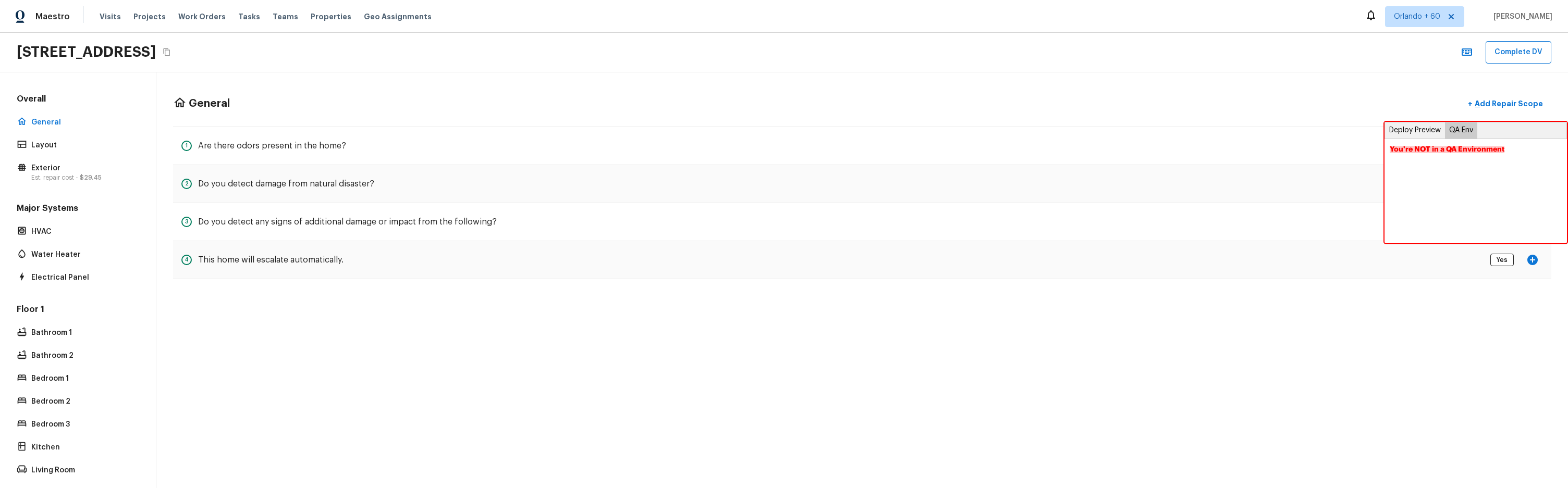
click at [1398, 128] on button "Deploy Preview" at bounding box center [1415, 130] width 60 height 16
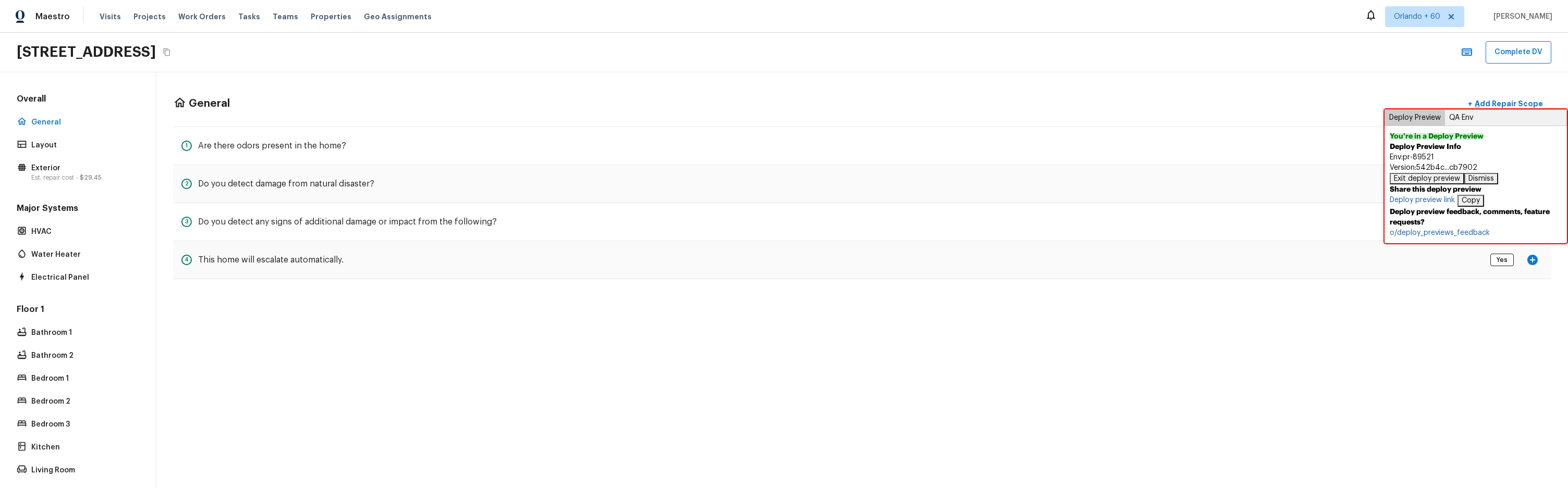
click at [1428, 184] on b "Share this deploy preview" at bounding box center [1475, 189] width 172 height 10
click at [1428, 182] on button "Exit deploy preview" at bounding box center [1427, 178] width 74 height 12
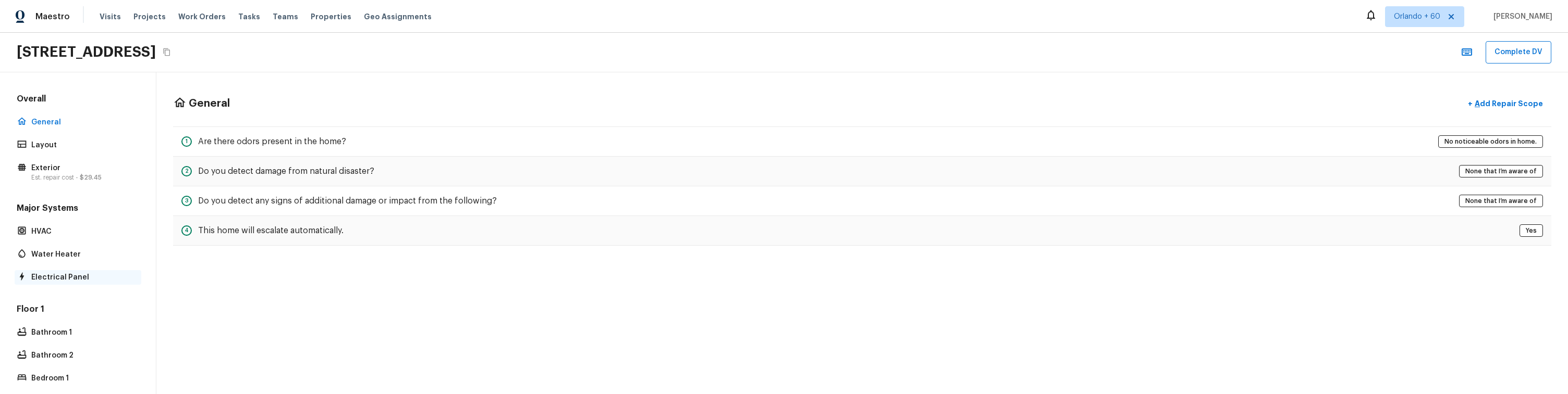
click at [78, 283] on div "Electrical Panel" at bounding box center [78, 277] width 127 height 15
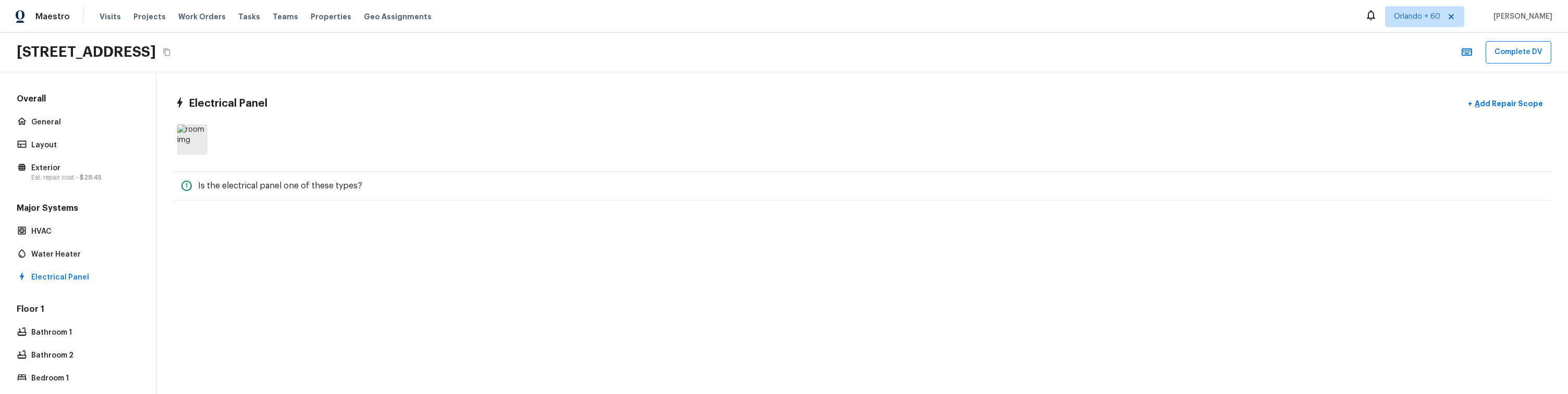
click at [364, 241] on div "Electrical Panel + Add Repair Scope 1 Is the electrical panel one of these type…" at bounding box center [862, 233] width 1412 height 322
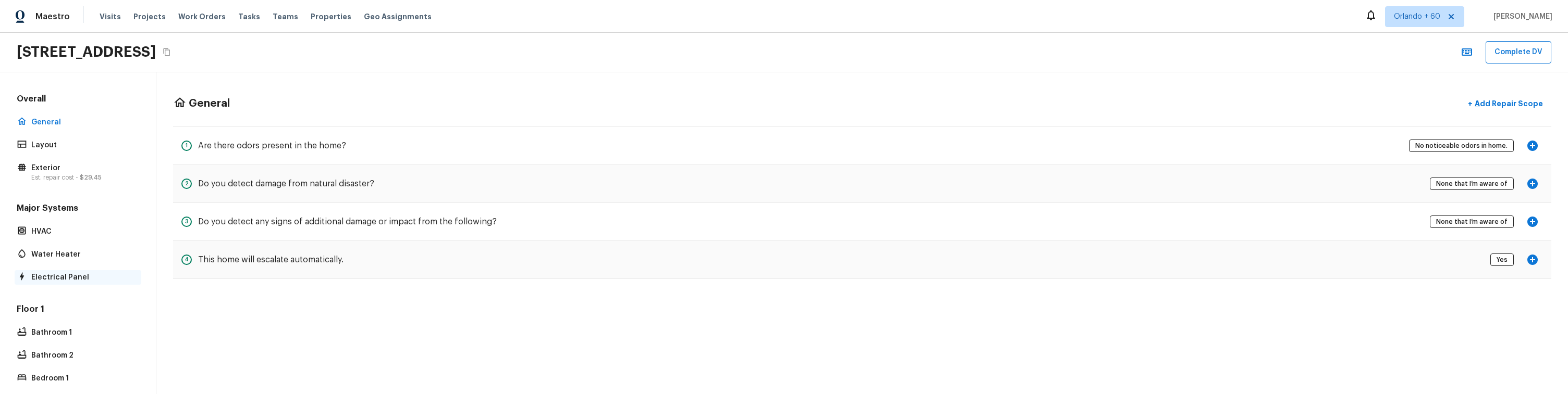
click at [75, 278] on p "Electrical Panel" at bounding box center [83, 277] width 103 height 10
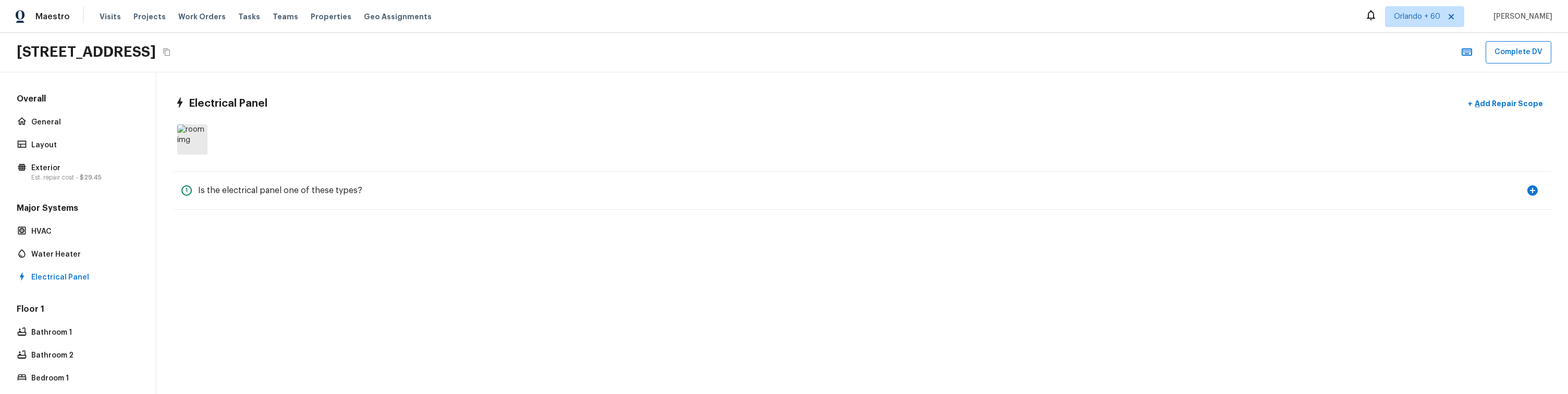
click at [248, 224] on div "Electrical Panel + Add Repair Scope 1 Is the electrical panel one of these type…" at bounding box center [862, 151] width 1412 height 159
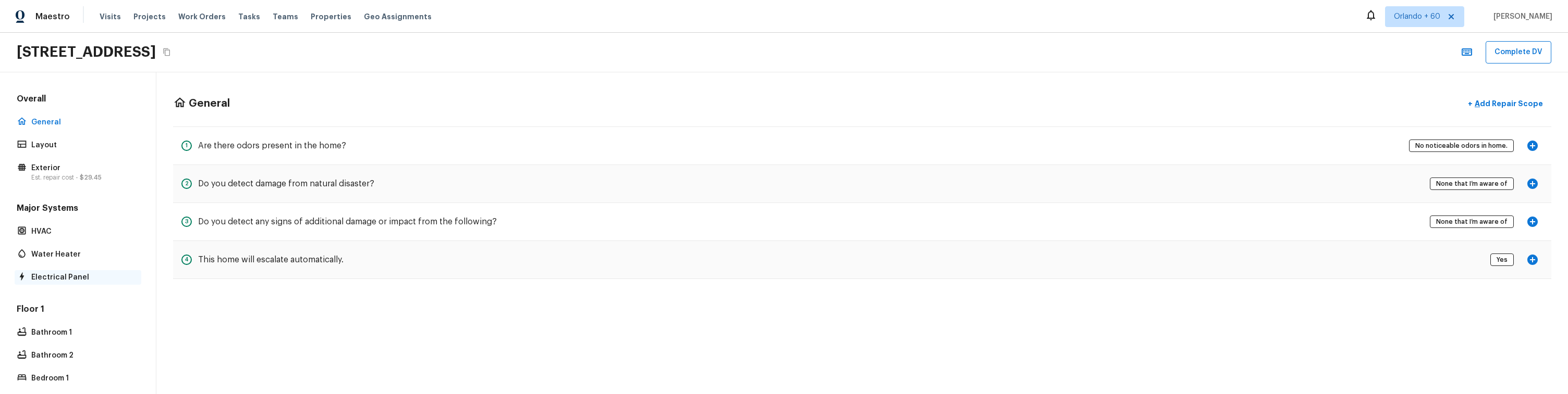
click at [61, 280] on p "Electrical Panel" at bounding box center [83, 277] width 103 height 10
